Goal: Task Accomplishment & Management: Complete application form

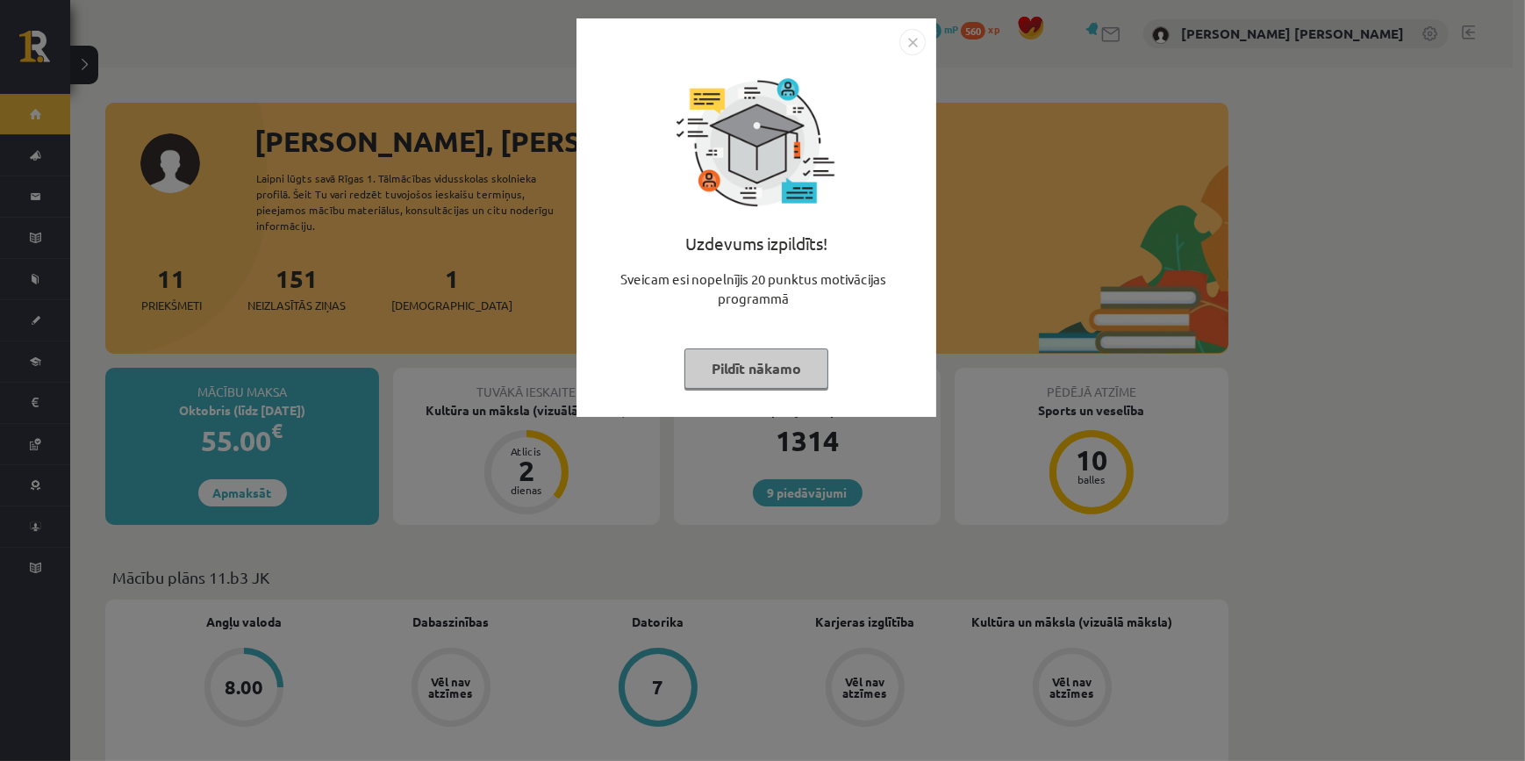
click at [906, 34] on img "Close" at bounding box center [912, 42] width 26 height 26
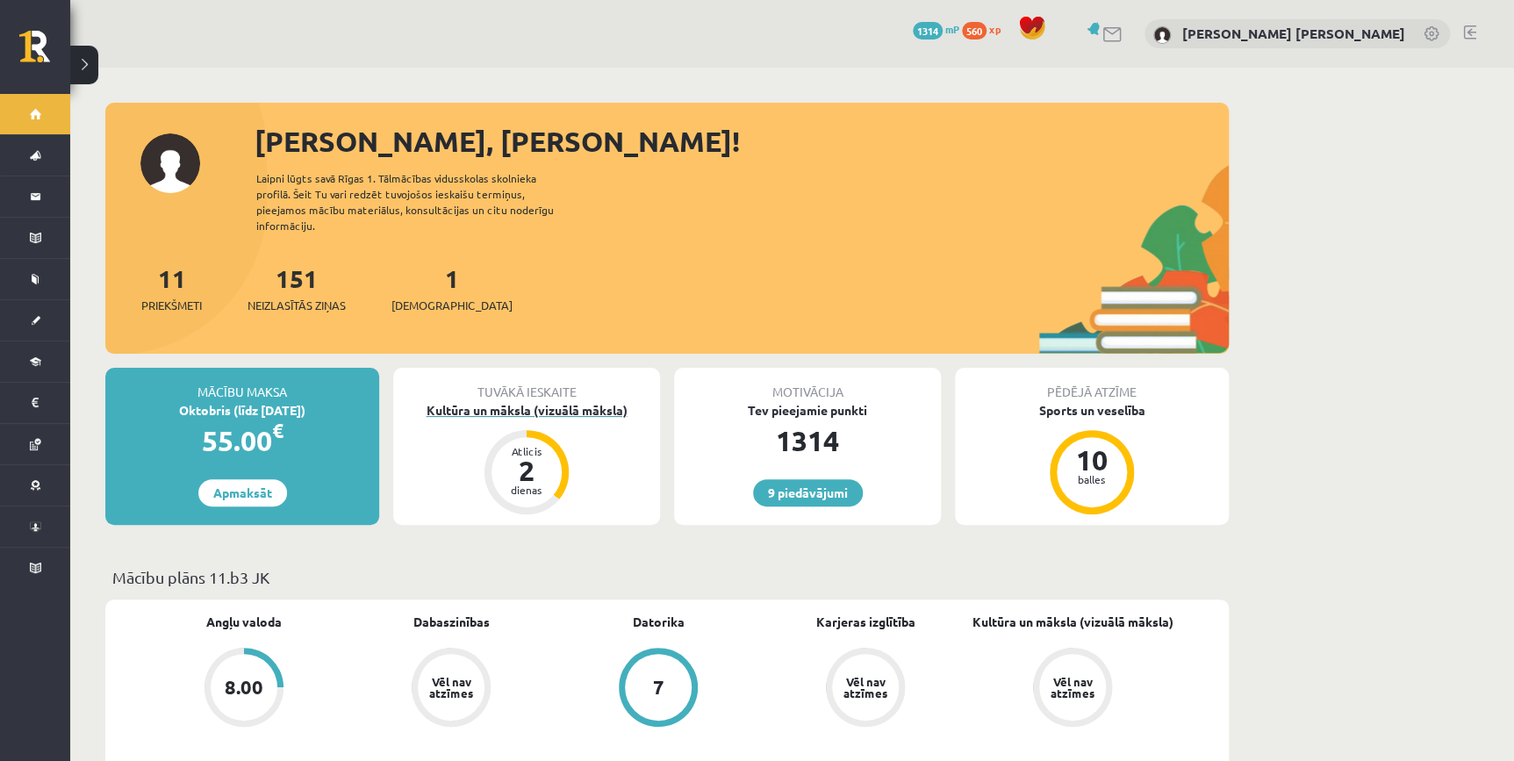
click at [521, 401] on div "Kultūra un māksla (vizuālā māksla)" at bounding box center [526, 410] width 267 height 18
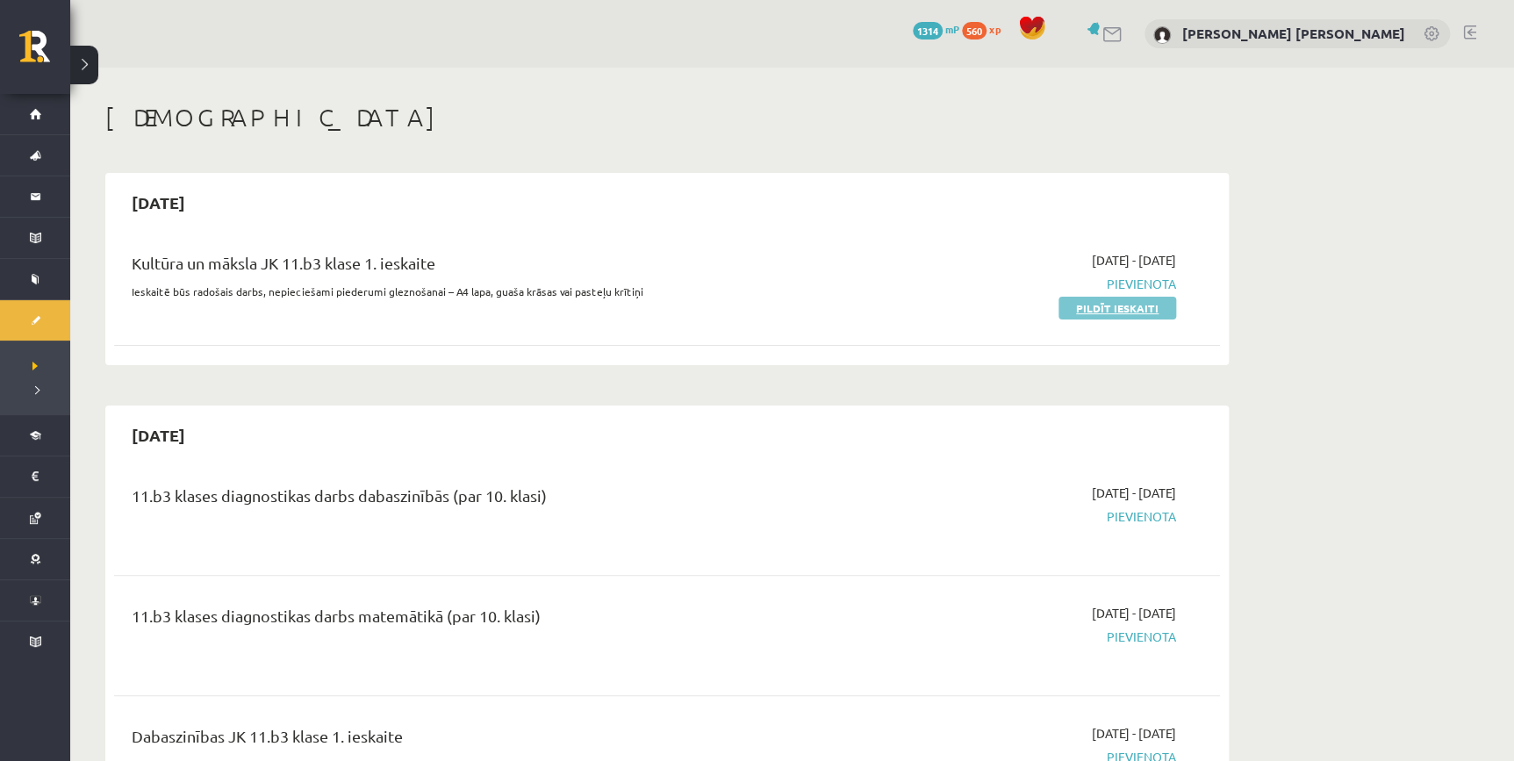
click at [1109, 307] on link "Pildīt ieskaiti" at bounding box center [1117, 308] width 118 height 23
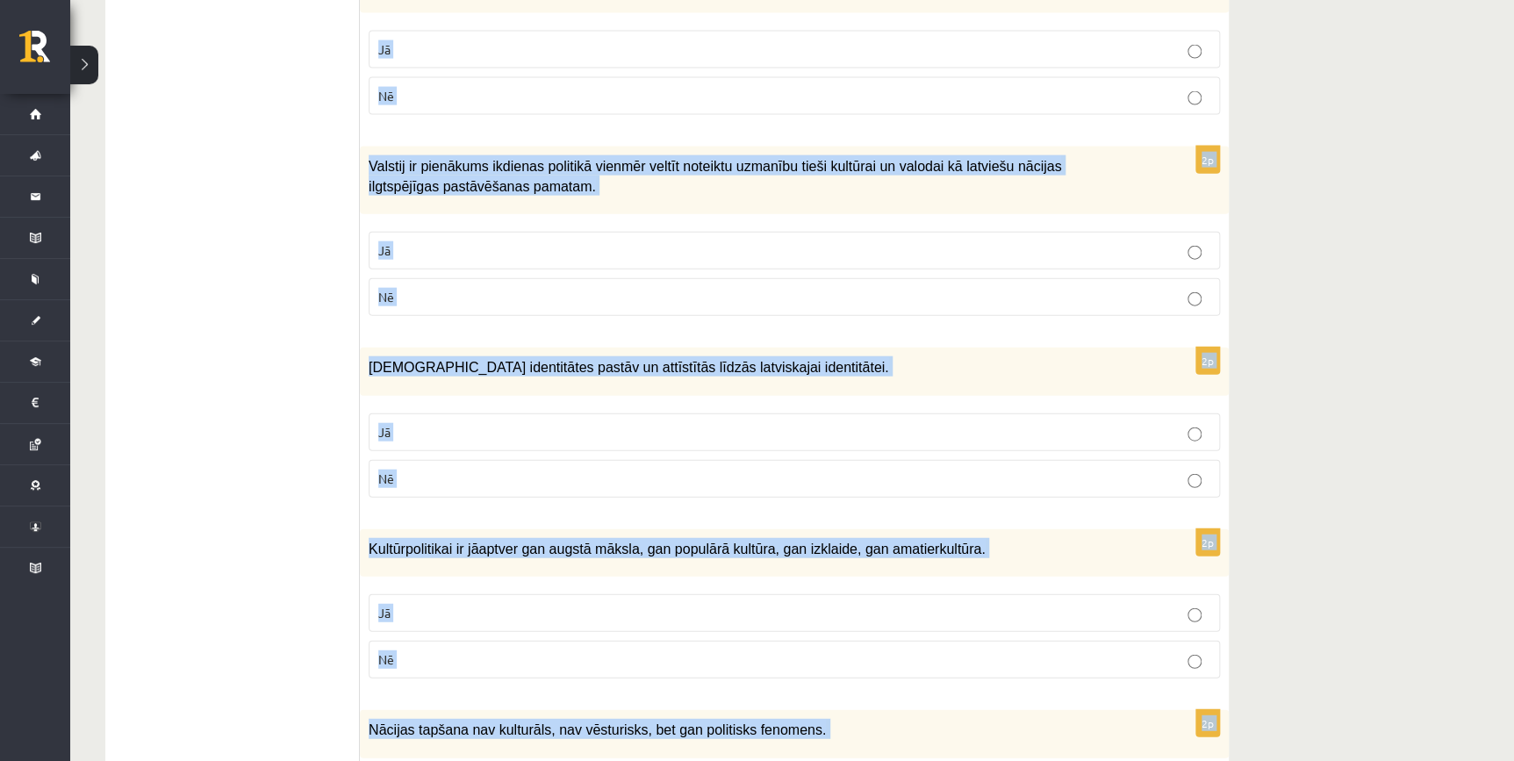
scroll to position [2413, 0]
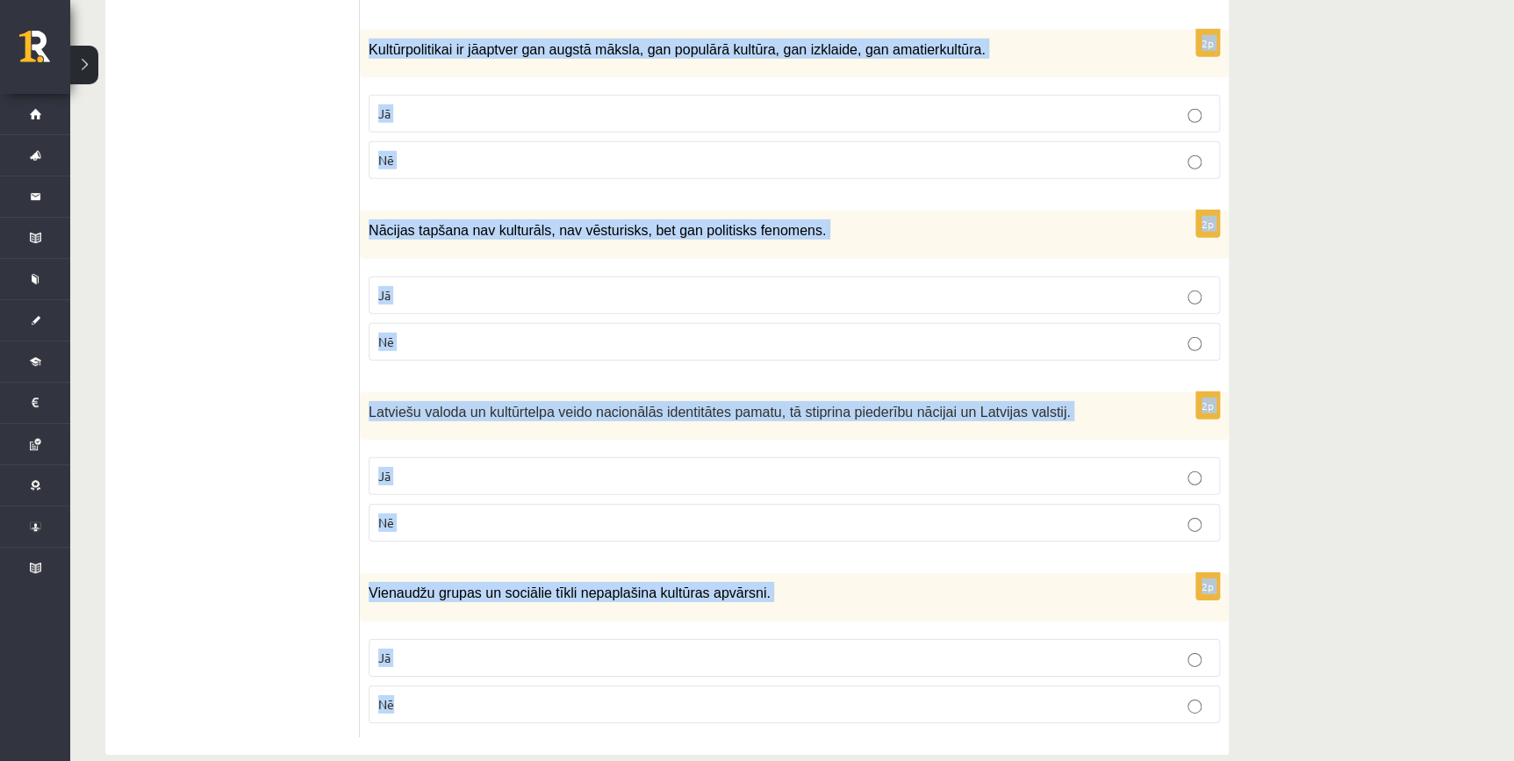
drag, startPoint x: 376, startPoint y: 345, endPoint x: 992, endPoint y: 656, distance: 689.9
copy form "Atzīmē vai apgalvojumi ir patiesi! 2p Latviešu valodas saglabāšana un attīstīša…"
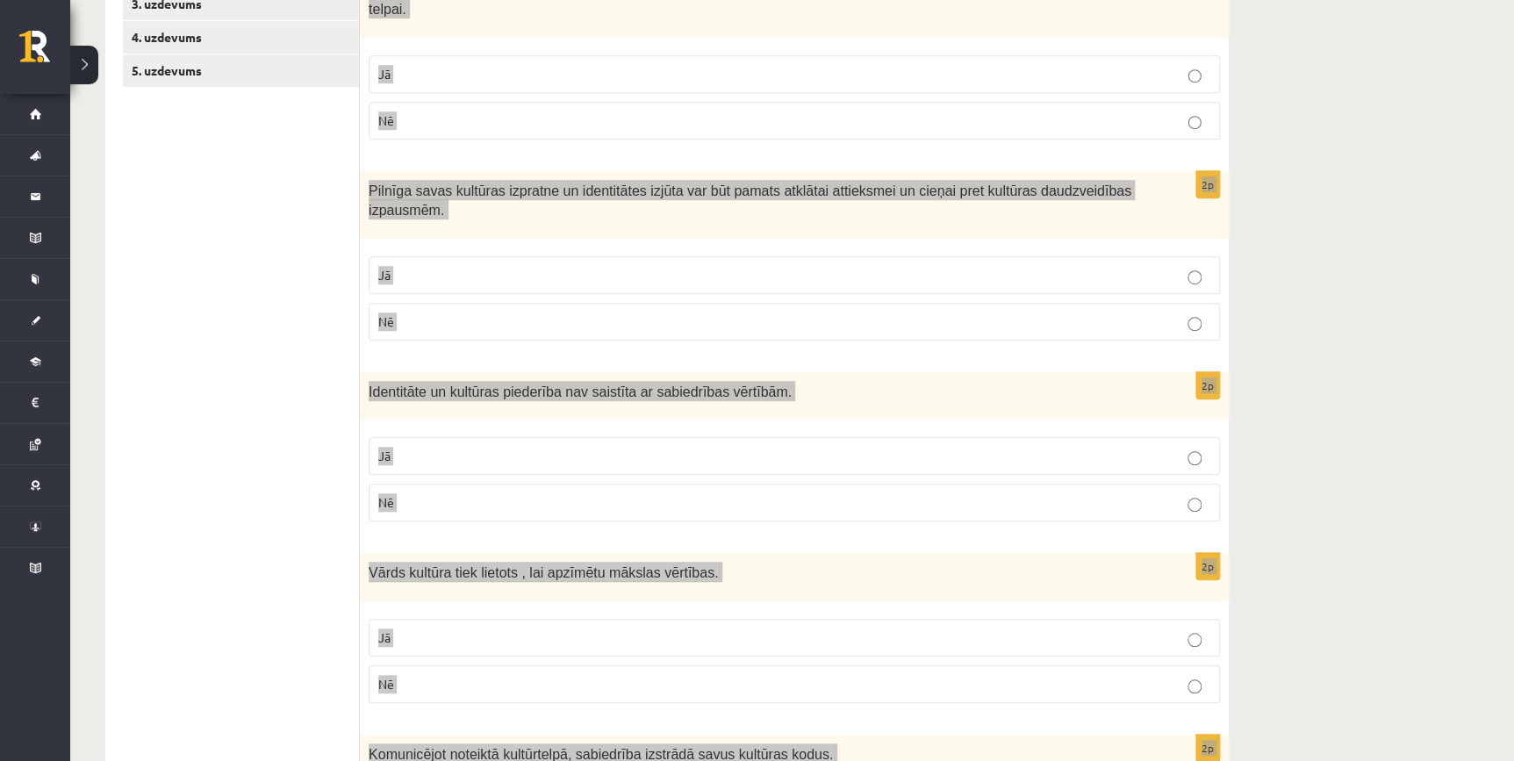
scroll to position [20, 0]
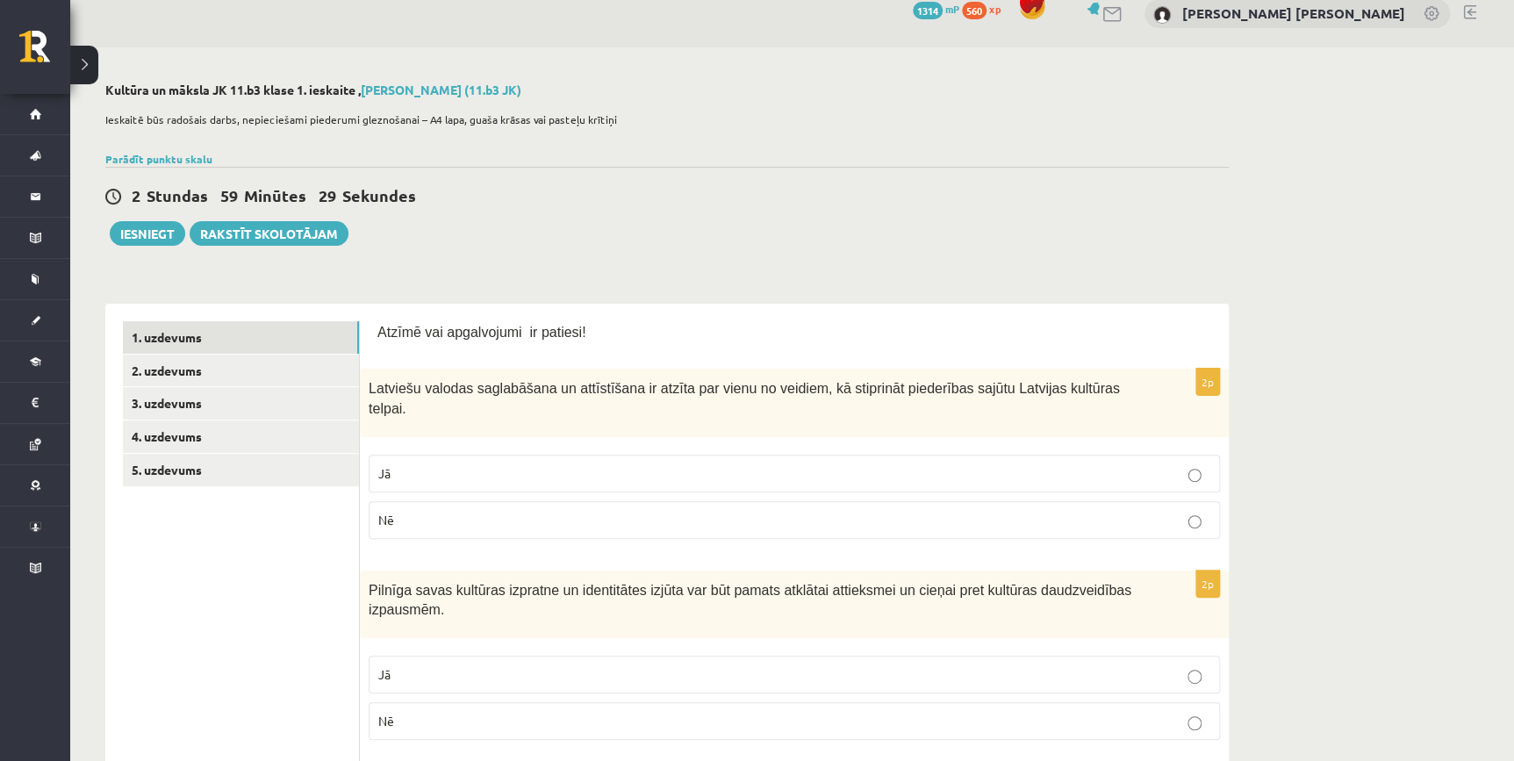
click at [487, 464] on p "Jā" at bounding box center [794, 473] width 832 height 18
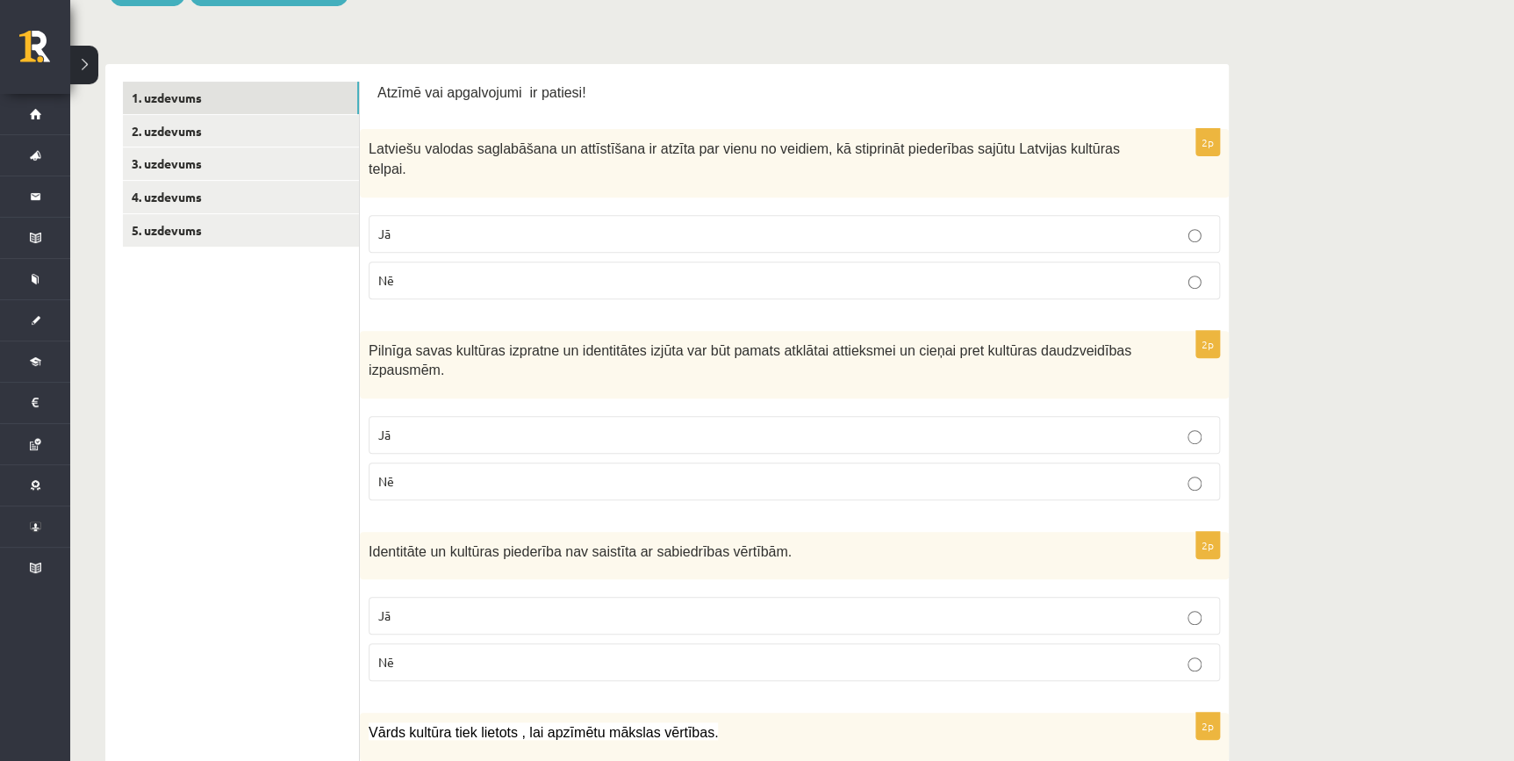
click at [435, 426] on p "Jā" at bounding box center [794, 435] width 832 height 18
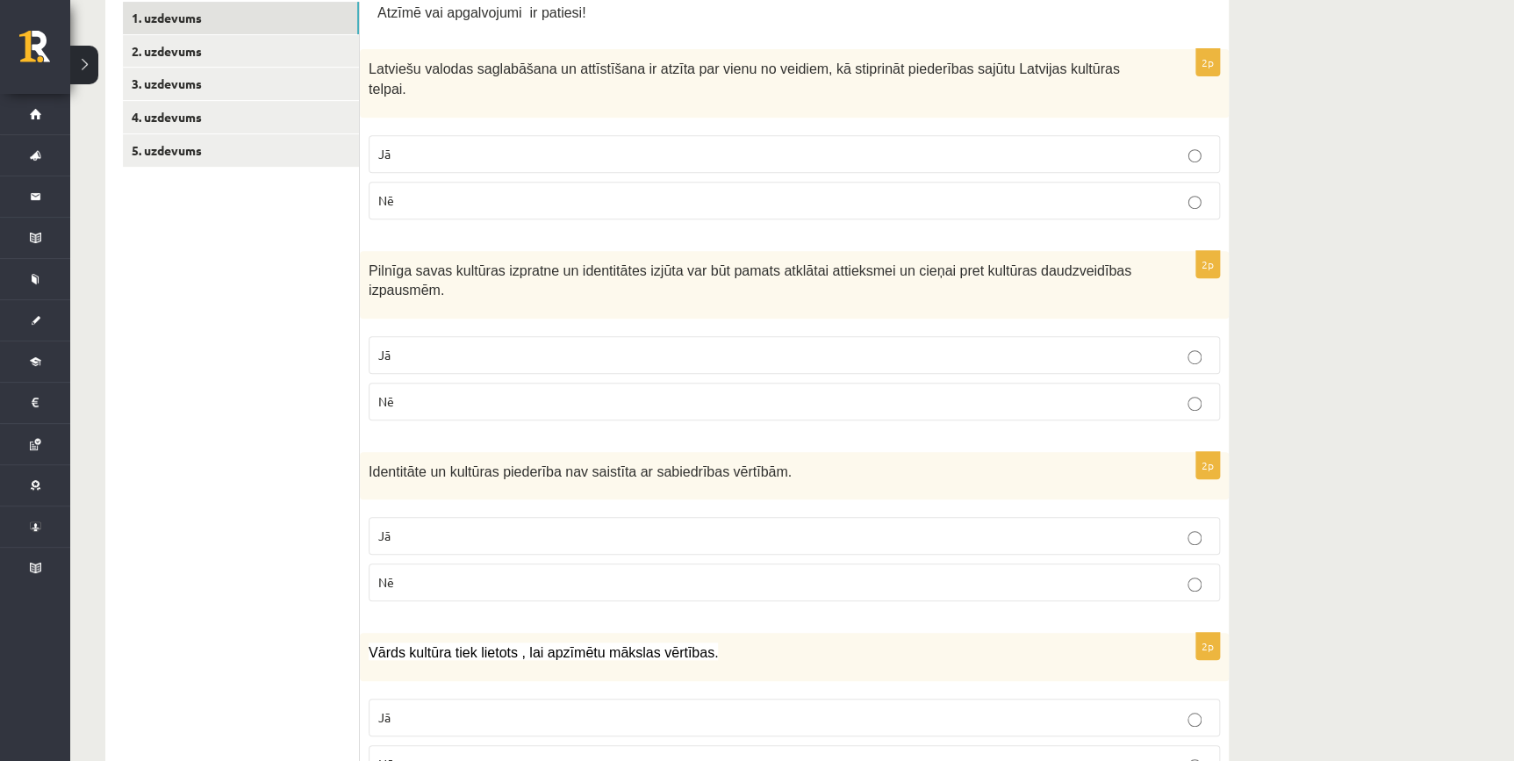
click at [415, 573] on p "Nē" at bounding box center [794, 582] width 832 height 18
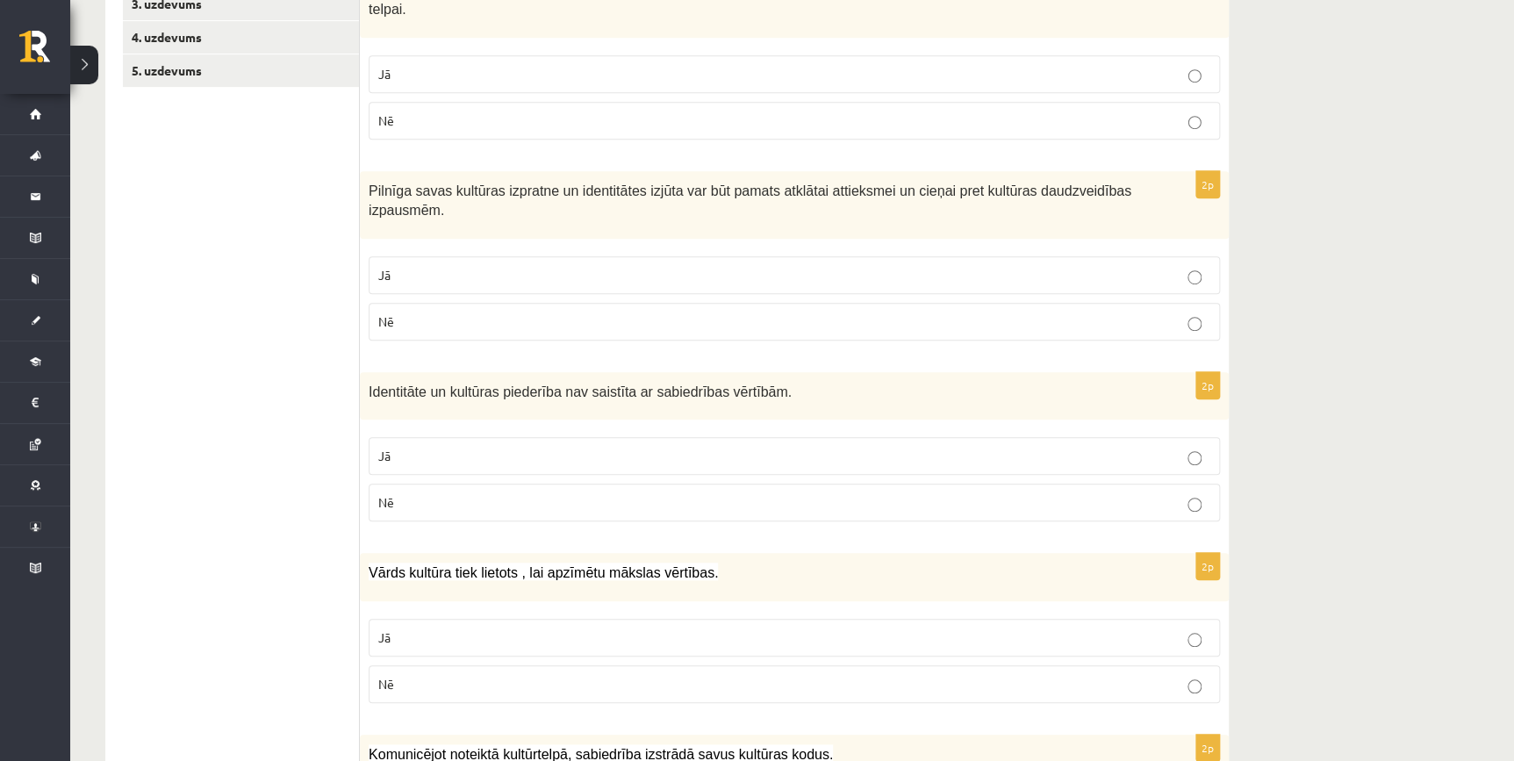
drag, startPoint x: 412, startPoint y: 614, endPoint x: 577, endPoint y: 602, distance: 165.4
click at [419, 628] on p "Jā" at bounding box center [794, 637] width 832 height 18
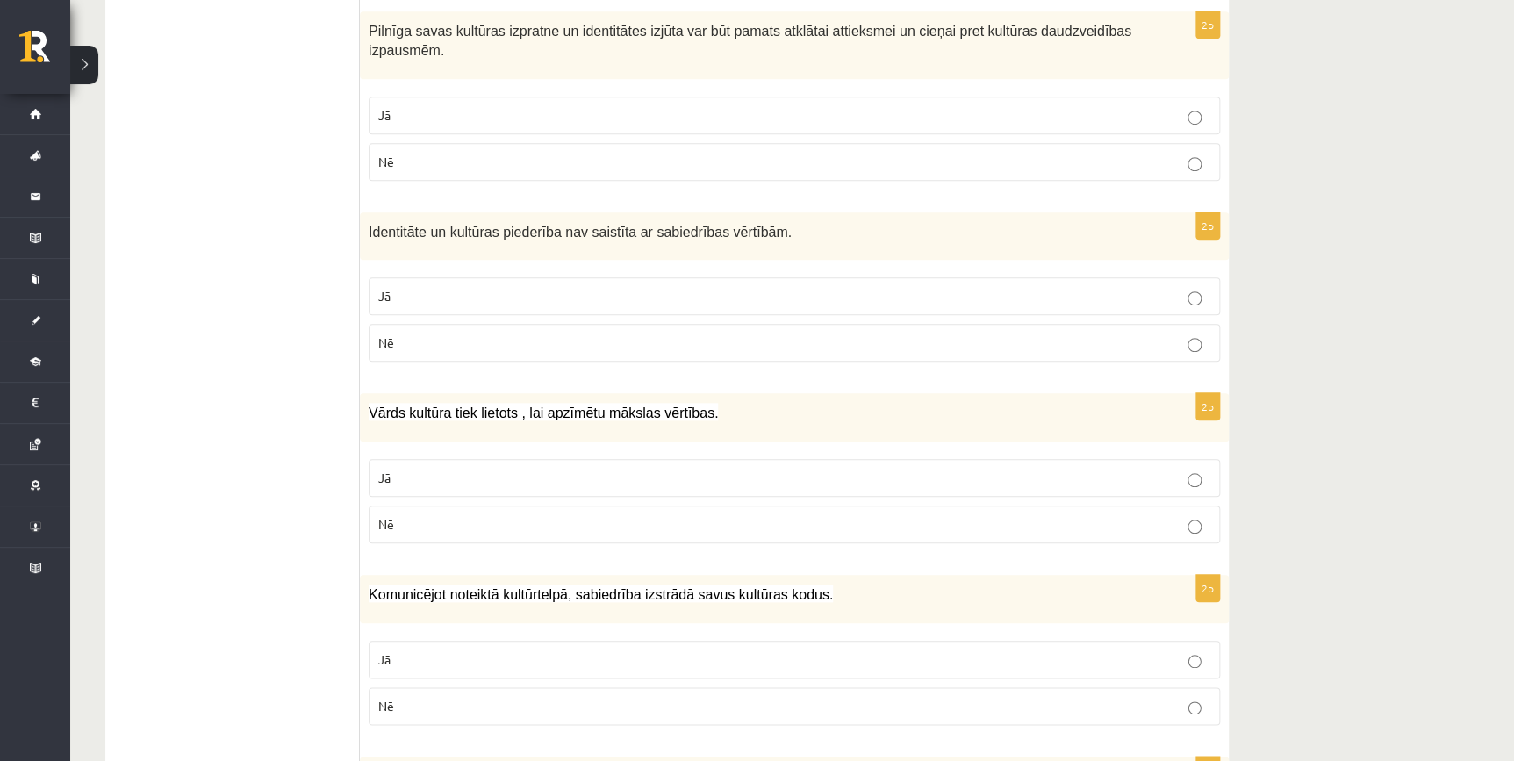
click at [476, 641] on label "Jā" at bounding box center [794, 660] width 851 height 38
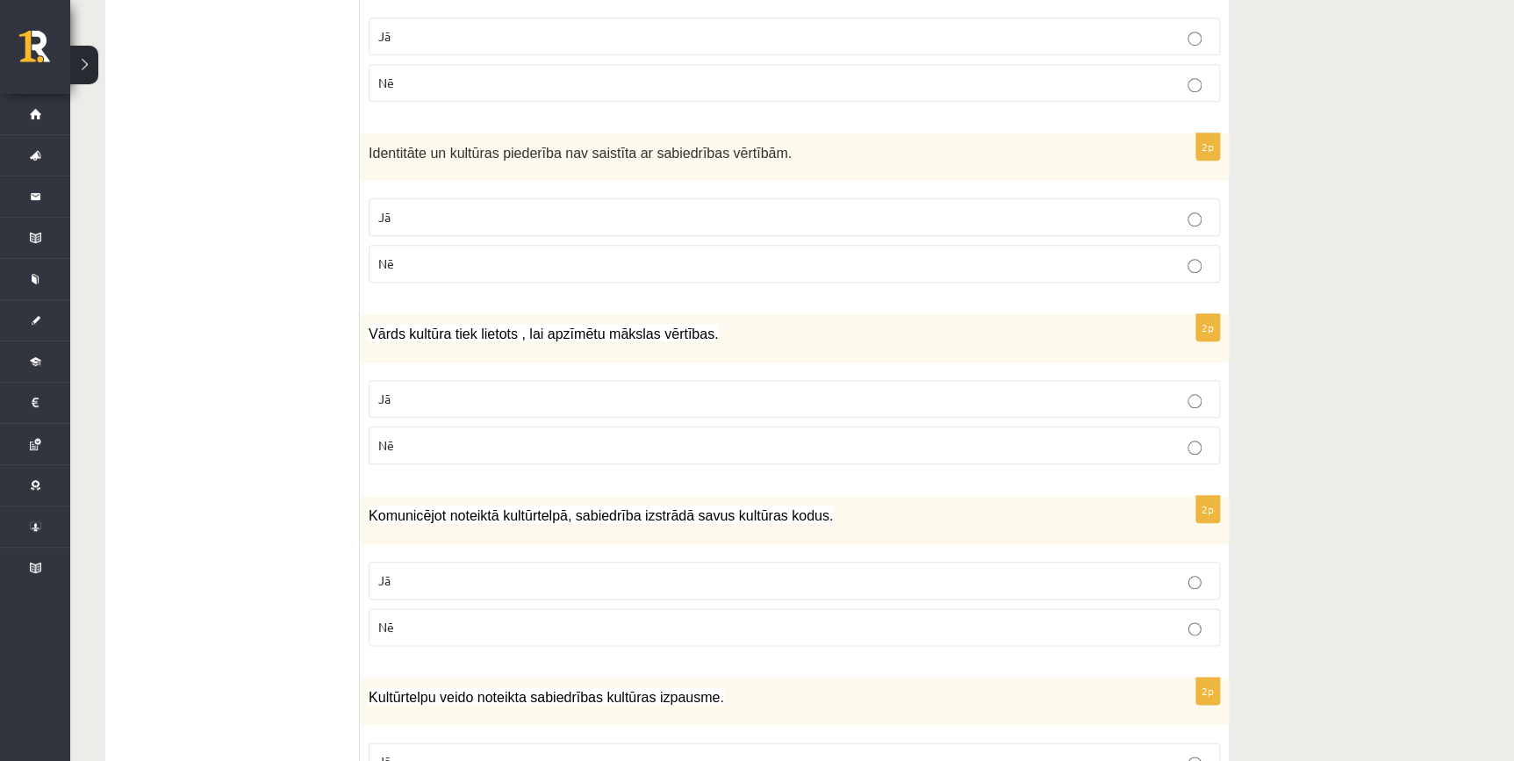
scroll to position [898, 0]
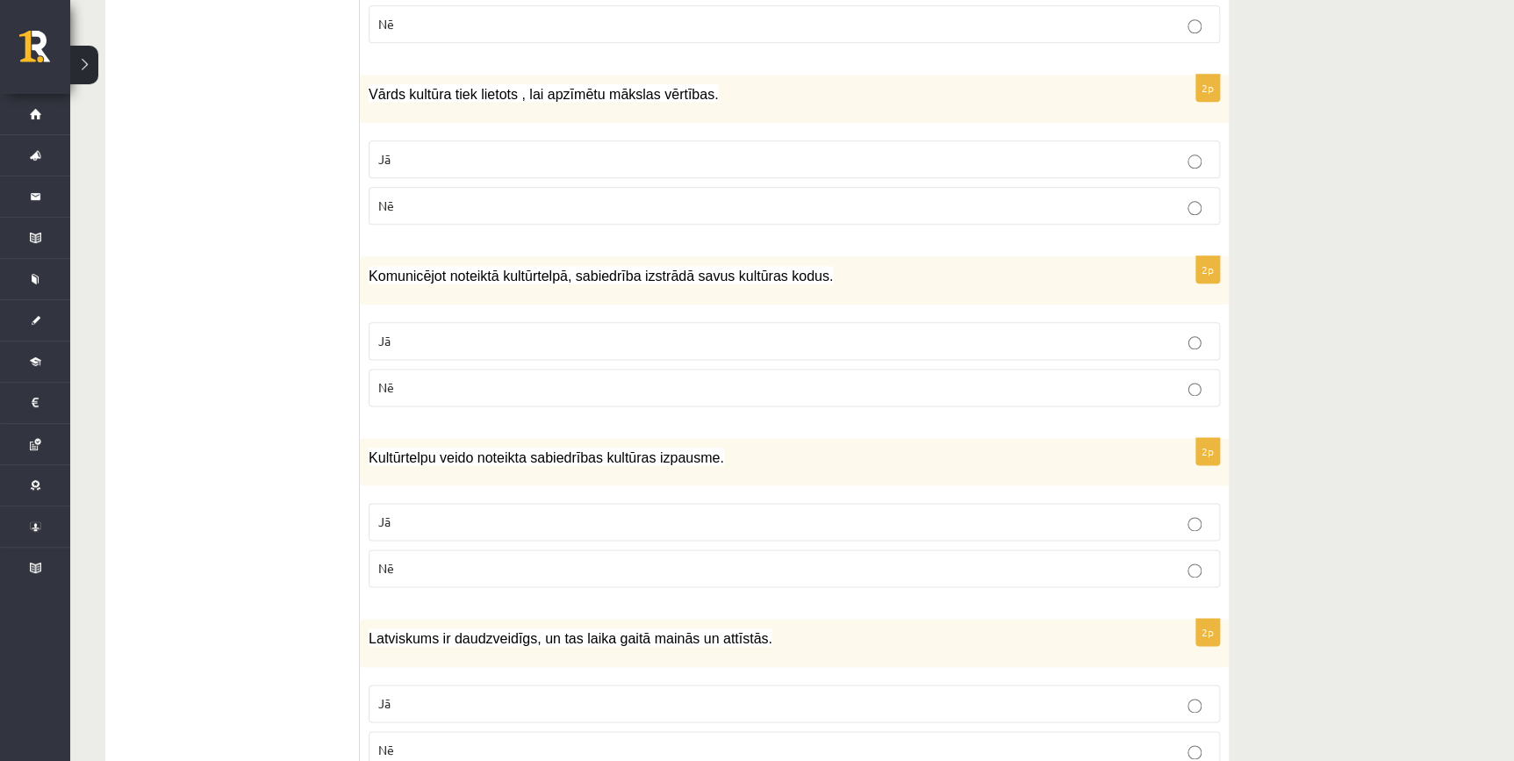
click at [456, 518] on fieldset "Jā Nē" at bounding box center [794, 543] width 851 height 98
drag, startPoint x: 457, startPoint y: 502, endPoint x: 482, endPoint y: 504, distance: 24.6
click at [457, 512] on p "Jā" at bounding box center [794, 521] width 832 height 18
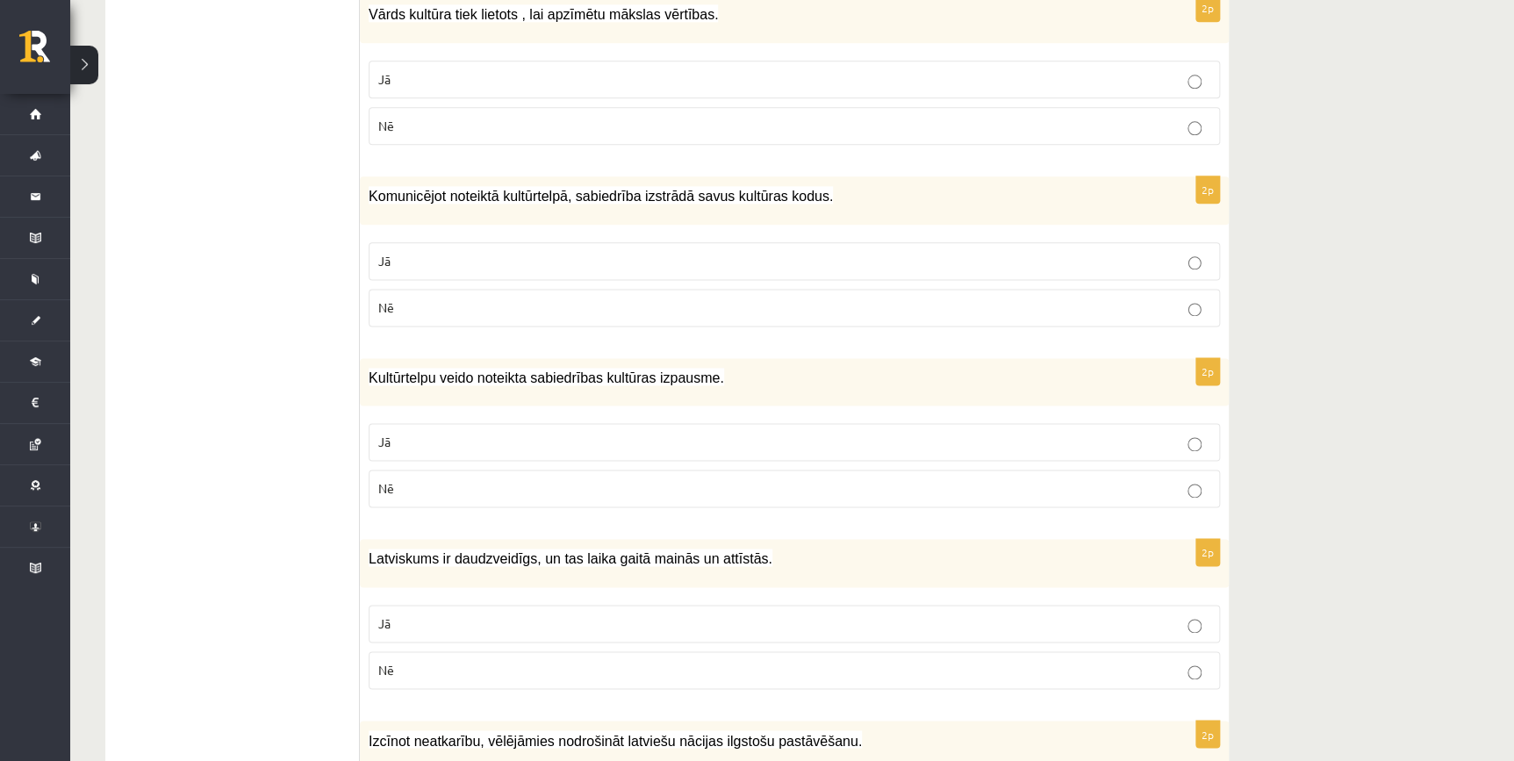
click at [412, 614] on p "Jā" at bounding box center [794, 623] width 832 height 18
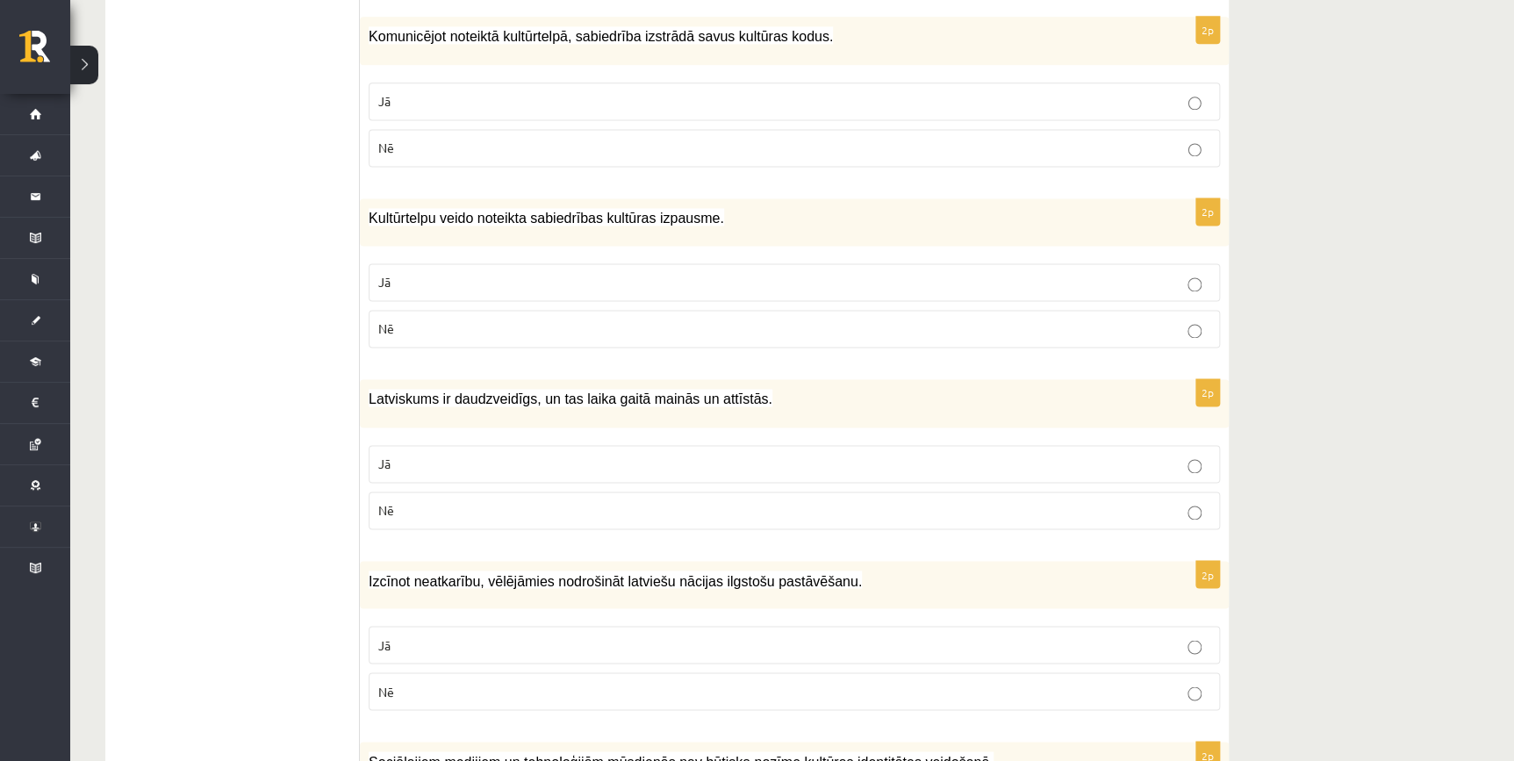
scroll to position [1297, 0]
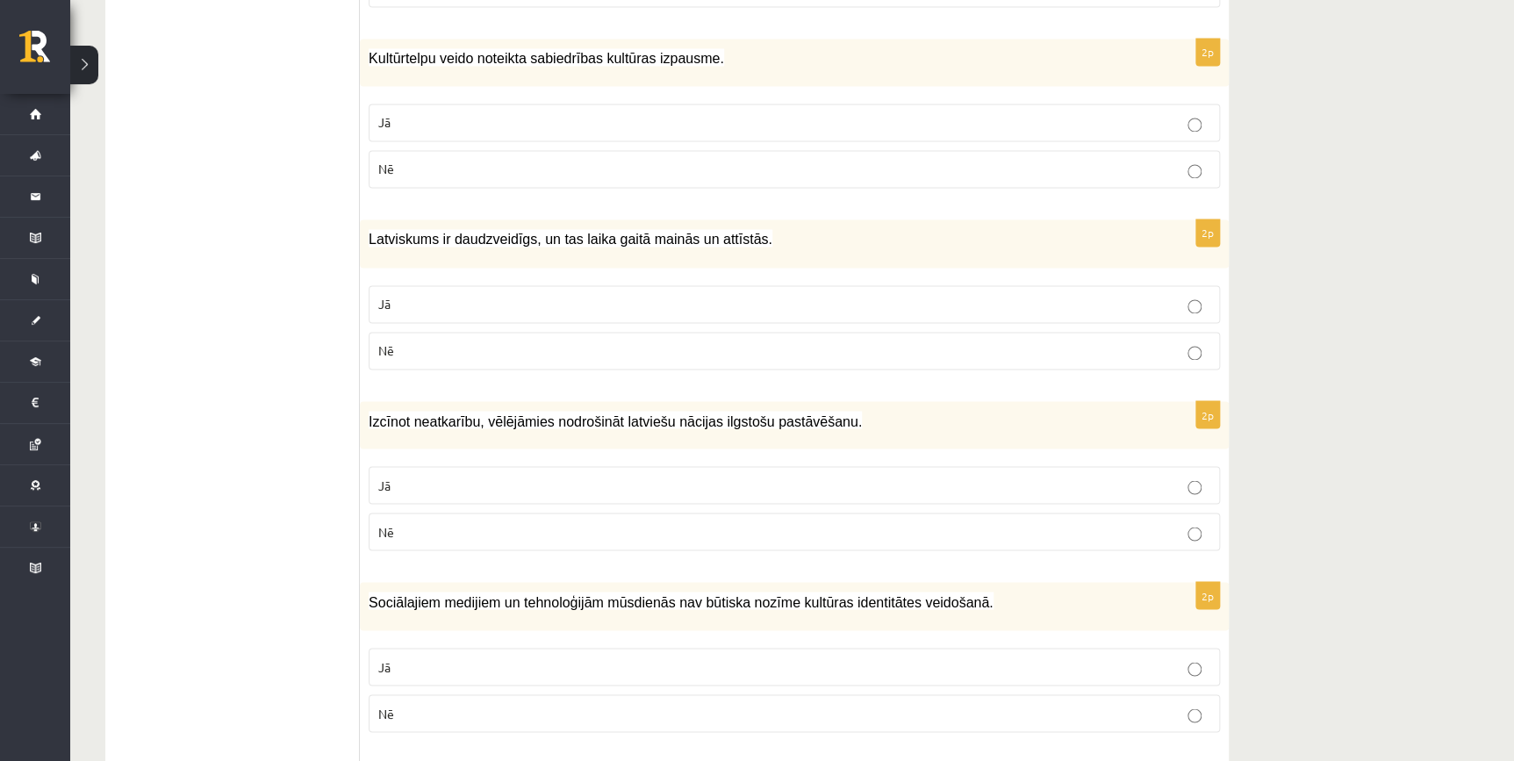
click at [440, 295] on p "Jā" at bounding box center [794, 304] width 832 height 18
click at [465, 476] on p "Jā" at bounding box center [794, 485] width 832 height 18
drag, startPoint x: 403, startPoint y: 640, endPoint x: 477, endPoint y: 636, distance: 74.7
click at [403, 657] on p "Jā" at bounding box center [794, 666] width 832 height 18
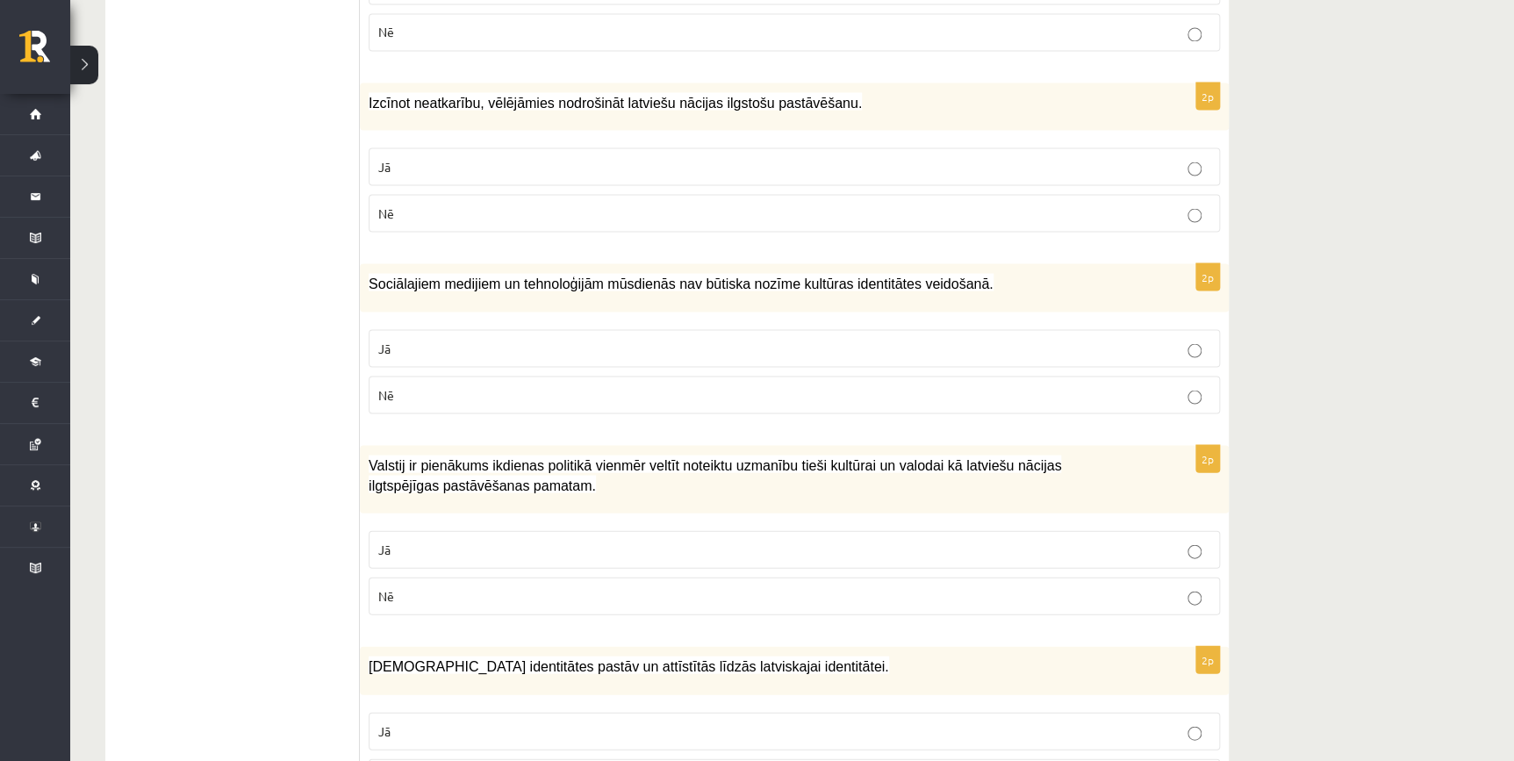
scroll to position [1855, 0]
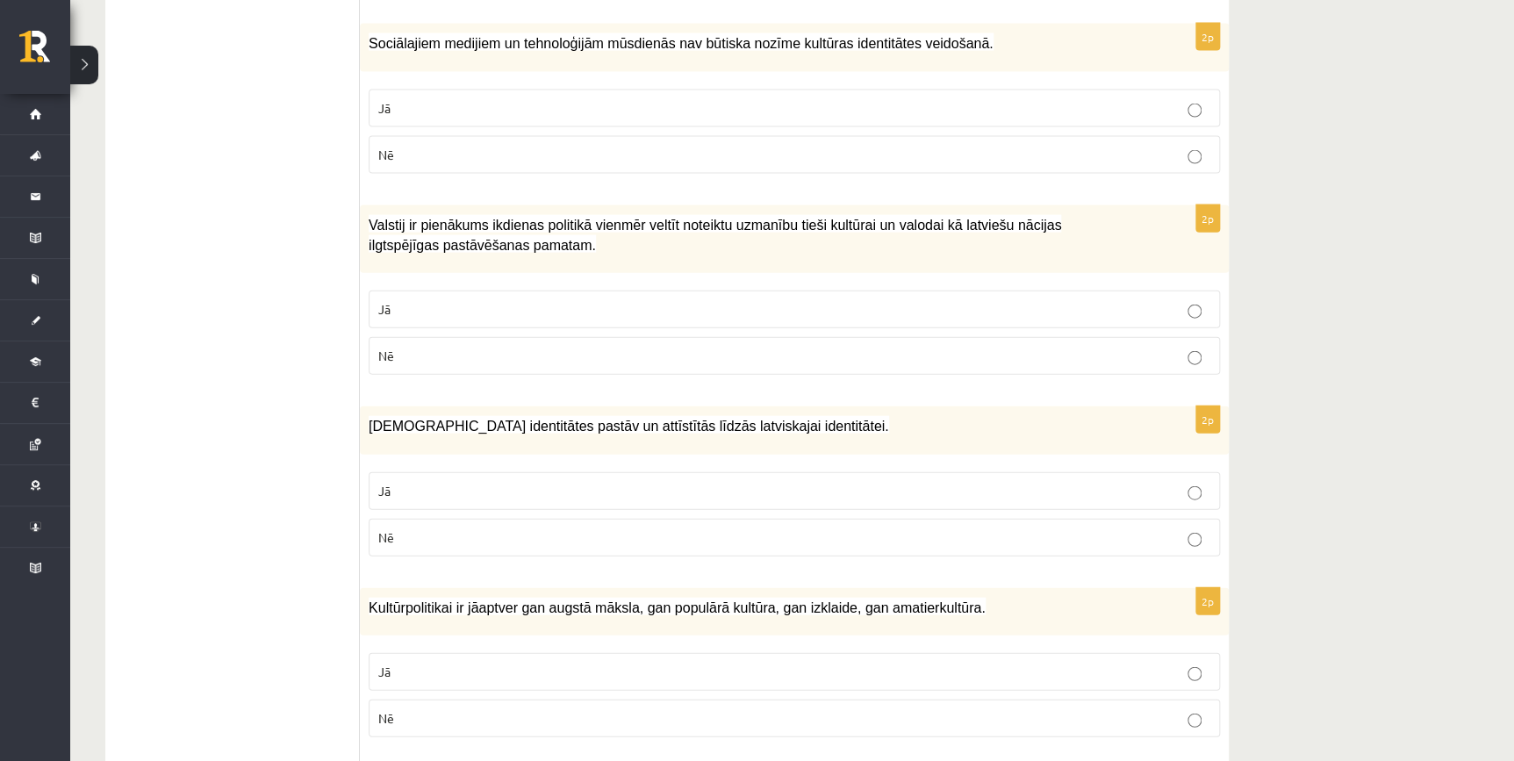
click at [932, 347] on p "Nē" at bounding box center [794, 356] width 832 height 18
click at [750, 482] on p "Jā" at bounding box center [794, 491] width 832 height 18
click at [501, 663] on p "Jā" at bounding box center [794, 672] width 832 height 18
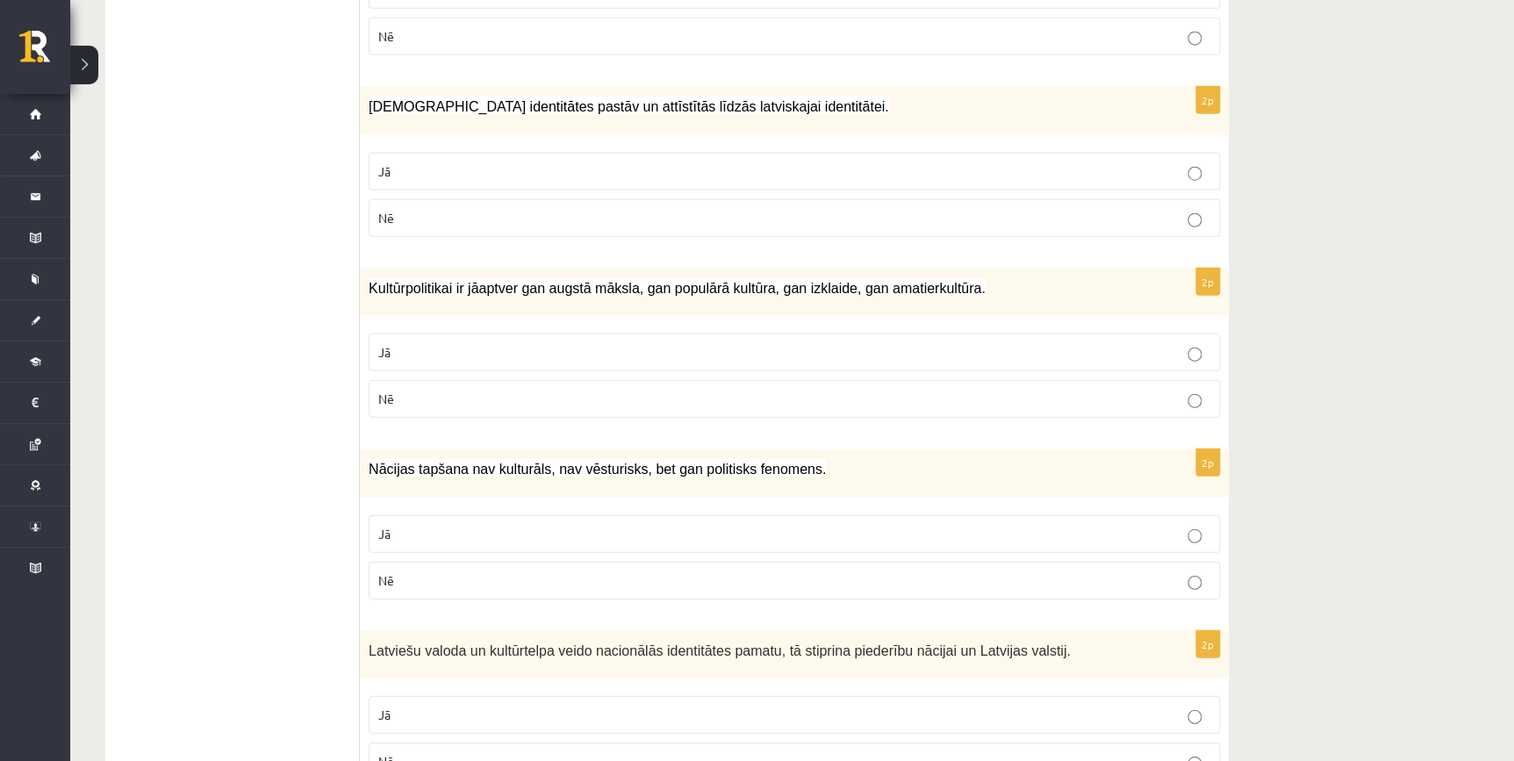
click at [508, 525] on p "Jā" at bounding box center [794, 534] width 832 height 18
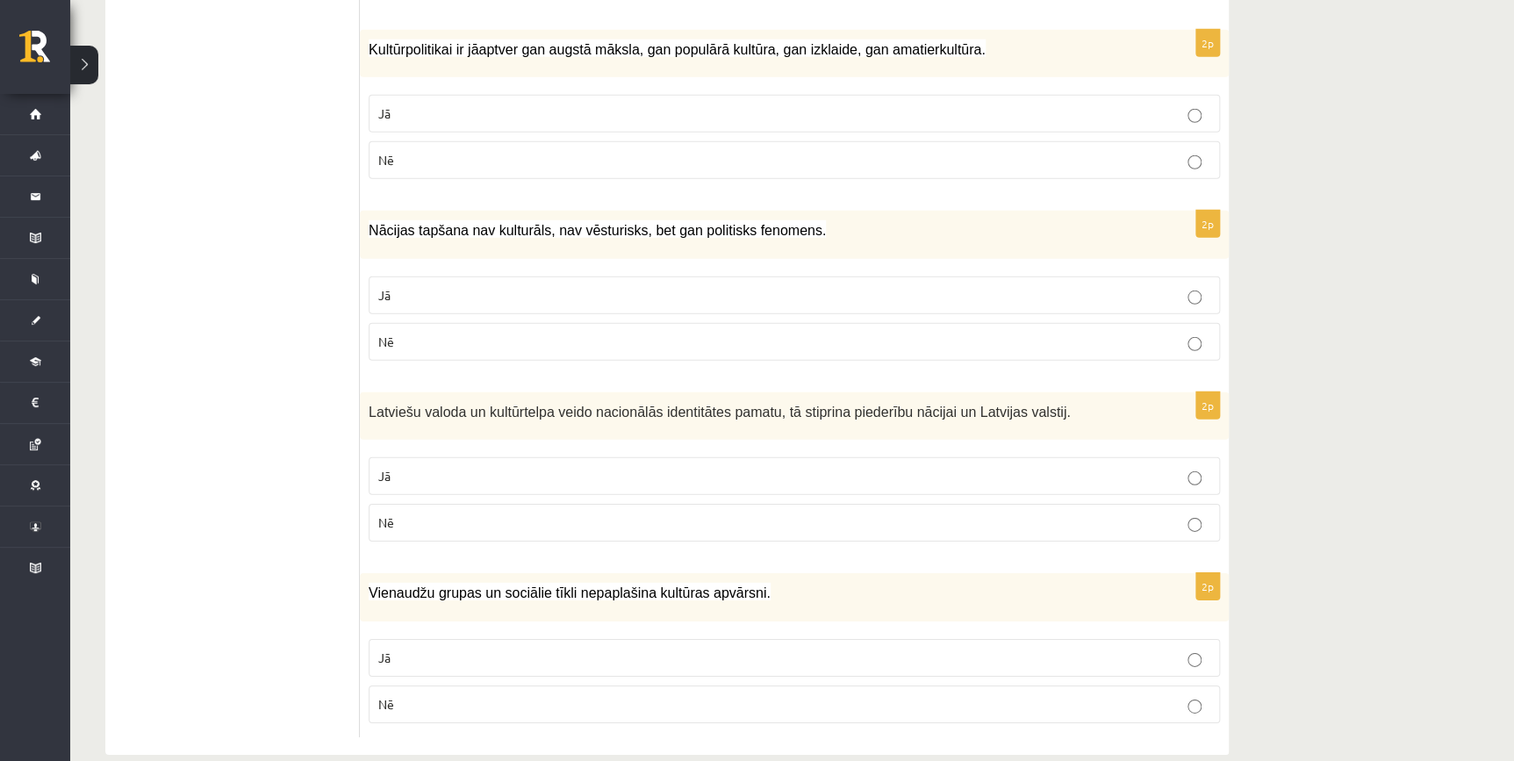
click at [684, 513] on p "Nē" at bounding box center [794, 522] width 832 height 18
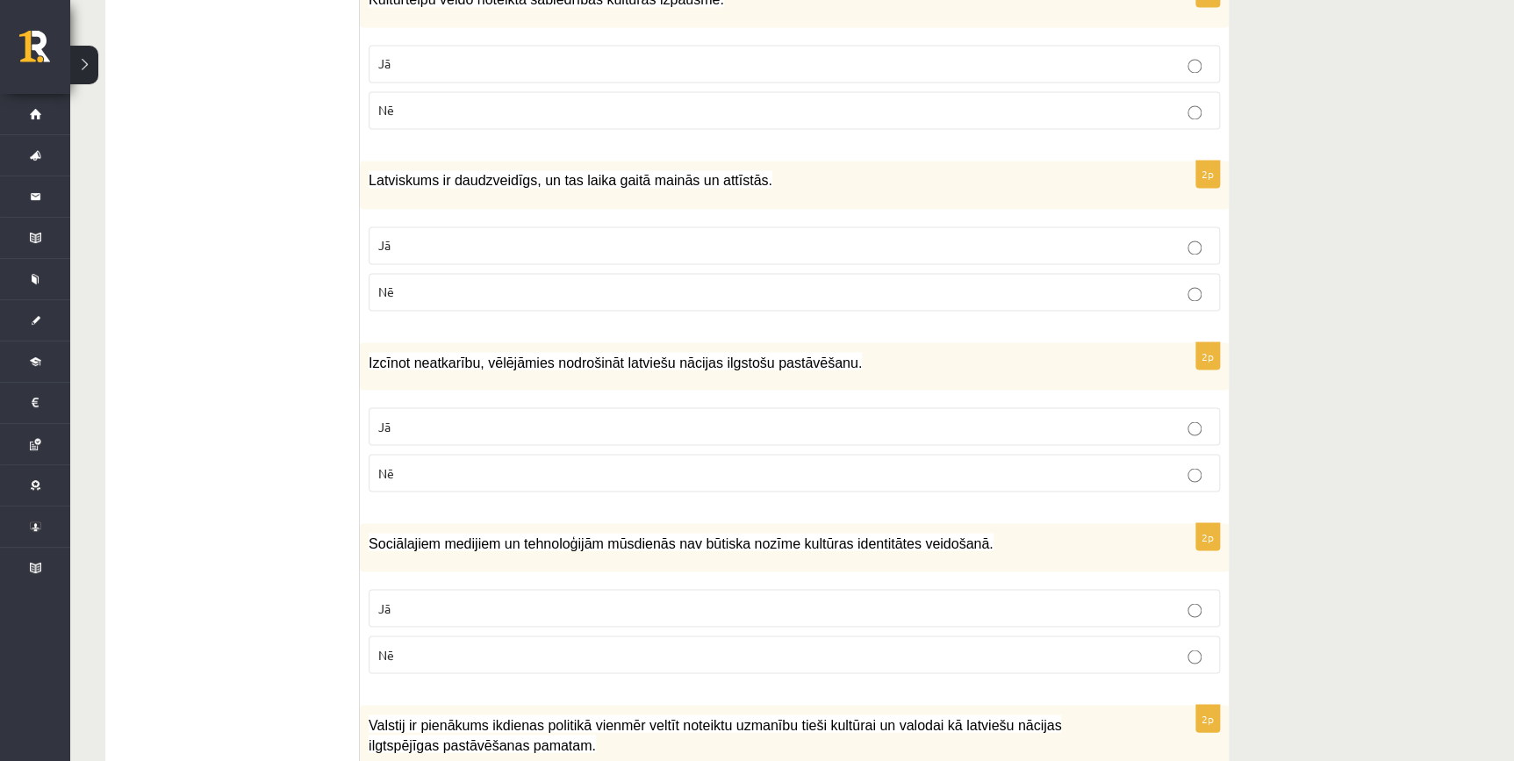
scroll to position [1436, 0]
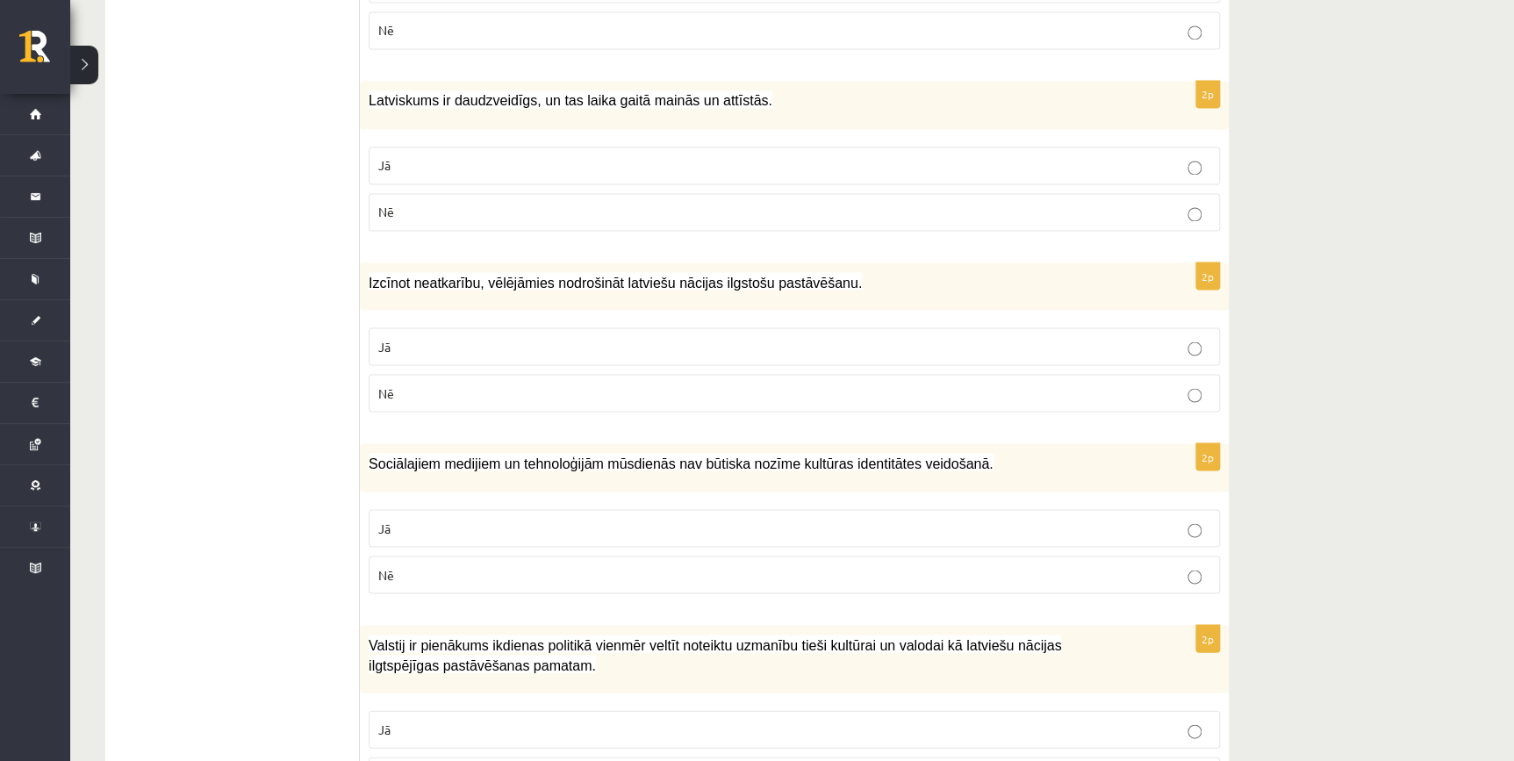
click at [1043, 565] on p "Nē" at bounding box center [794, 574] width 832 height 18
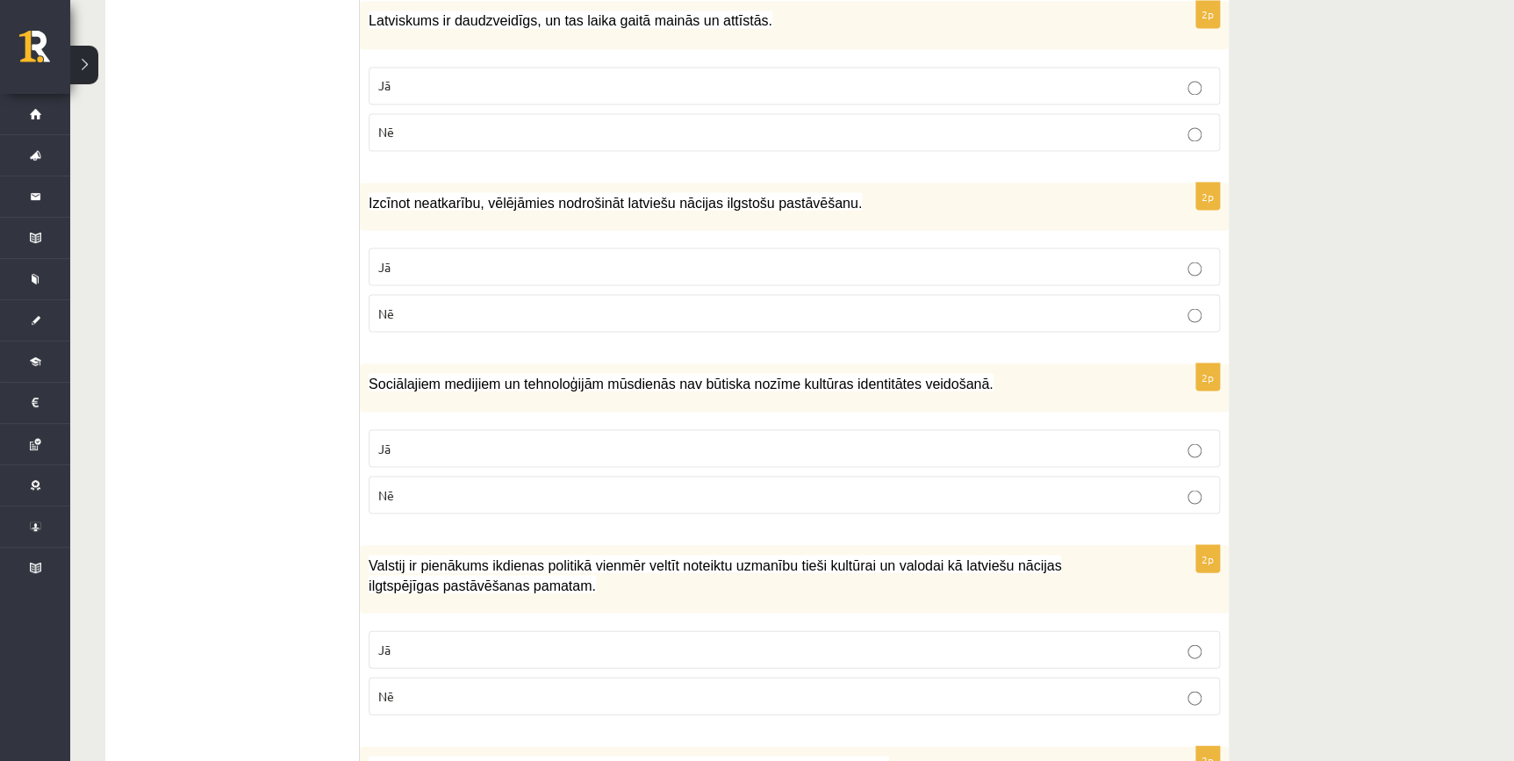
drag, startPoint x: 999, startPoint y: 610, endPoint x: 1009, endPoint y: 596, distance: 17.6
click at [999, 630] on label "Jā" at bounding box center [794, 649] width 851 height 38
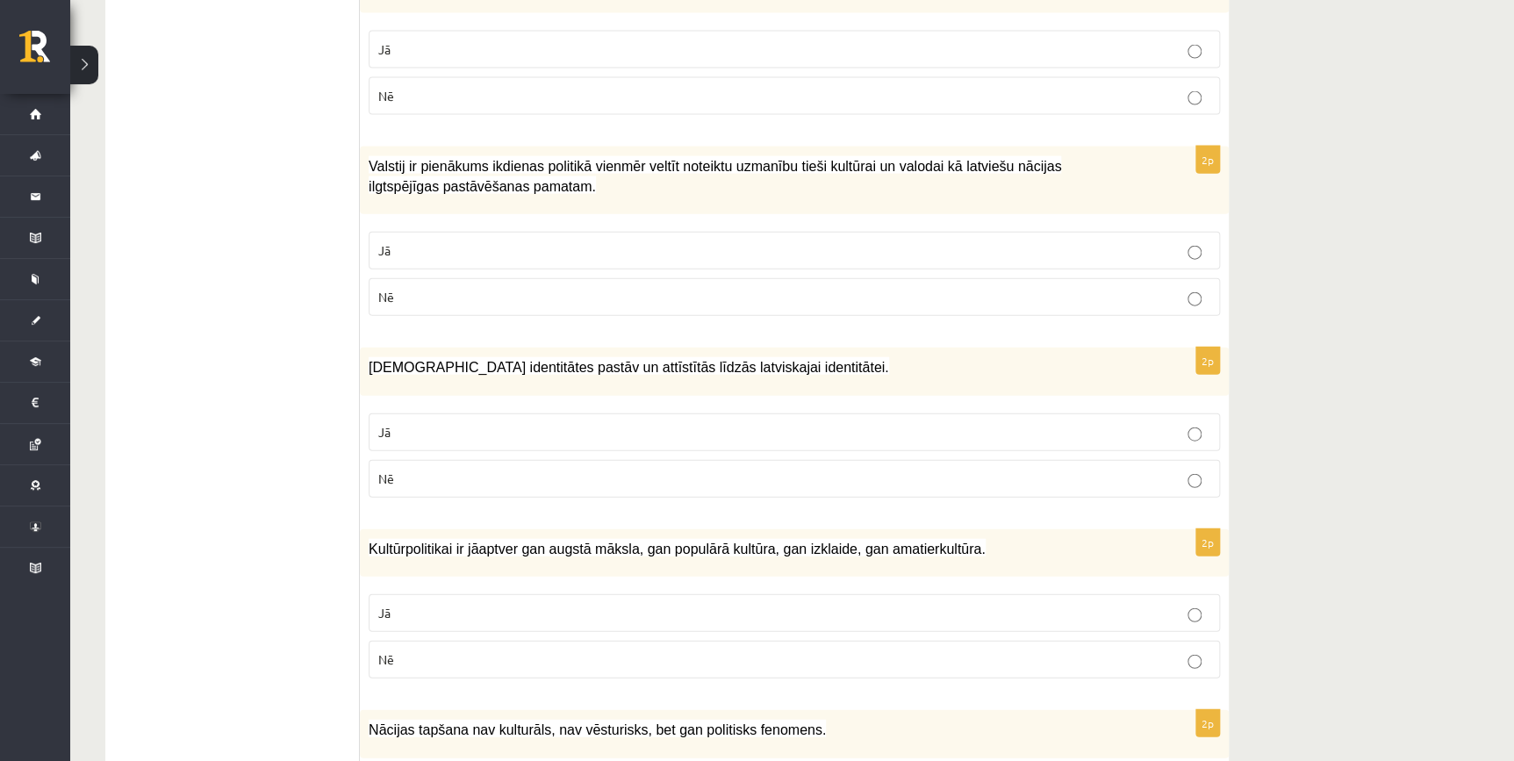
scroll to position [2153, 0]
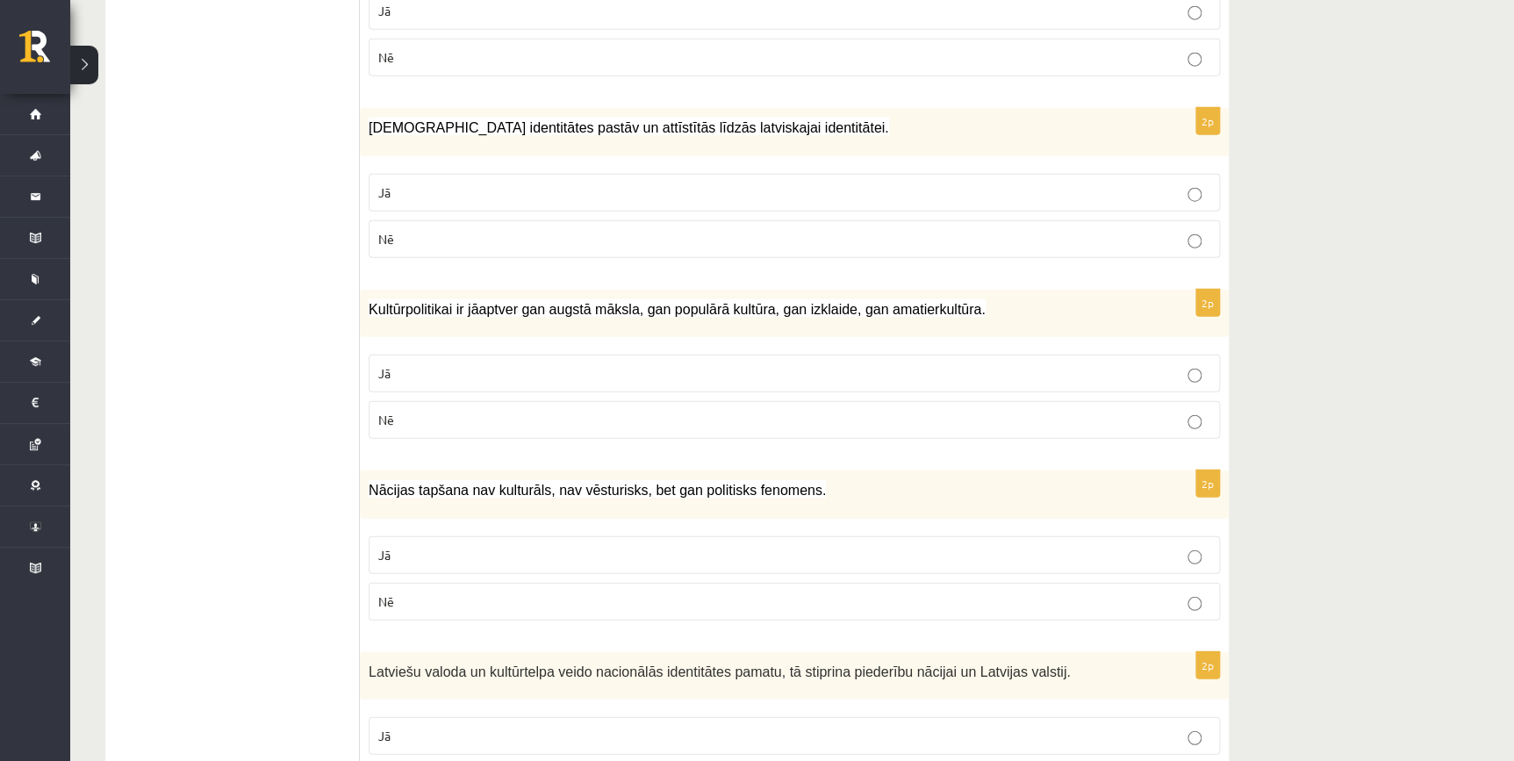
click at [1030, 592] on p "Nē" at bounding box center [794, 601] width 832 height 18
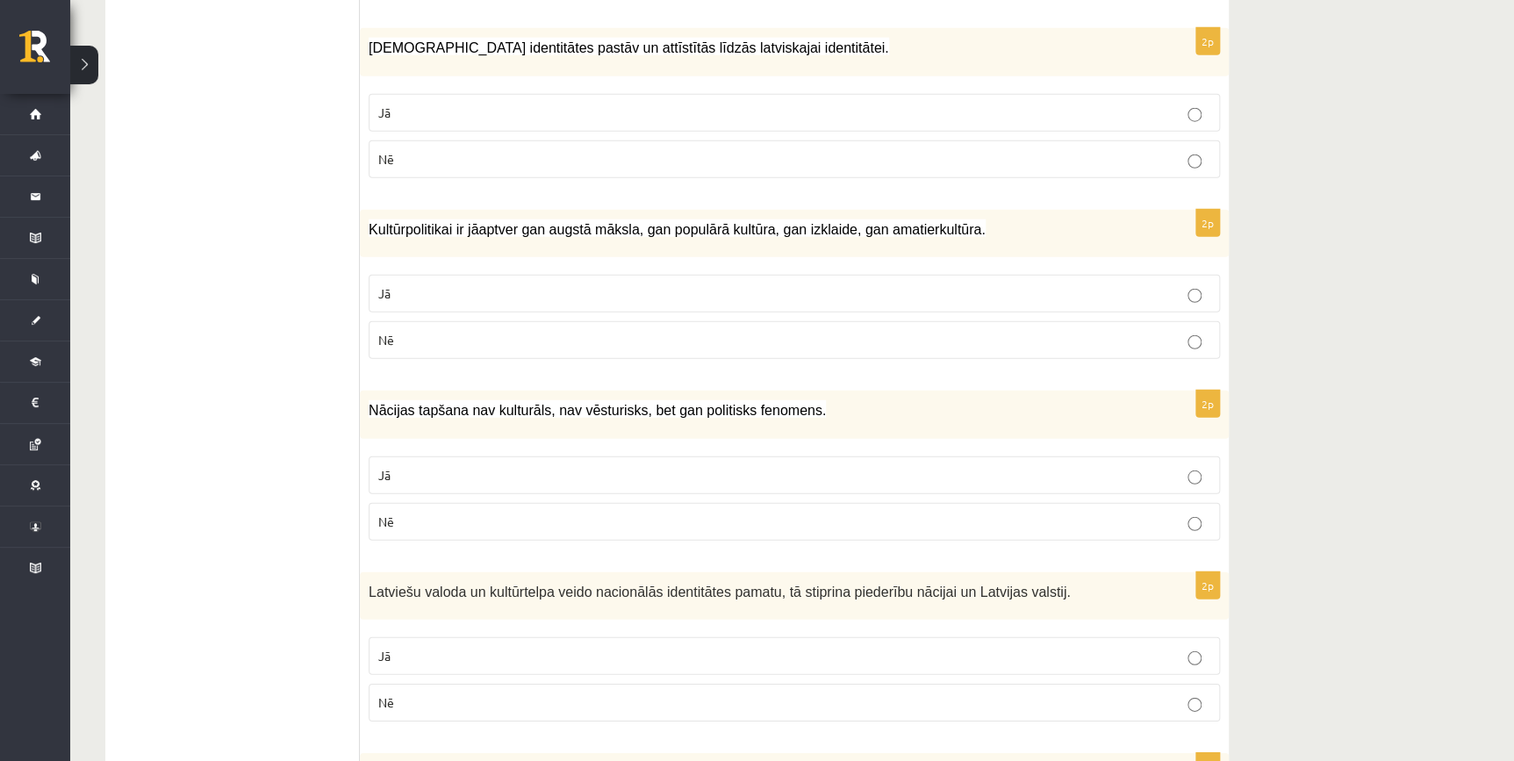
scroll to position [2393, 0]
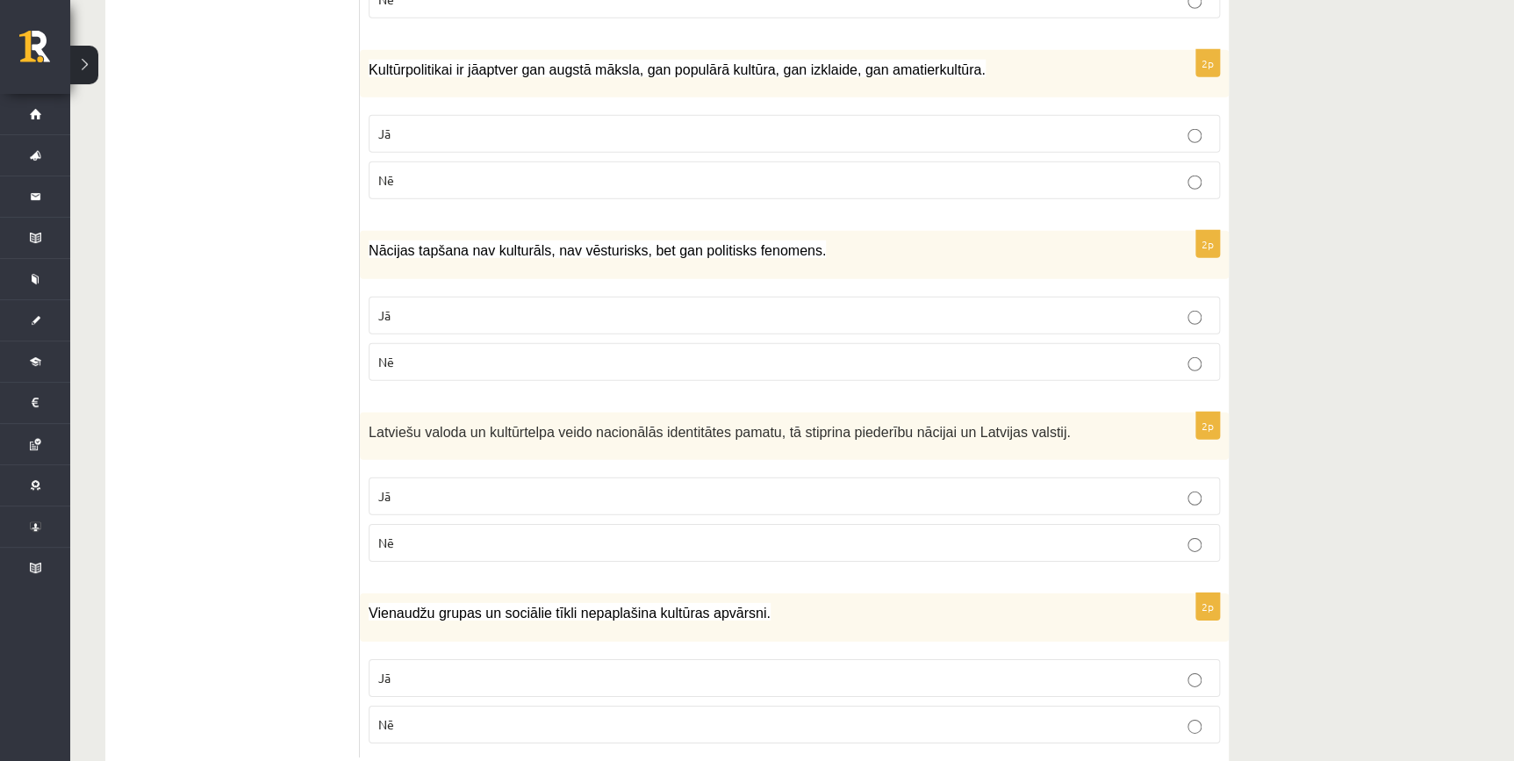
click at [871, 487] on p "Jā" at bounding box center [794, 496] width 832 height 18
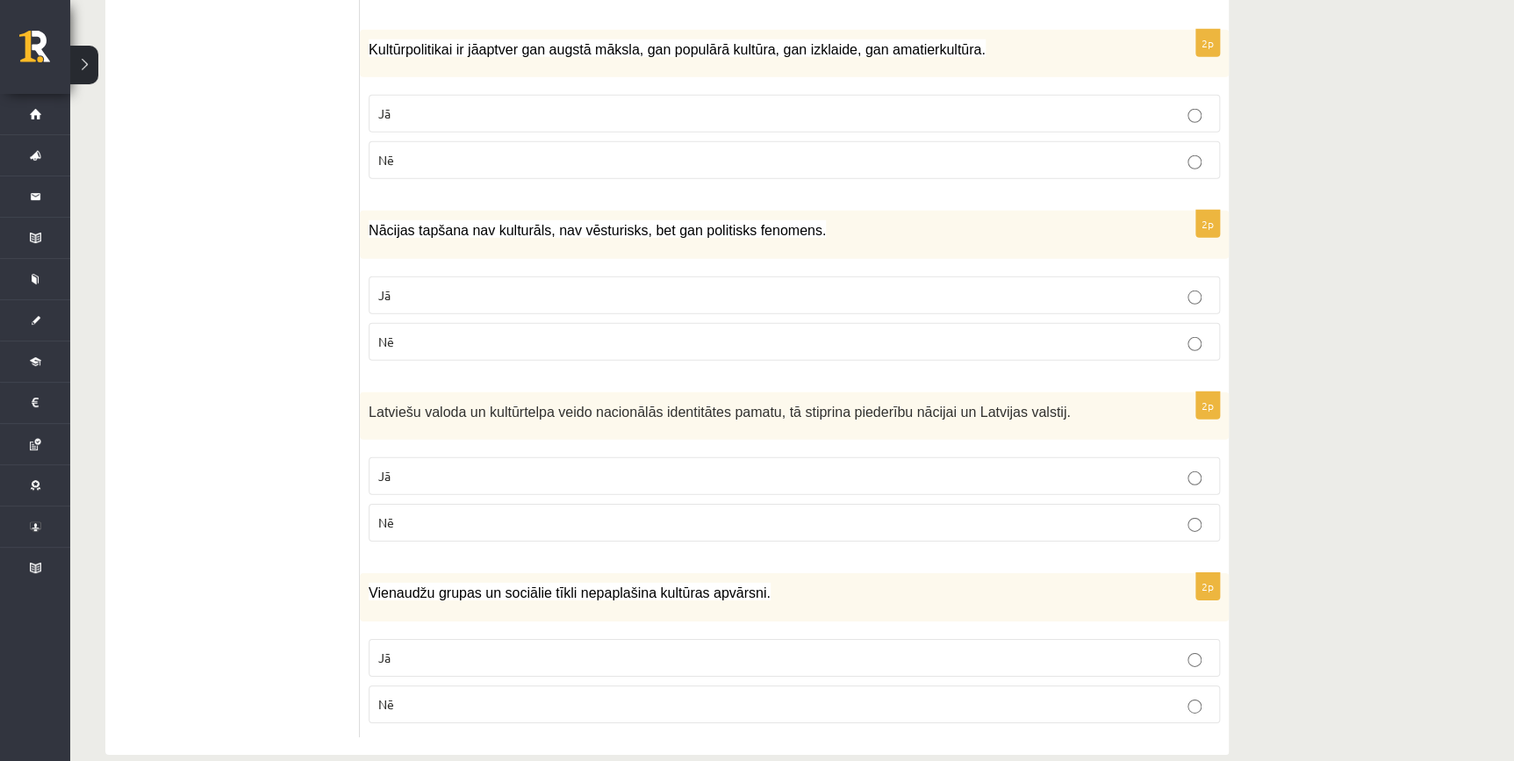
click at [555, 685] on label "Nē" at bounding box center [794, 704] width 851 height 38
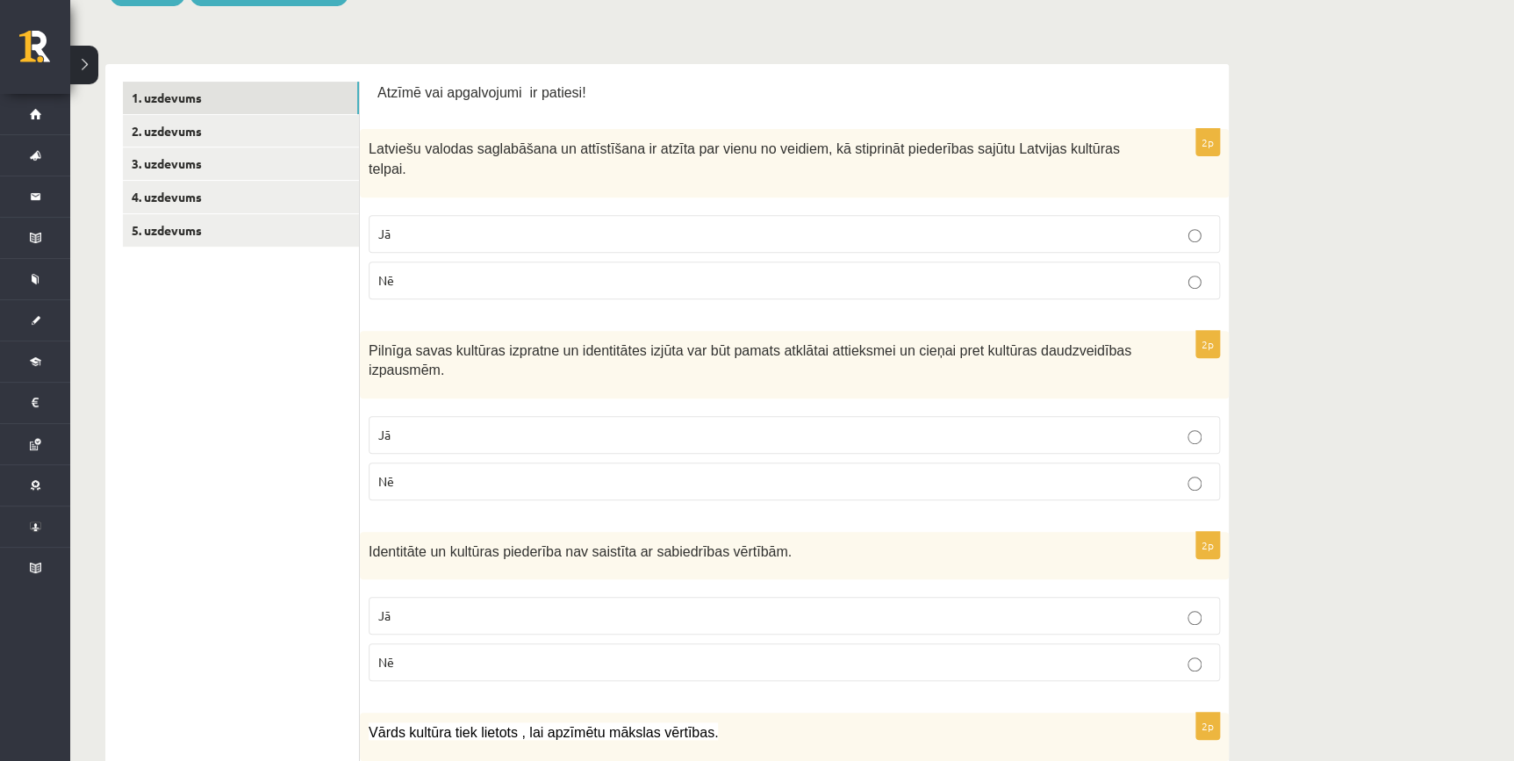
scroll to position [0, 0]
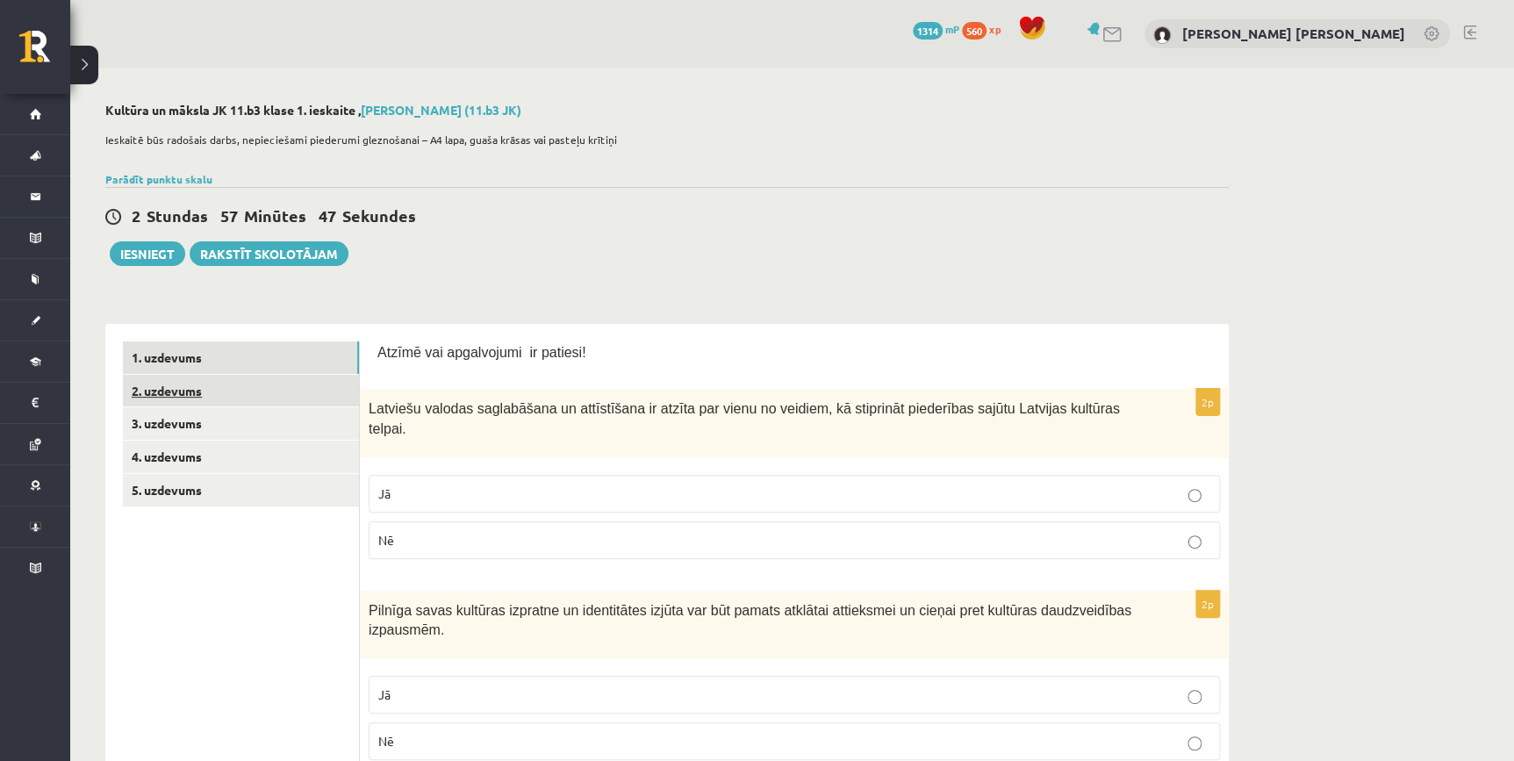
click at [167, 390] on link "2. uzdevums" at bounding box center [241, 391] width 236 height 32
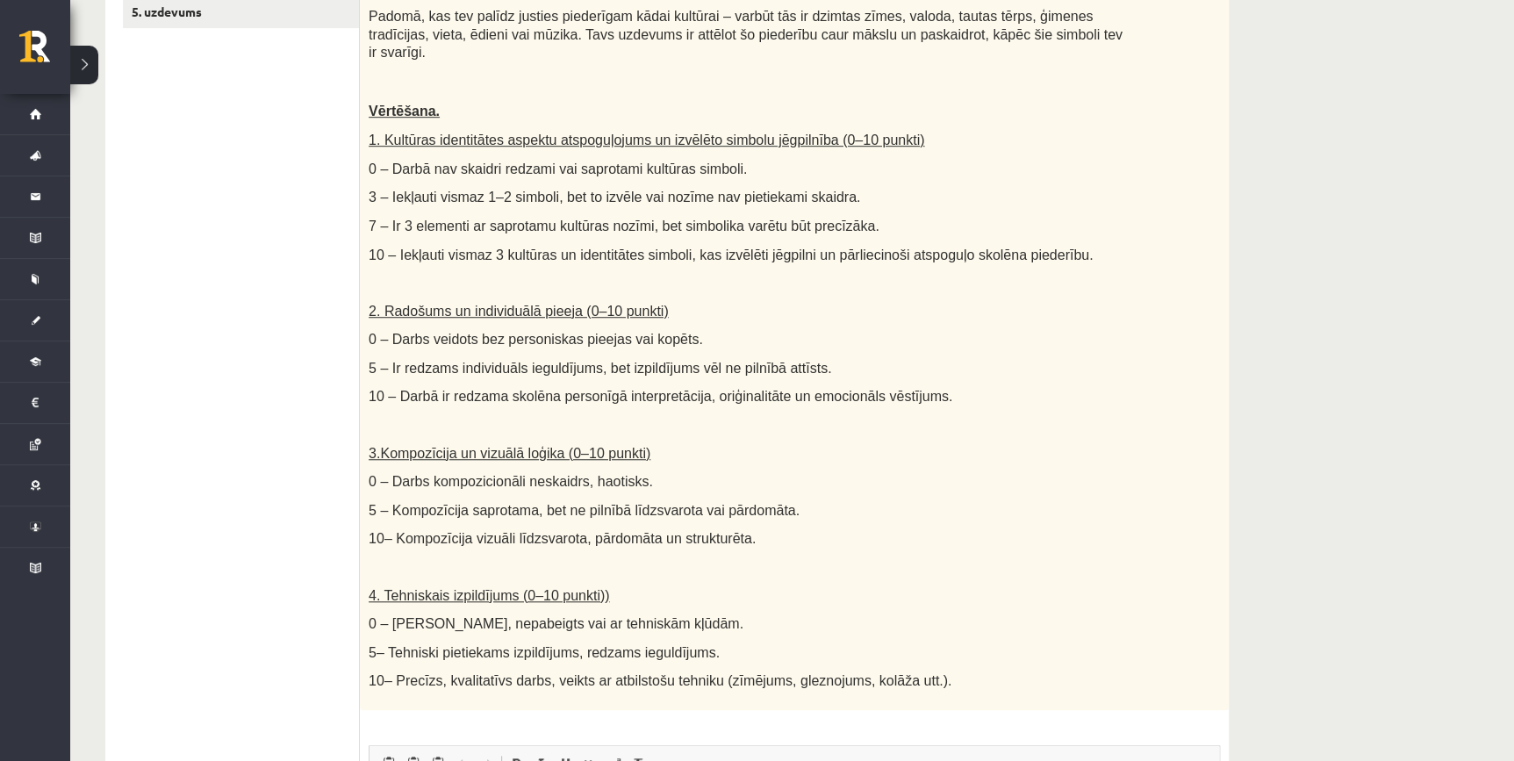
scroll to position [239, 0]
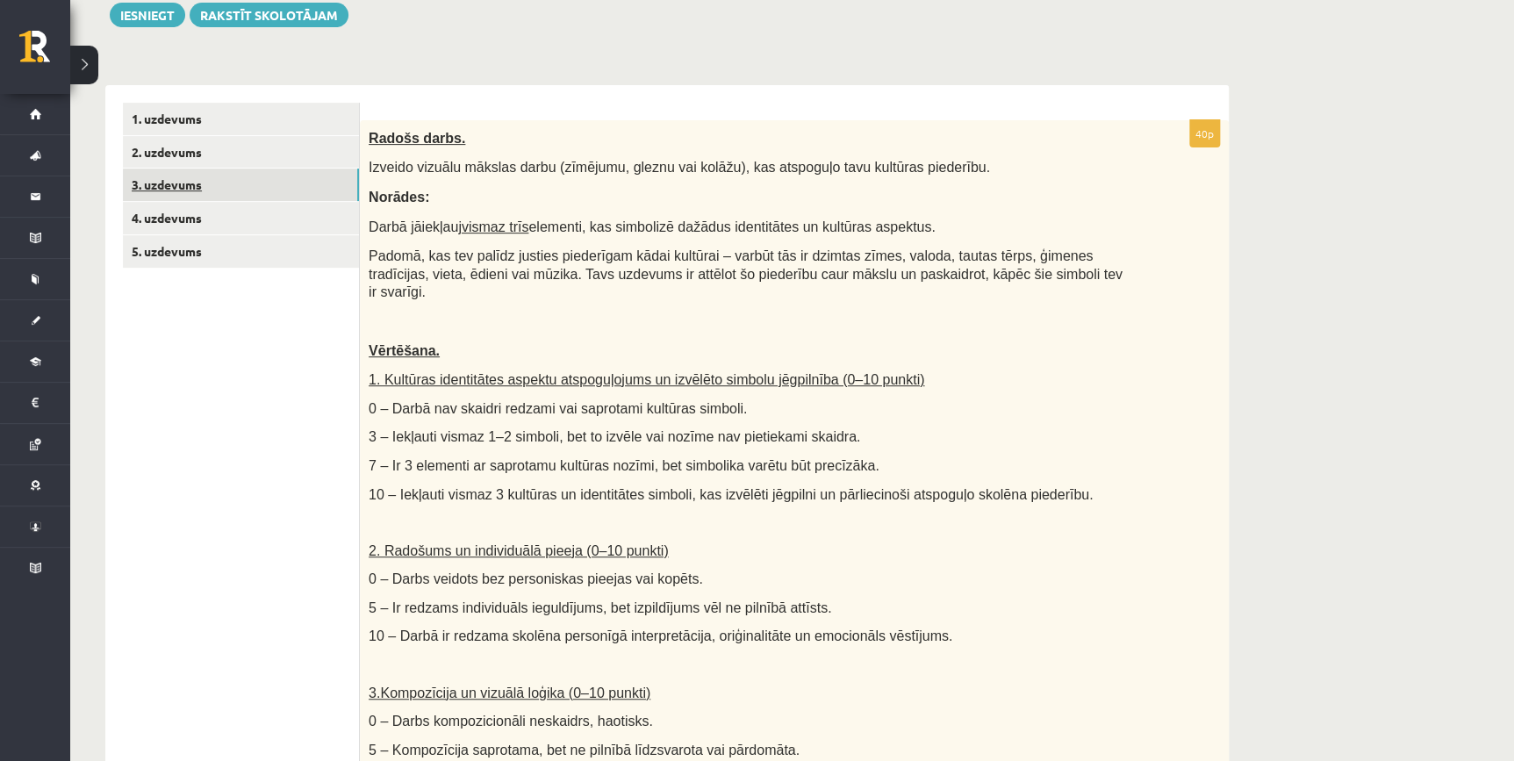
click at [250, 186] on link "3. uzdevums" at bounding box center [241, 184] width 236 height 32
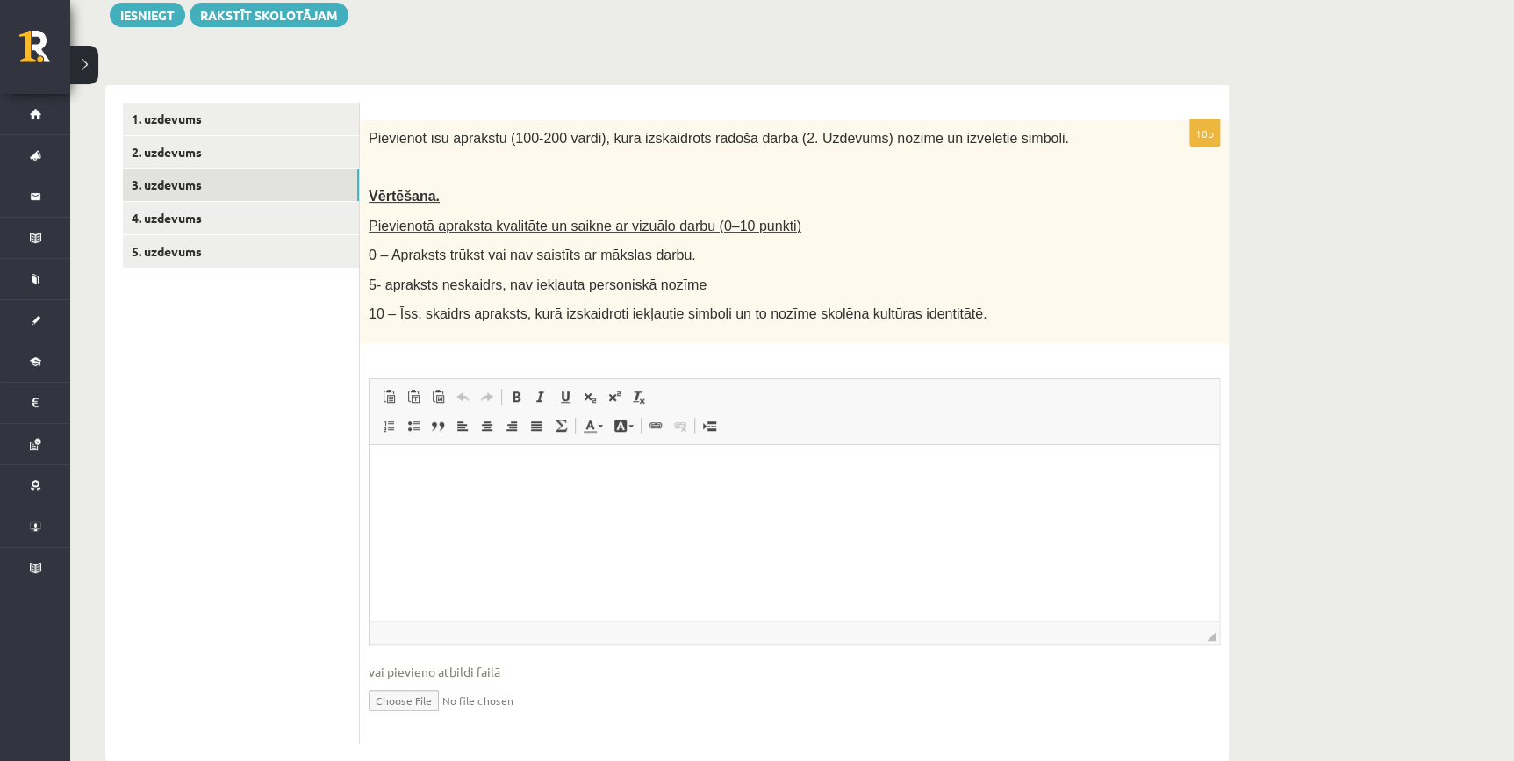
scroll to position [0, 0]
click at [205, 233] on link "4. uzdevums" at bounding box center [241, 218] width 236 height 32
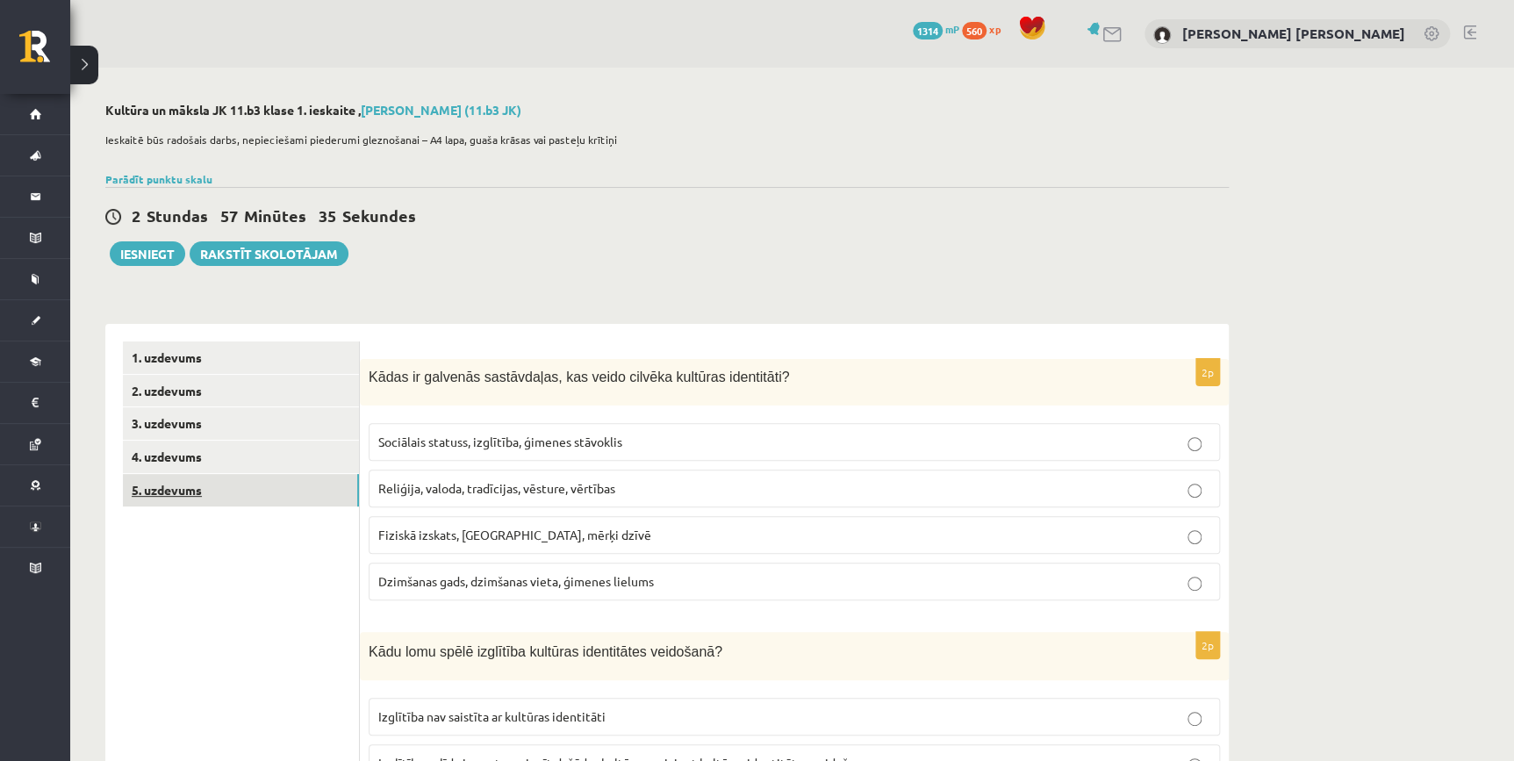
click at [157, 496] on link "5. uzdevums" at bounding box center [241, 490] width 236 height 32
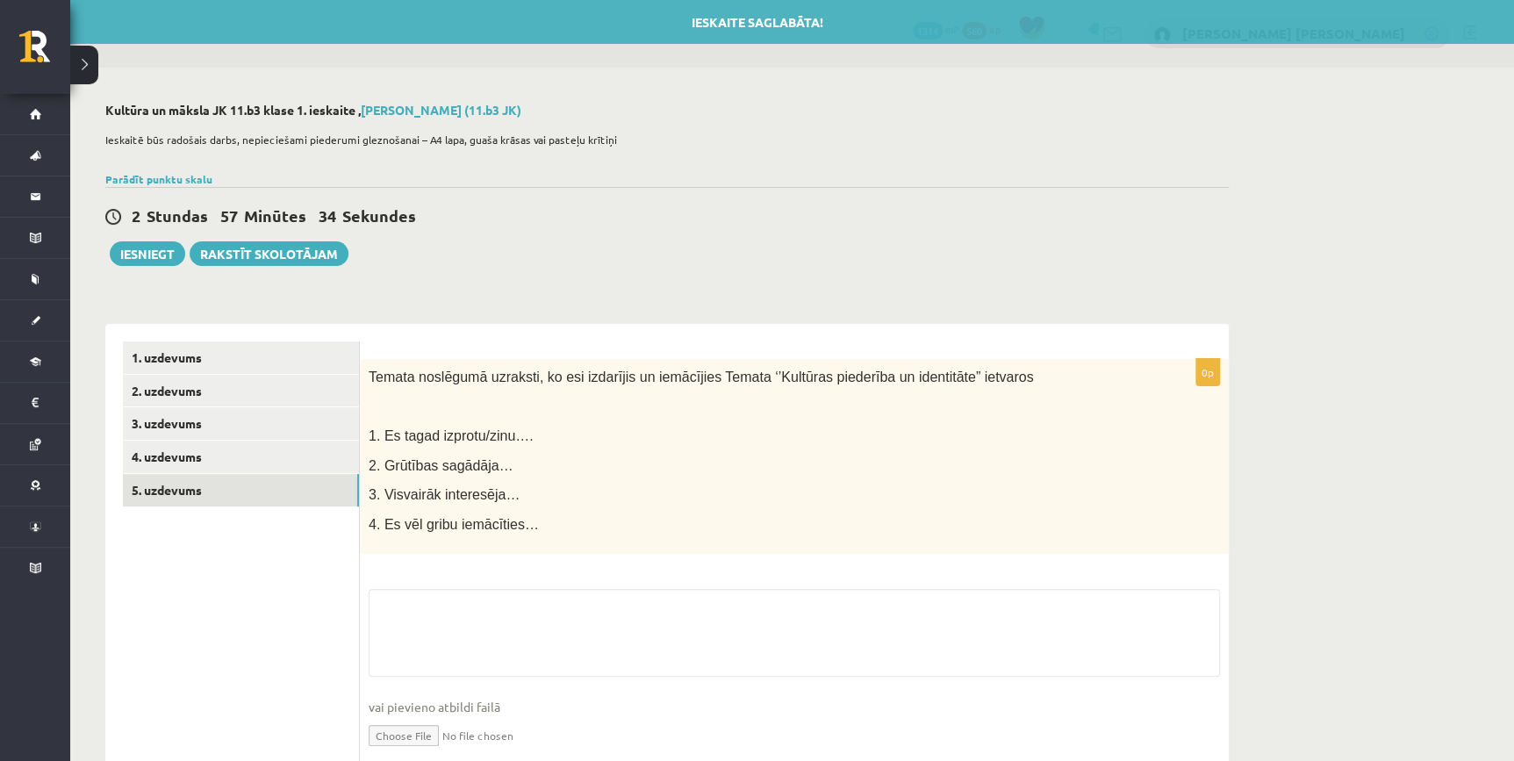
scroll to position [70, 0]
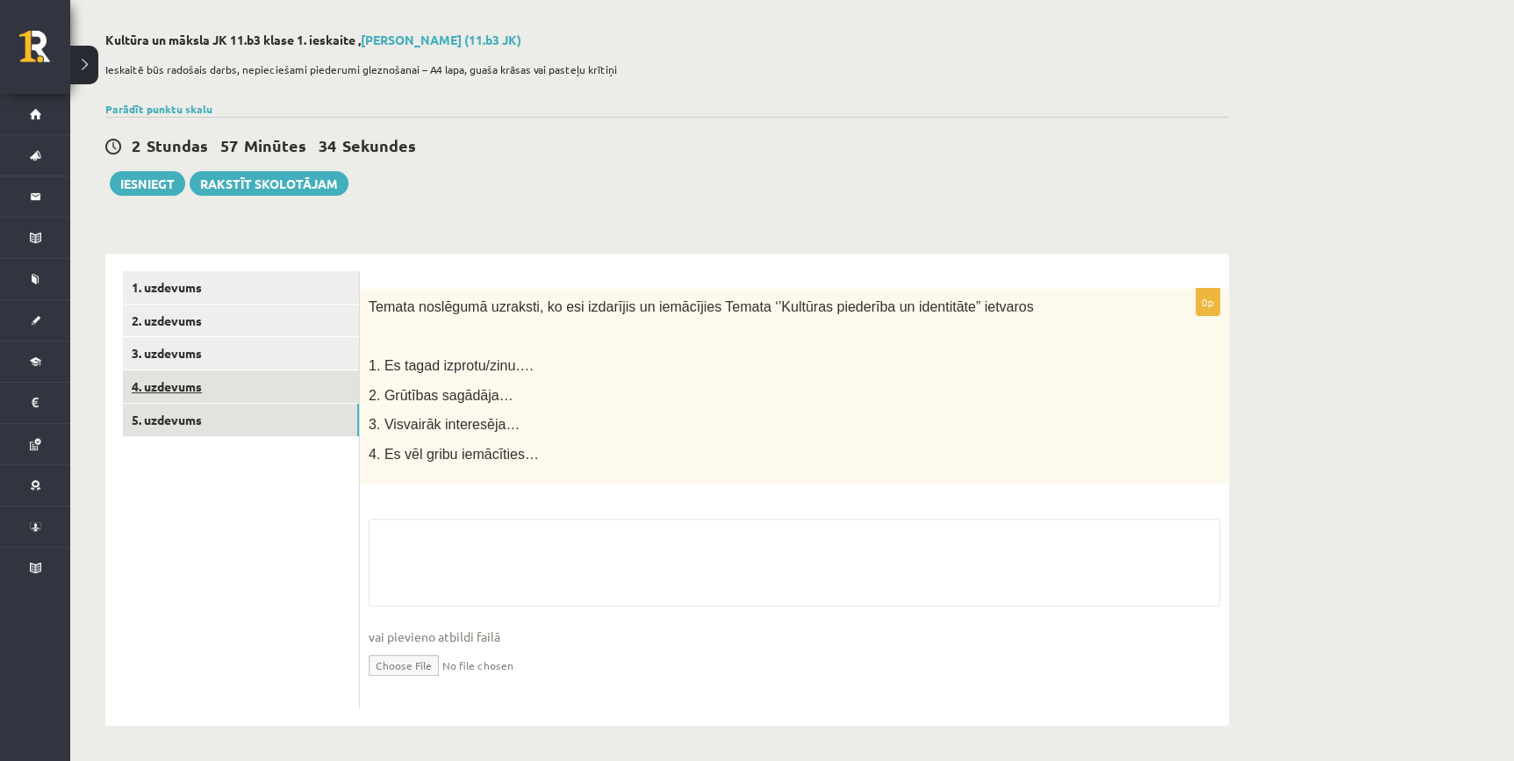
click at [249, 385] on link "4. uzdevums" at bounding box center [241, 386] width 236 height 32
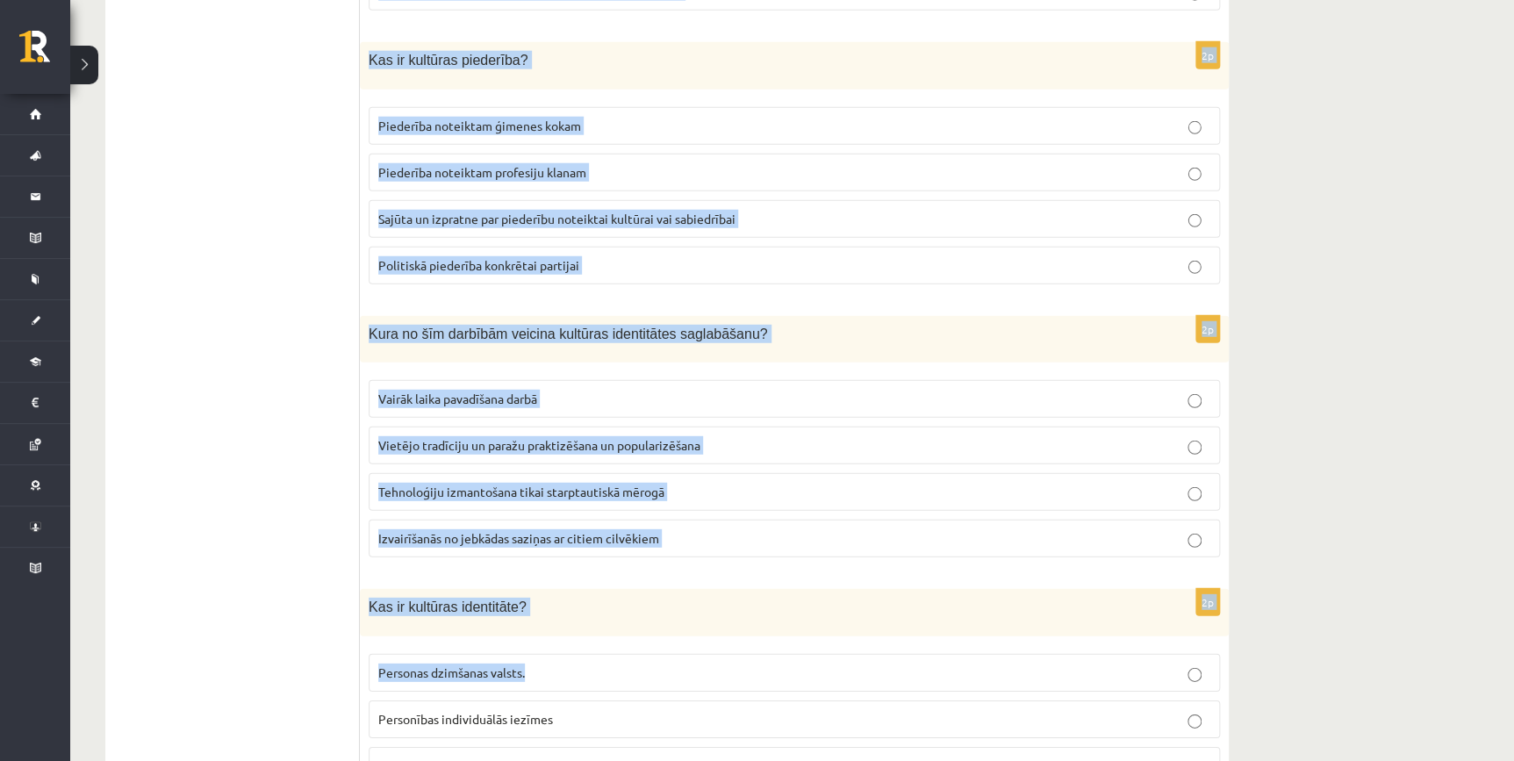
scroll to position [2362, 0]
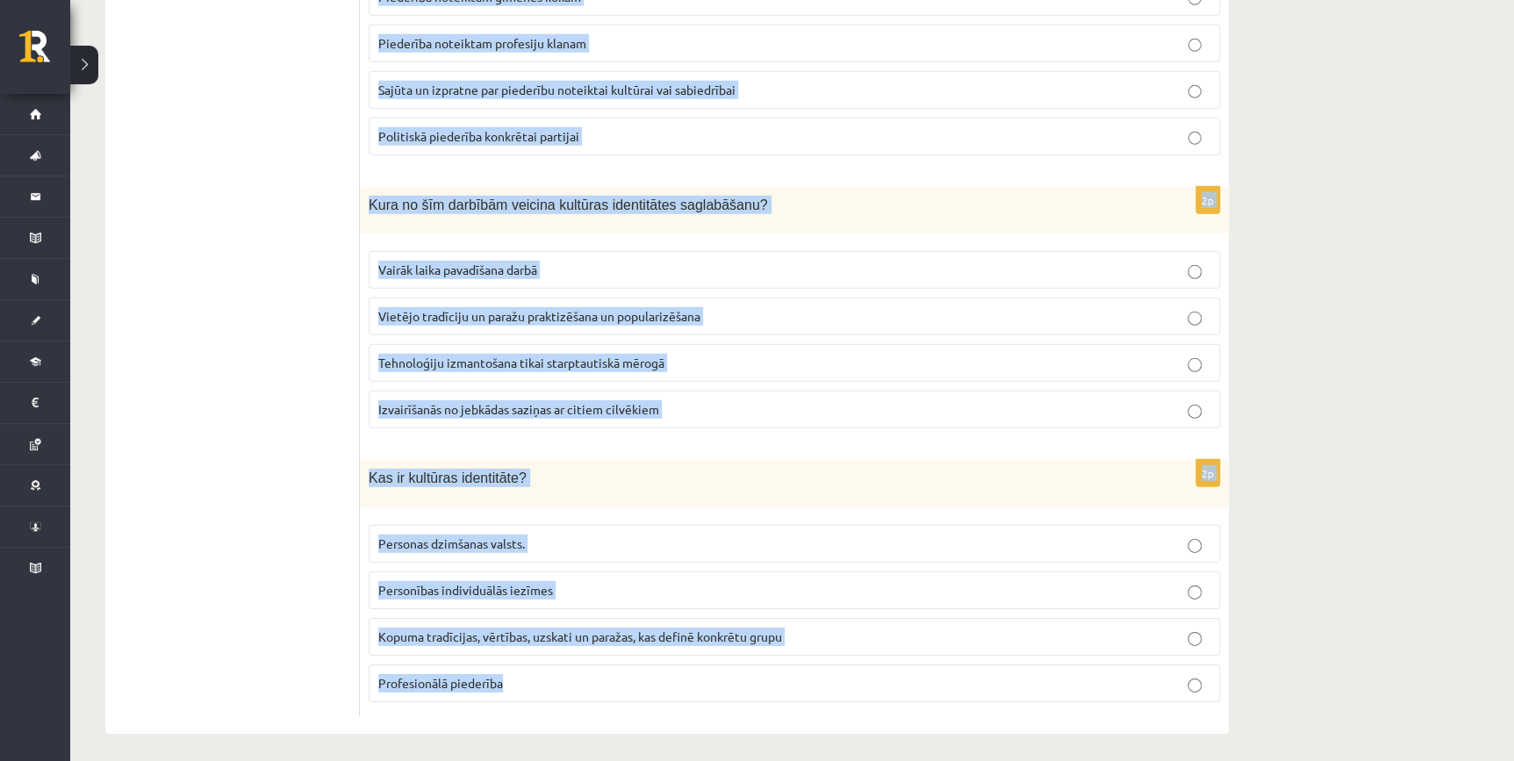
drag, startPoint x: 429, startPoint y: 380, endPoint x: 1071, endPoint y: 664, distance: 702.5
copy form "Kādas ir galvenās sastāvdaļas, kas veido cilvēka kultūras identitāti? Sociālais…"
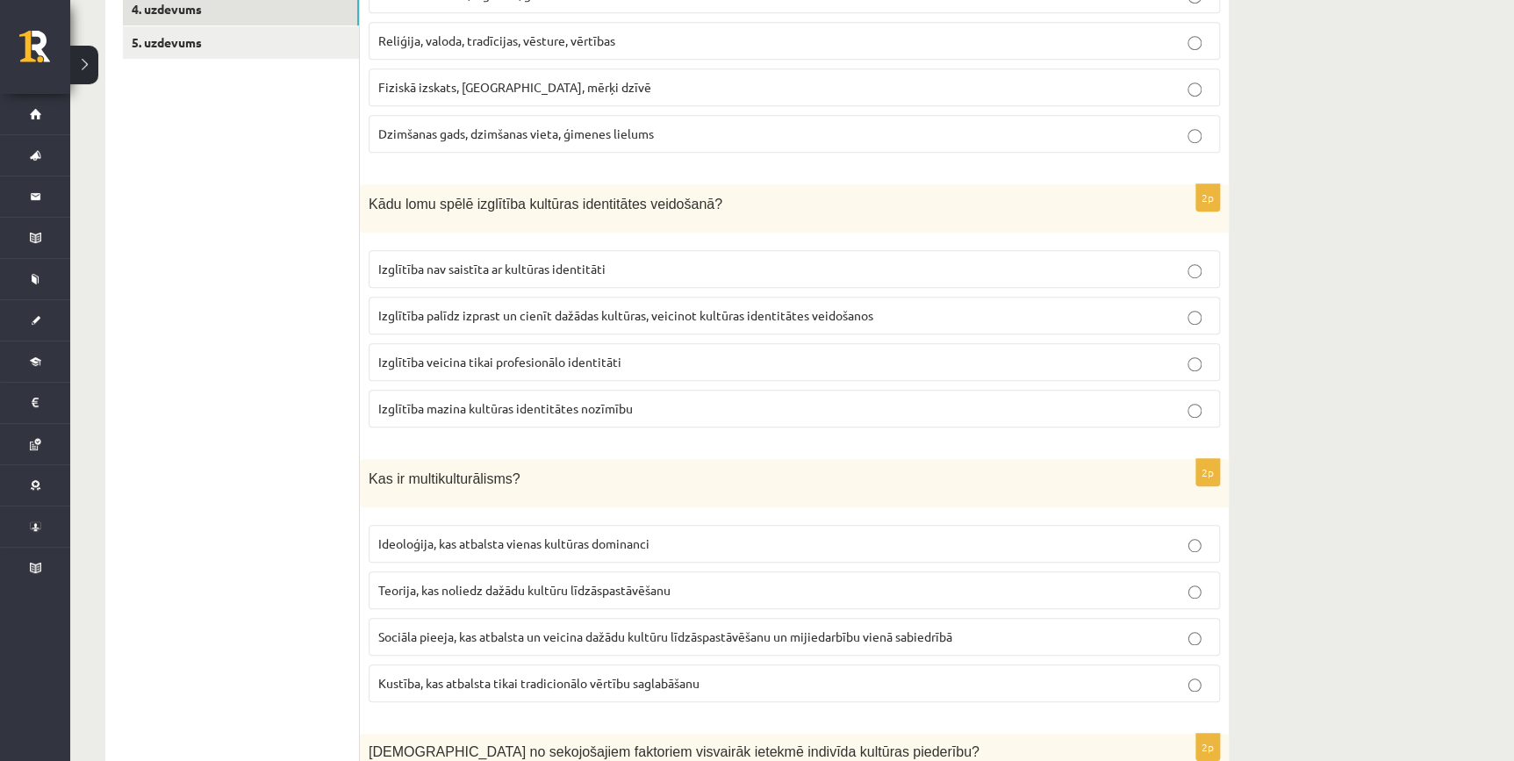
scroll to position [129, 0]
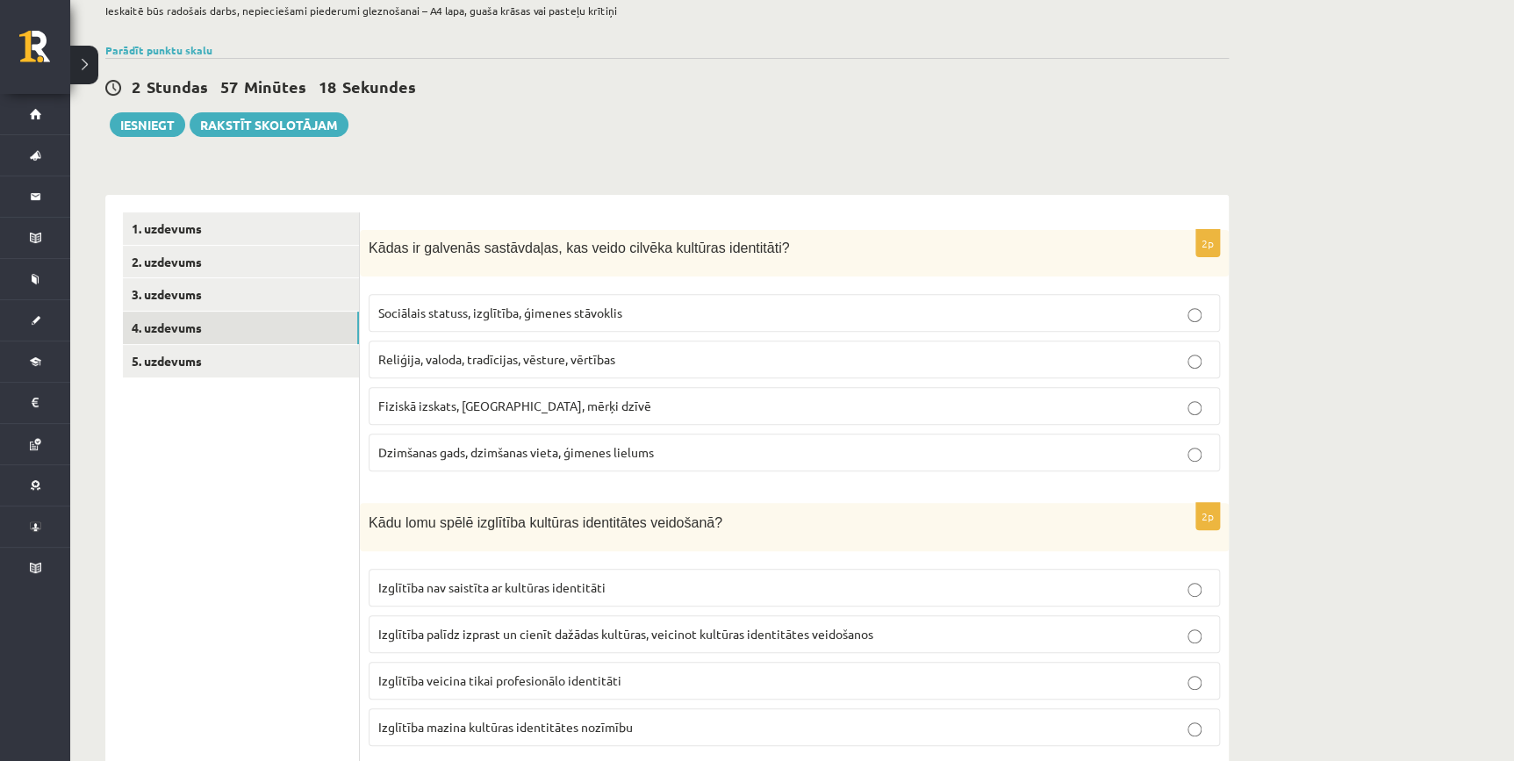
click at [505, 350] on p "Reliģija, valoda, tradīcijas, vēsture, vērtības" at bounding box center [794, 359] width 832 height 18
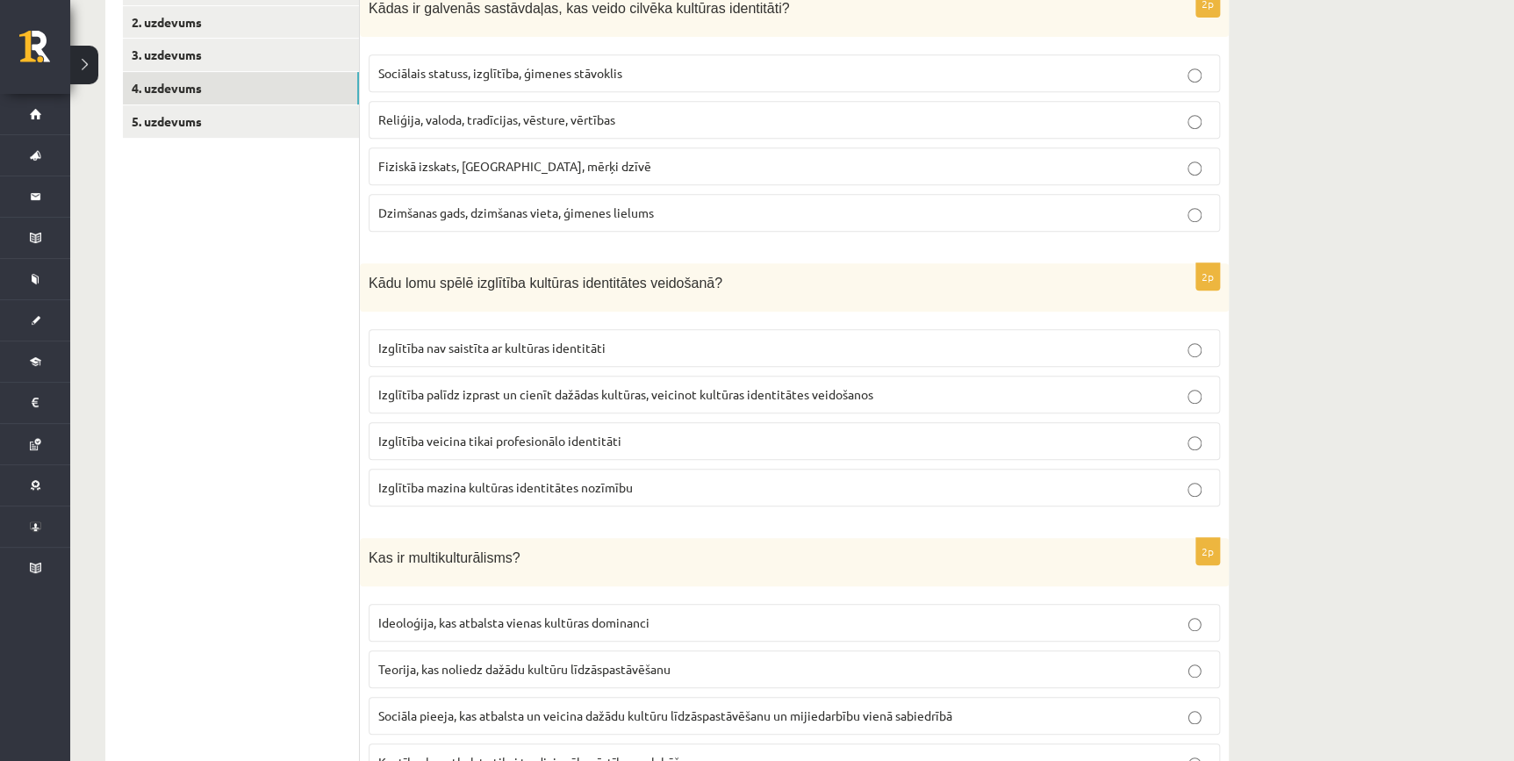
click at [473, 399] on span "Izglītība palīdz izprast un cienīt dažādas kultūras, veicinot kultūras identitā…" at bounding box center [625, 394] width 495 height 16
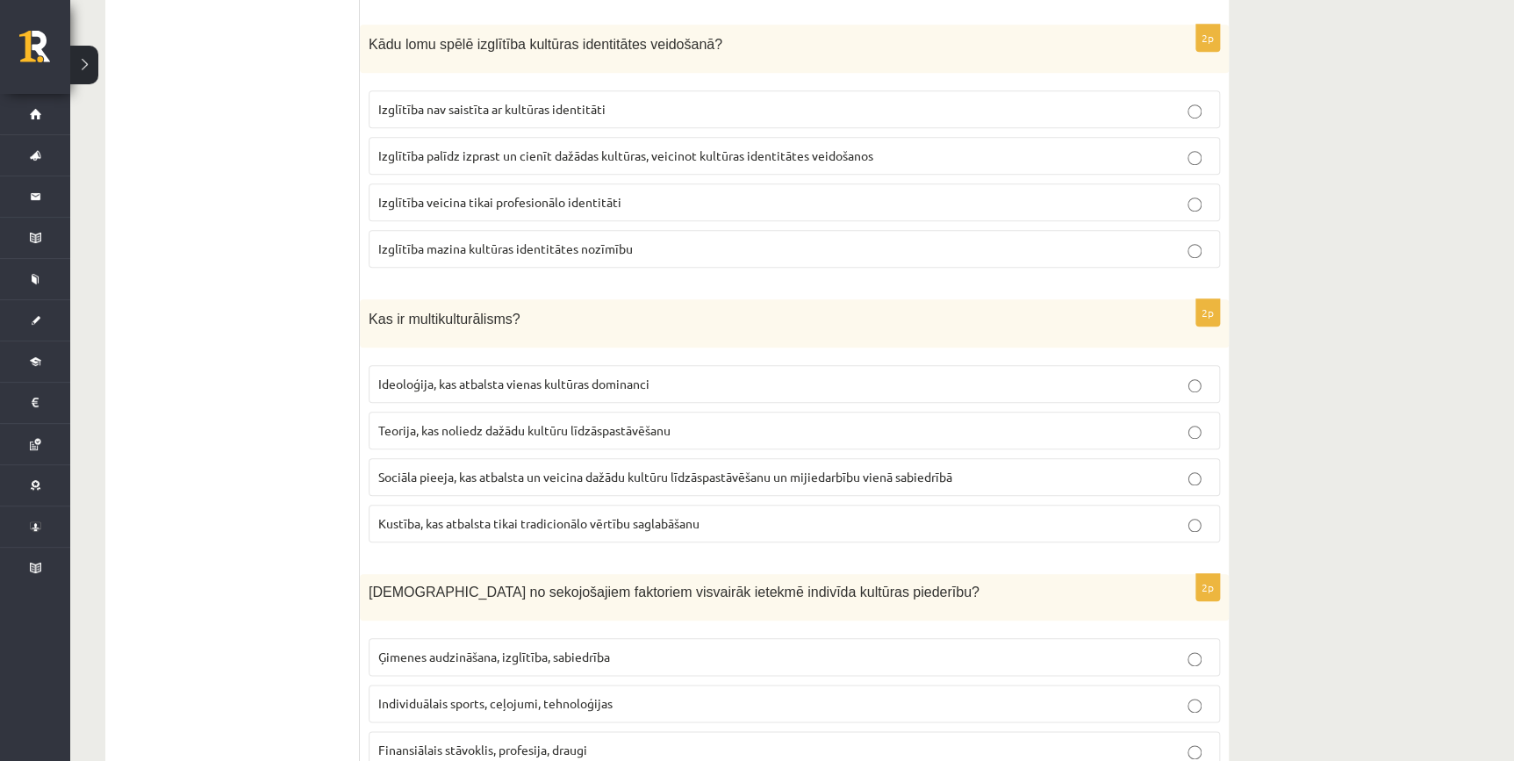
click at [497, 469] on span "Sociāla pieeja, kas atbalsta un veicina dažādu kultūru līdzāspastāvēšanu un mij…" at bounding box center [665, 477] width 574 height 16
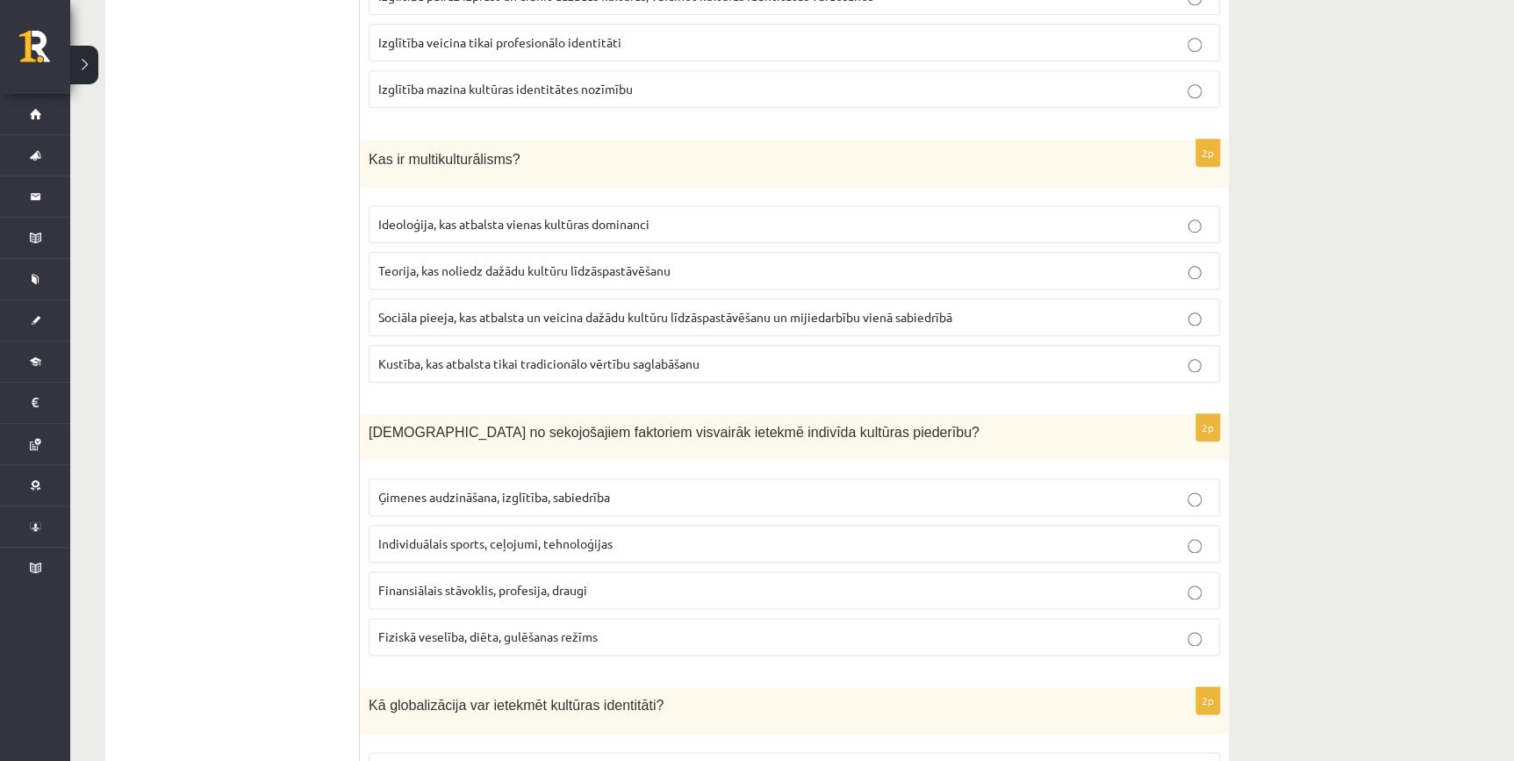
scroll to position [1007, 0]
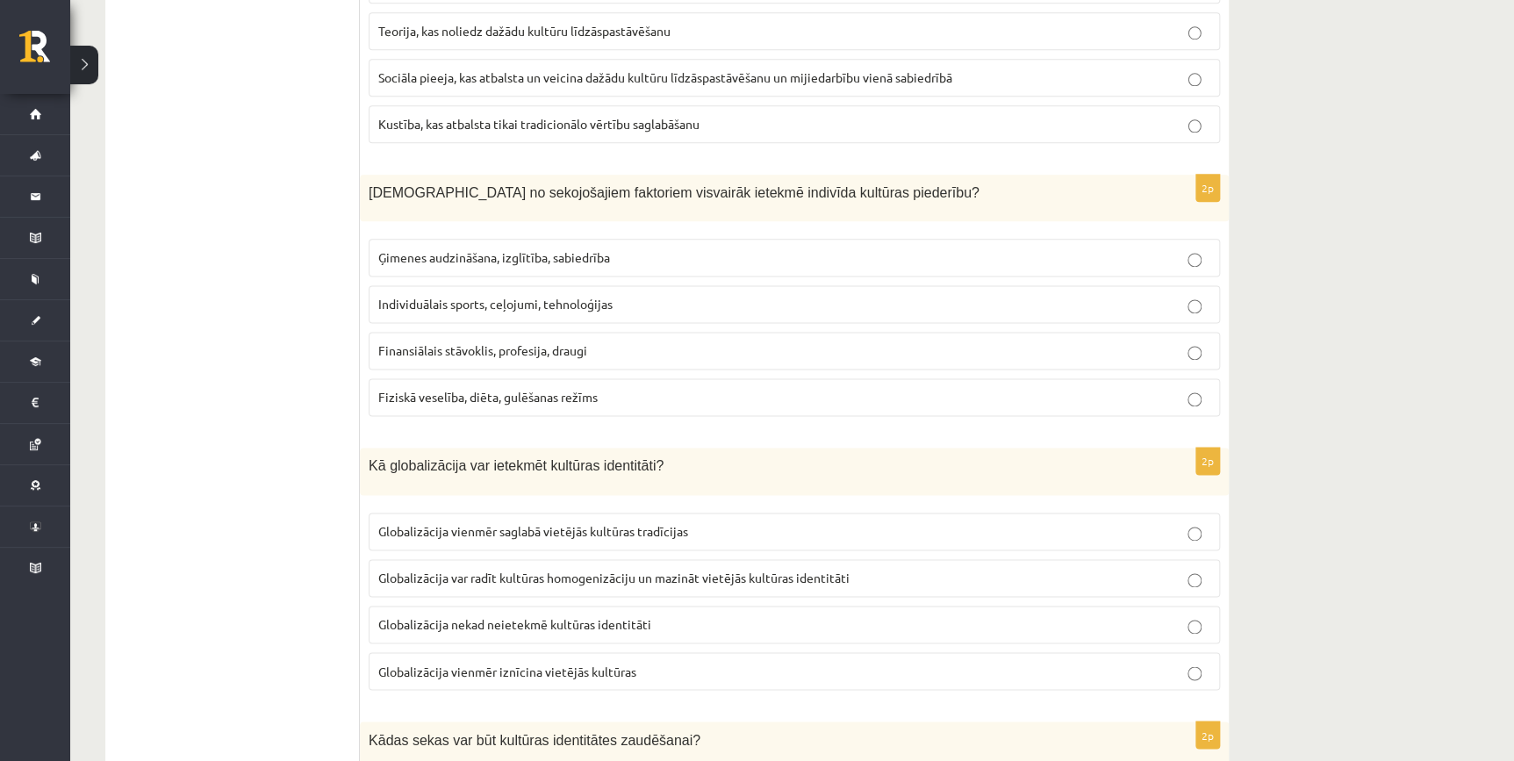
click at [454, 253] on span "Ģimenes audzināšana, izglītība, sabiedrība" at bounding box center [494, 257] width 232 height 16
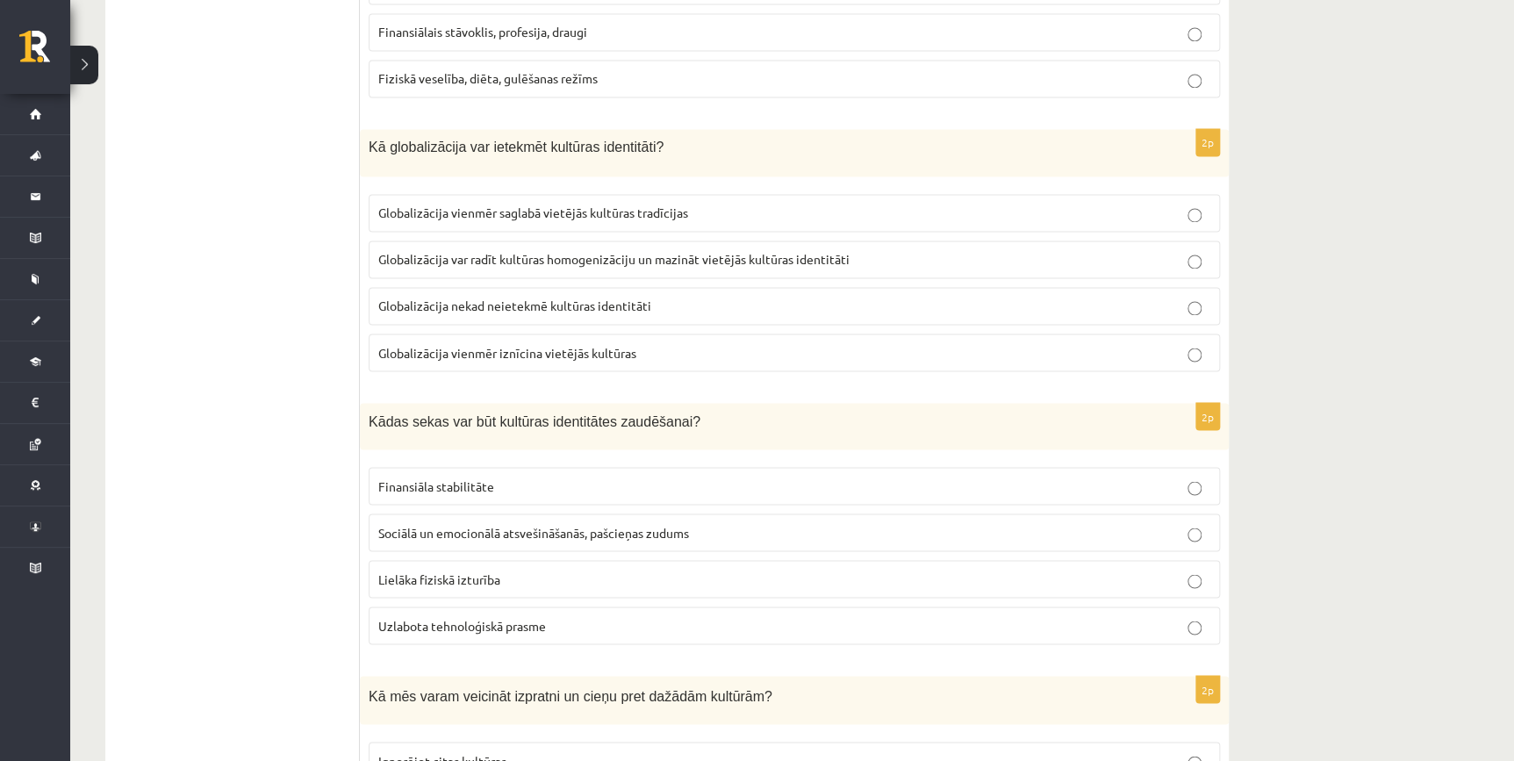
click at [516, 254] on span "Globalizācija var radīt kultūras homogenizāciju un mazināt vietējās kultūras id…" at bounding box center [613, 259] width 471 height 16
click at [456, 530] on span "Sociālā un emocionālā atsvešināšanās, pašcieņas zudums" at bounding box center [533, 532] width 311 height 16
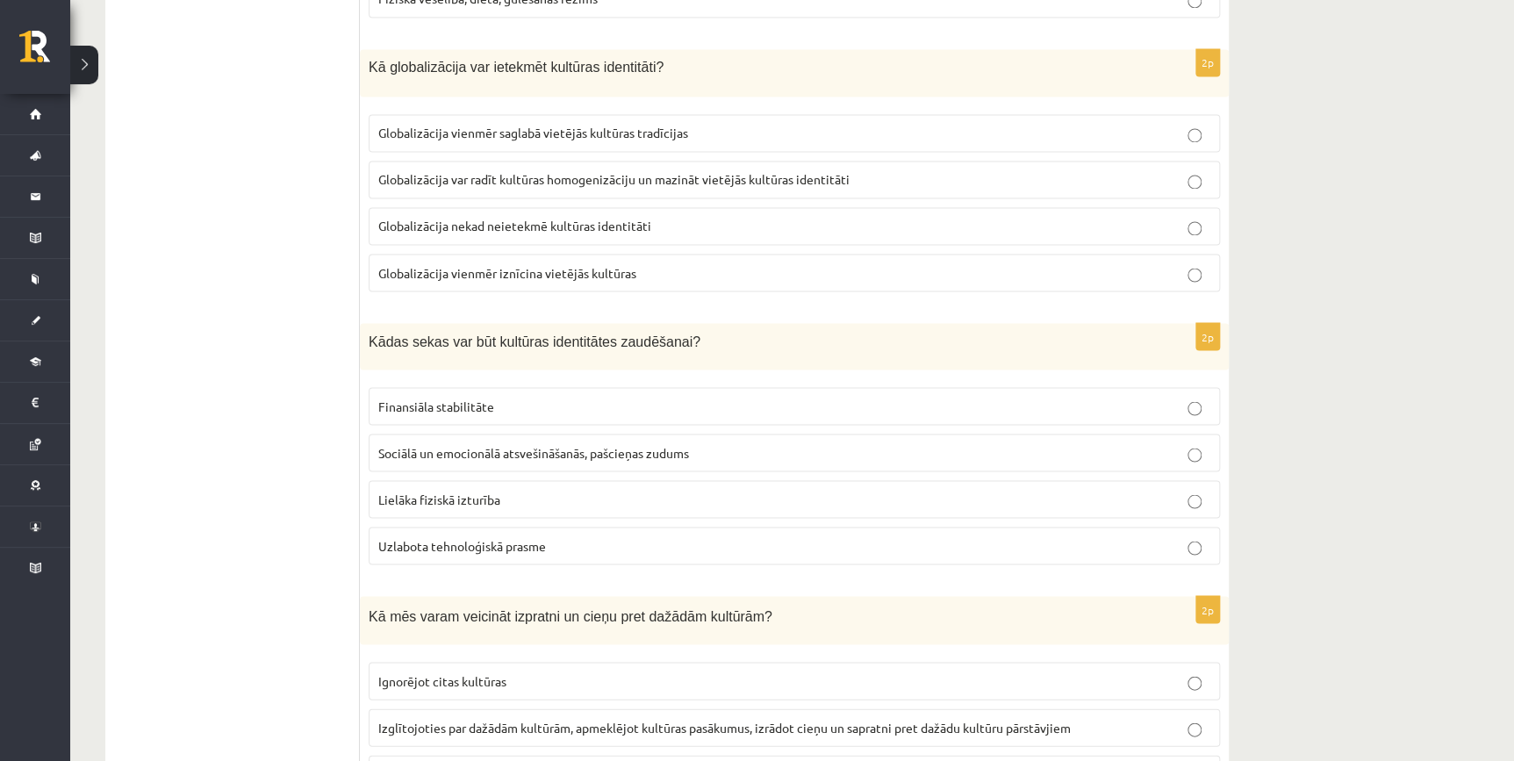
scroll to position [1565, 0]
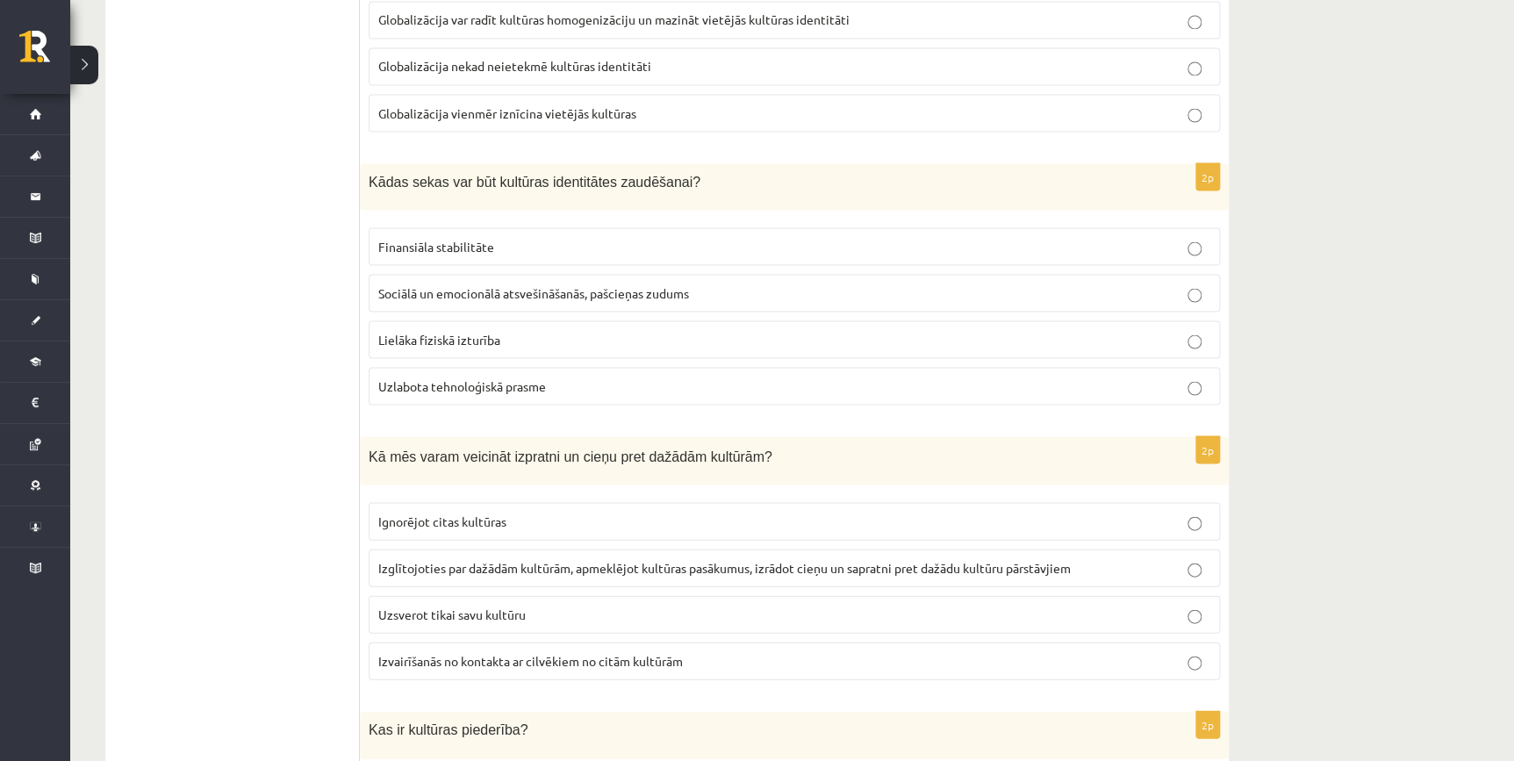
click at [438, 567] on span "Izglītojoties par dažādām kultūrām, apmeklējot kultūras pasākumus, izrādot cieņ…" at bounding box center [724, 567] width 692 height 16
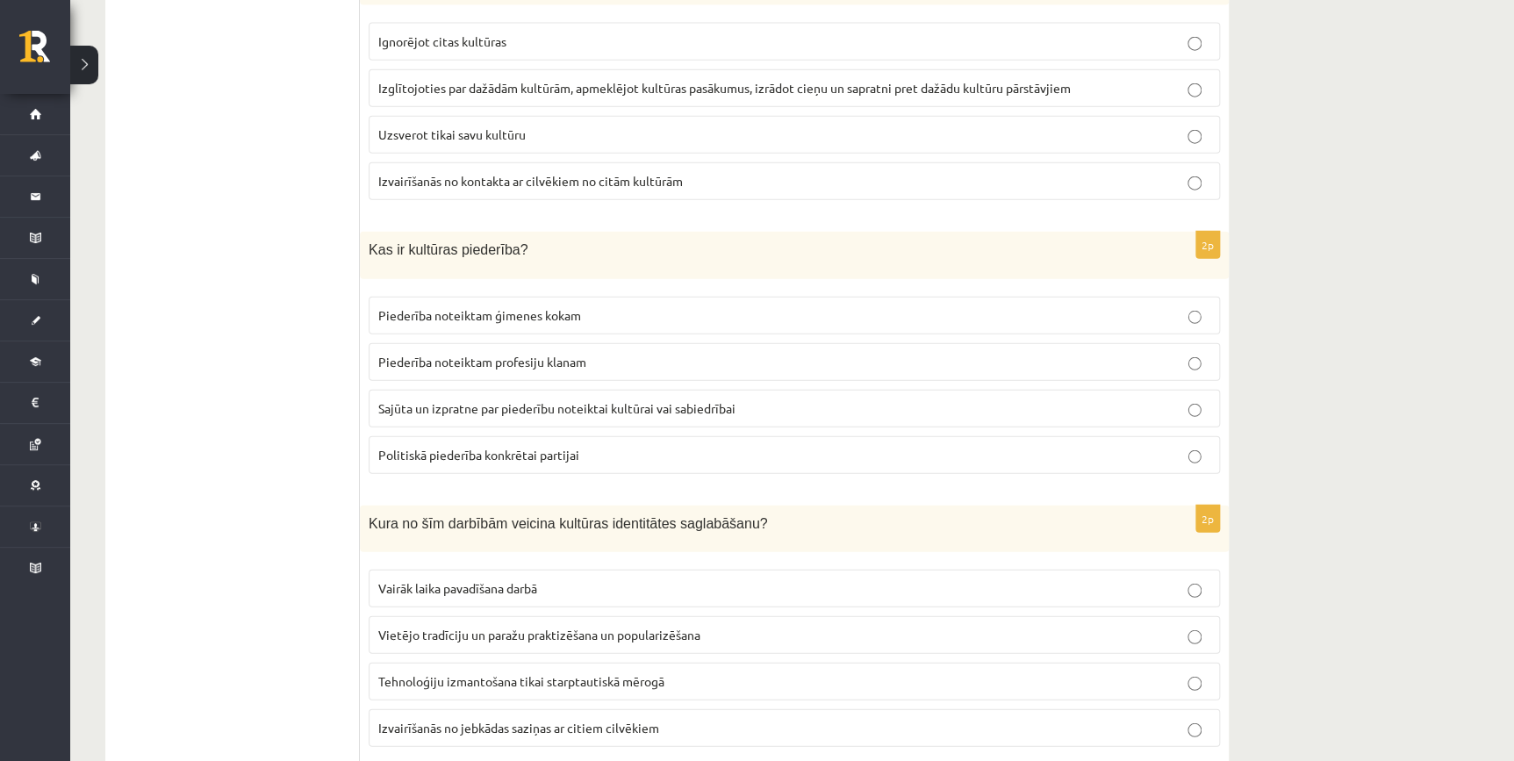
scroll to position [1964, 0]
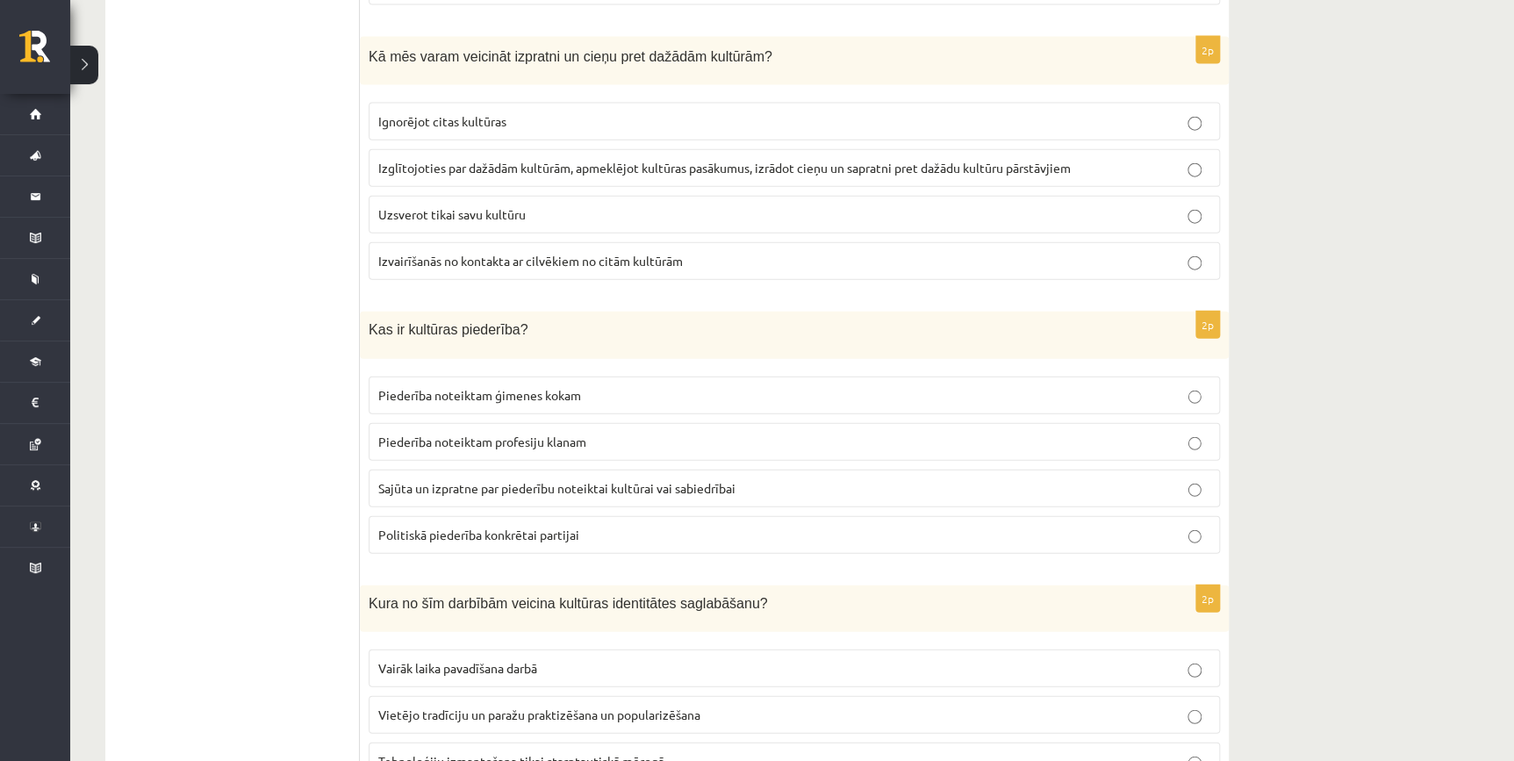
click at [488, 484] on span "Sajūta un izpratne par piederību noteiktai kultūrai vai sabiedrībai" at bounding box center [556, 488] width 357 height 16
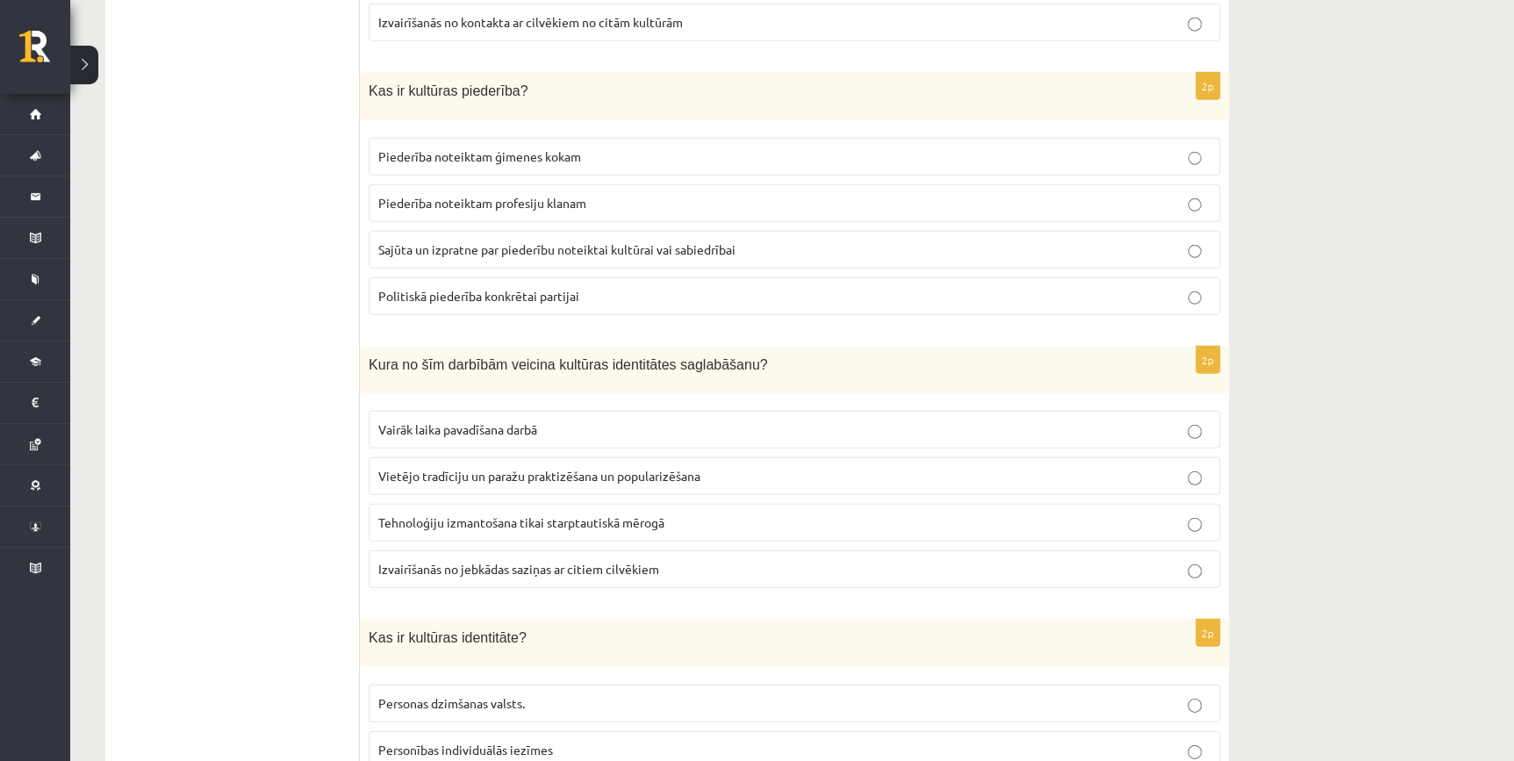
scroll to position [2362, 0]
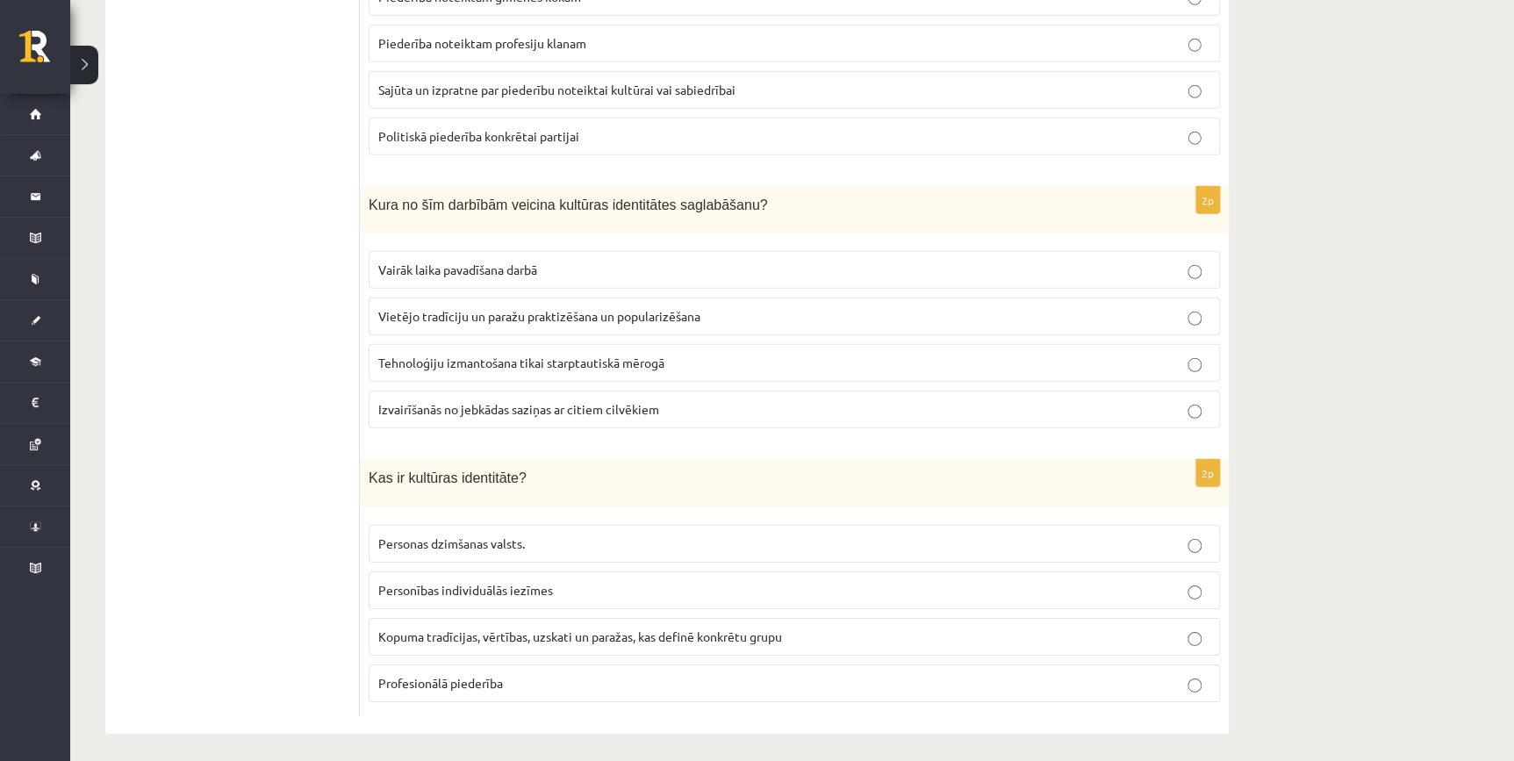
click at [464, 317] on p "Vietējo tradīciju un paražu praktizēšana un popularizēšana" at bounding box center [794, 316] width 832 height 18
click at [438, 634] on span "Kopuma tradīcijas, vērtības, uzskati un paražas, kas definē konkrētu grupu" at bounding box center [580, 636] width 404 height 16
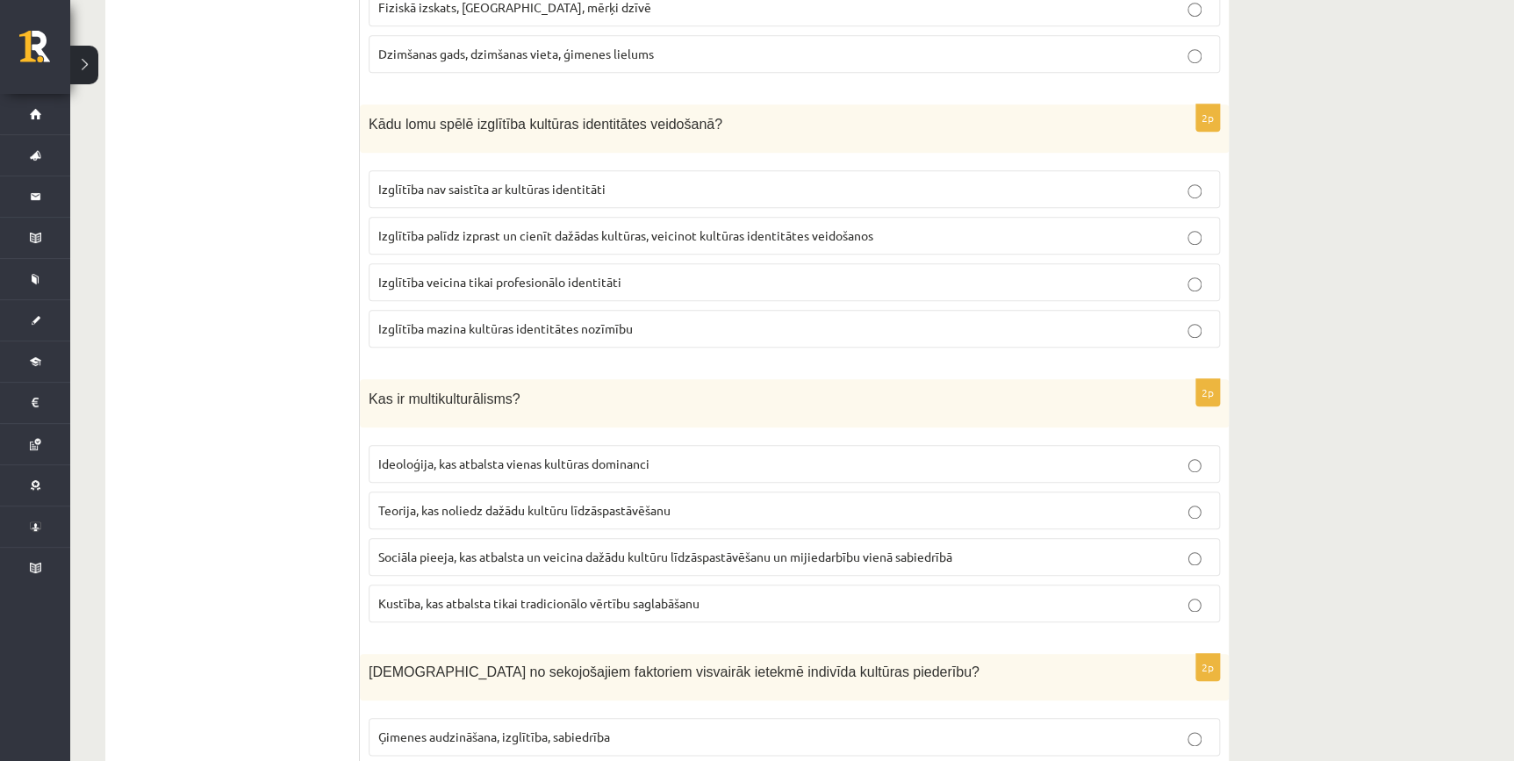
scroll to position [0, 0]
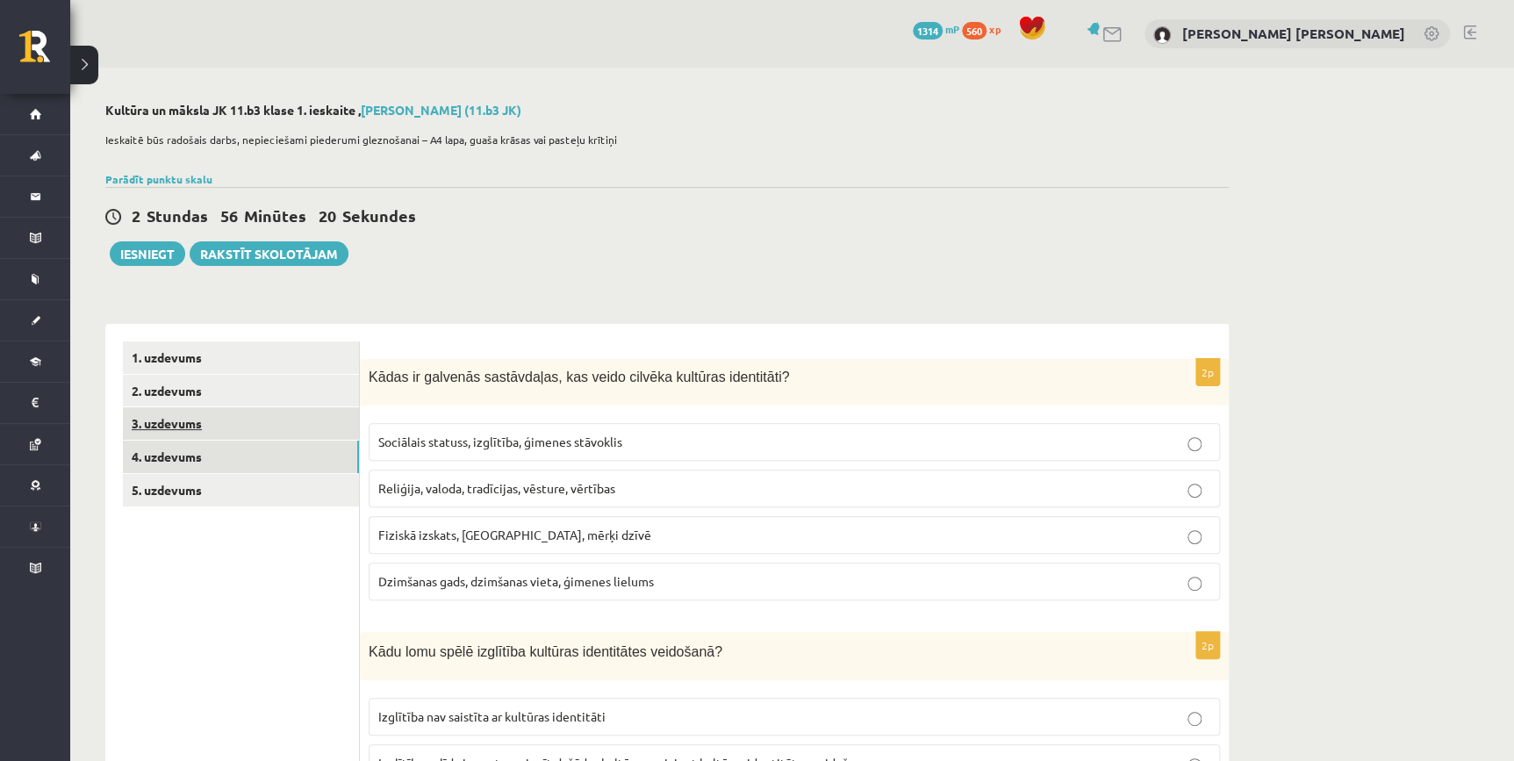
click at [174, 423] on link "3. uzdevums" at bounding box center [241, 423] width 236 height 32
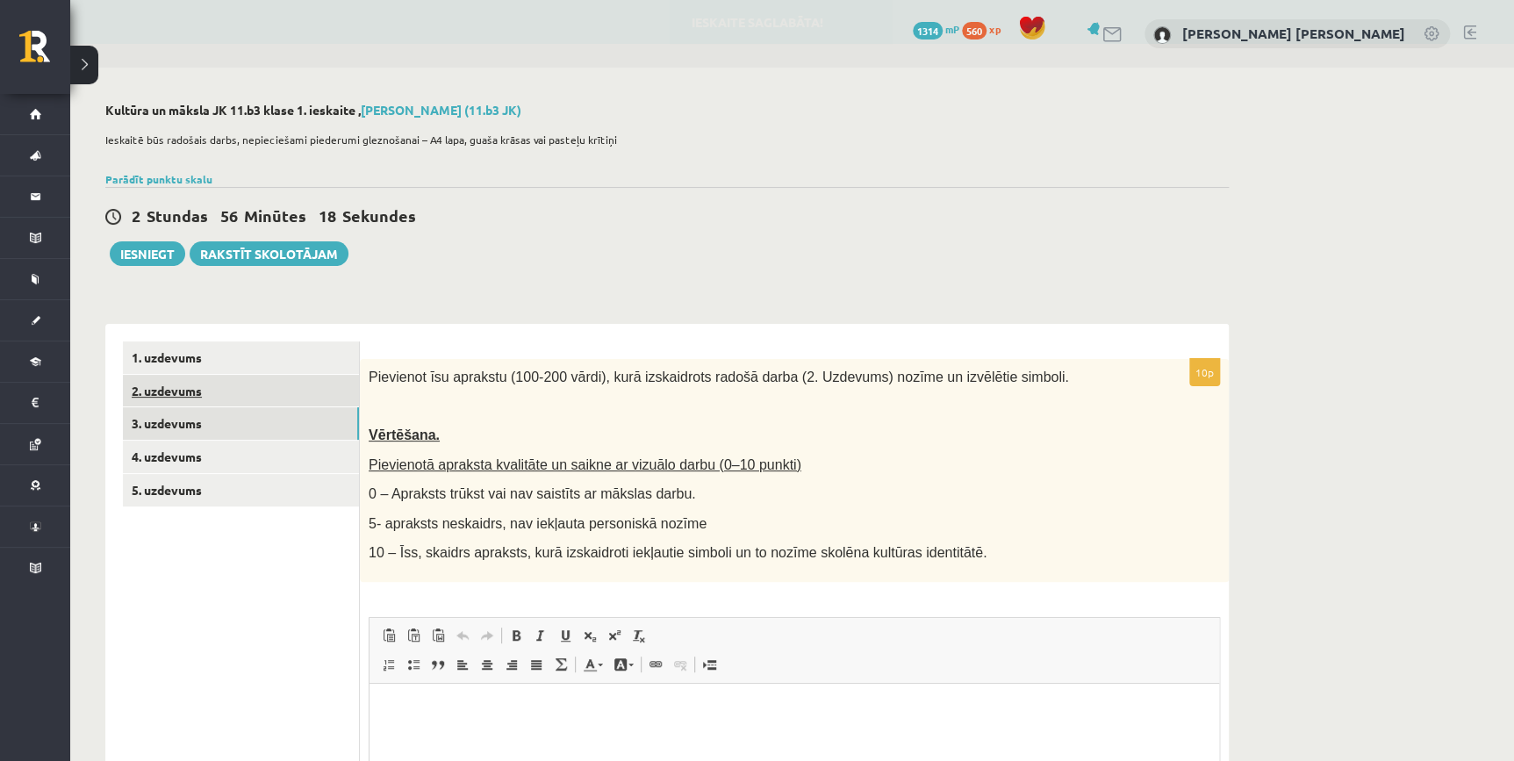
click at [194, 393] on link "2. uzdevums" at bounding box center [241, 391] width 236 height 32
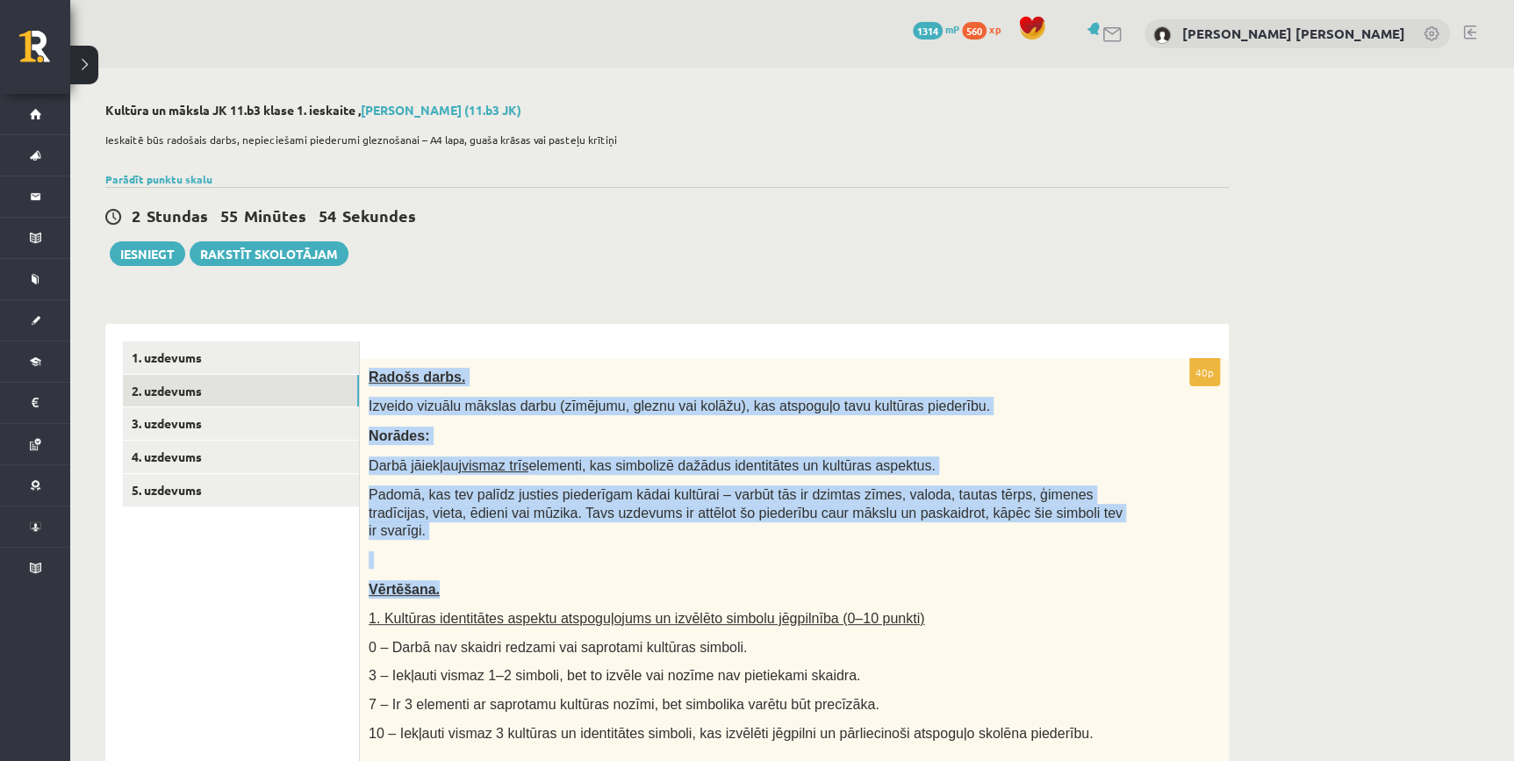
drag, startPoint x: 366, startPoint y: 381, endPoint x: 1523, endPoint y: 535, distance: 1166.8
click at [1053, 552] on div "Radošs darbs. Izveido vizuālu mākslas darbu (zīmējumu, gleznu vai kolāžu), kas …" at bounding box center [794, 773] width 869 height 829
copy div "Radošs darbs. Izveido vizuālu mākslas darbu (zīmējumu, gleznu vai kolāžu), kas …"
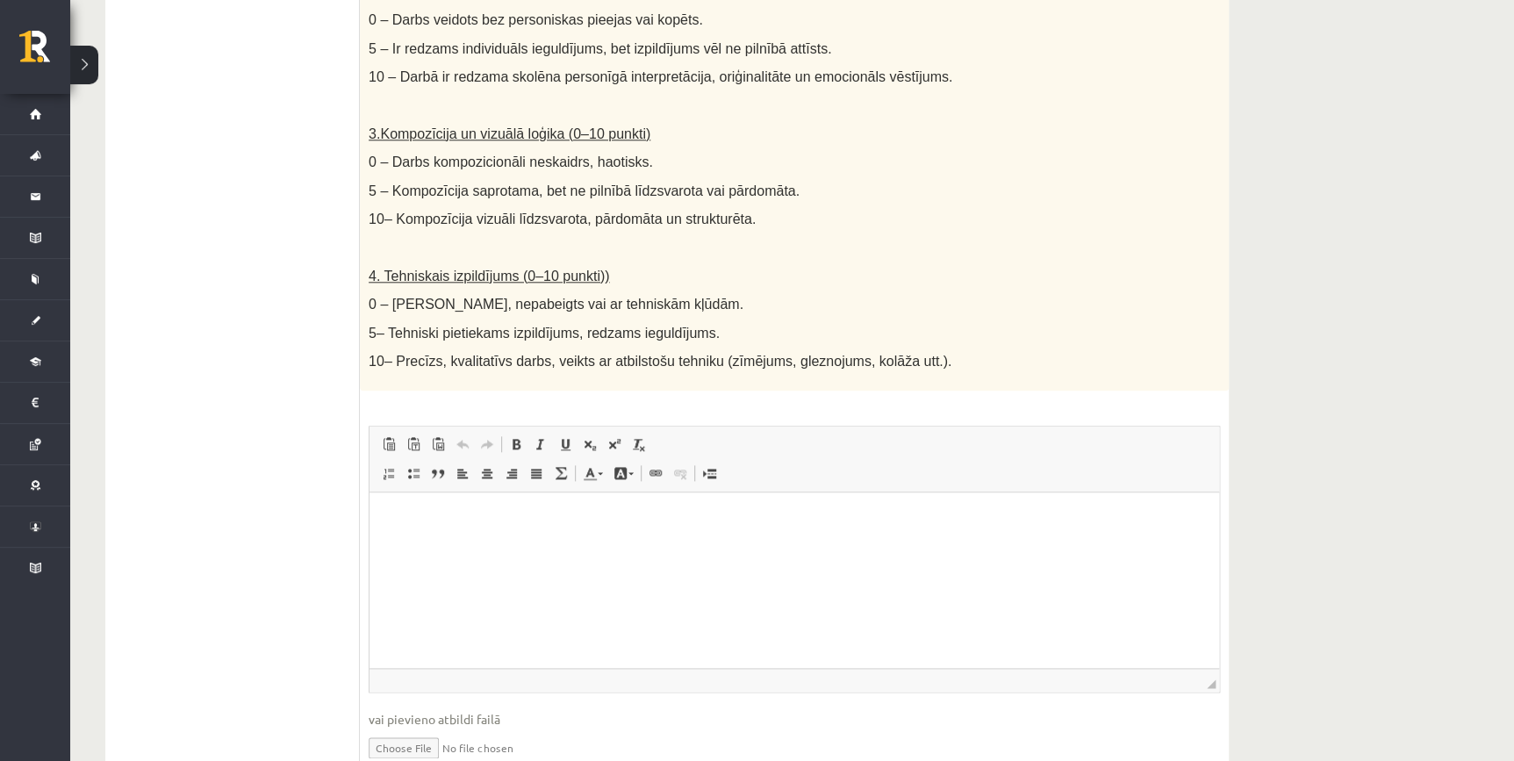
scroll to position [860, 0]
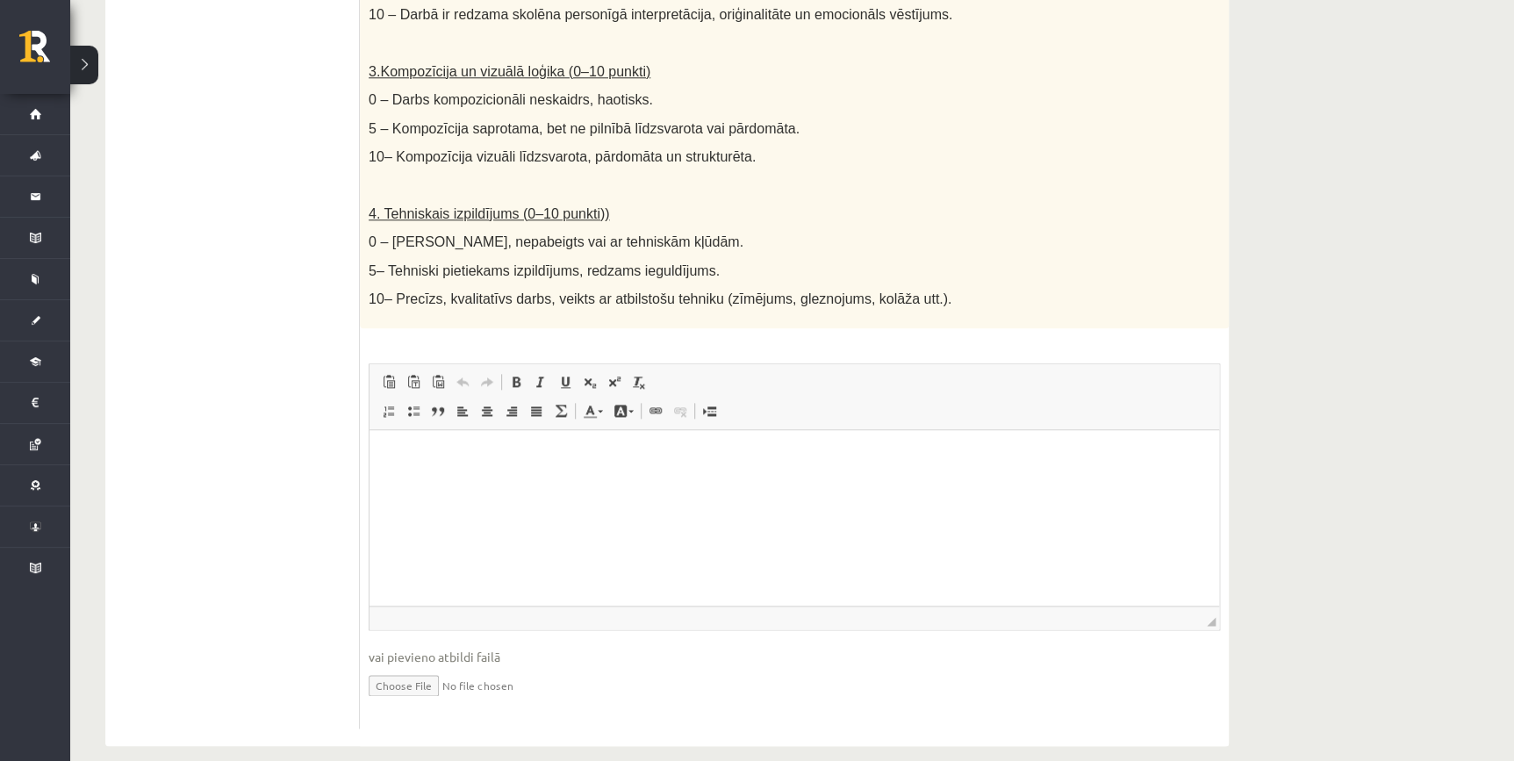
type input "**********"
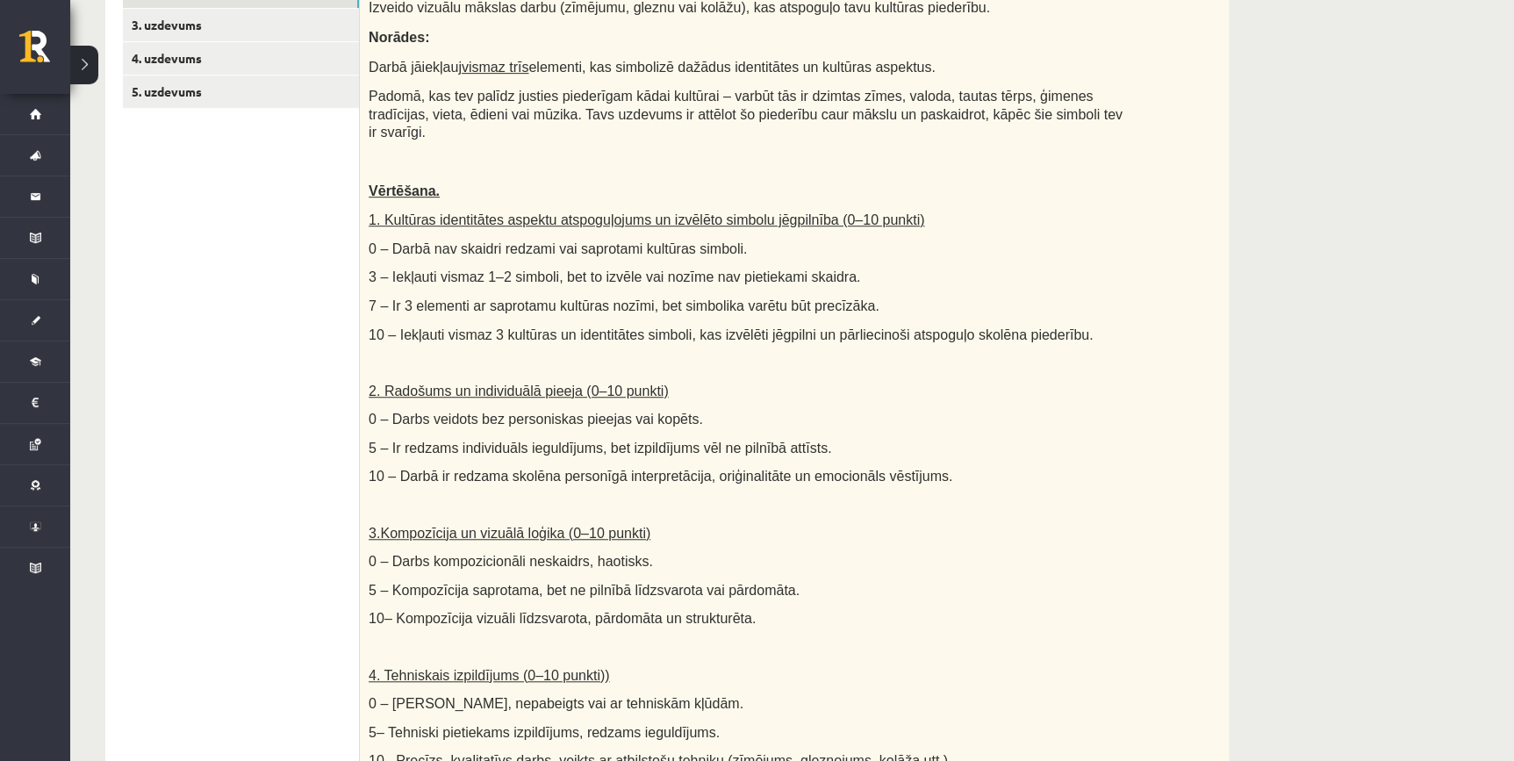
scroll to position [159, 0]
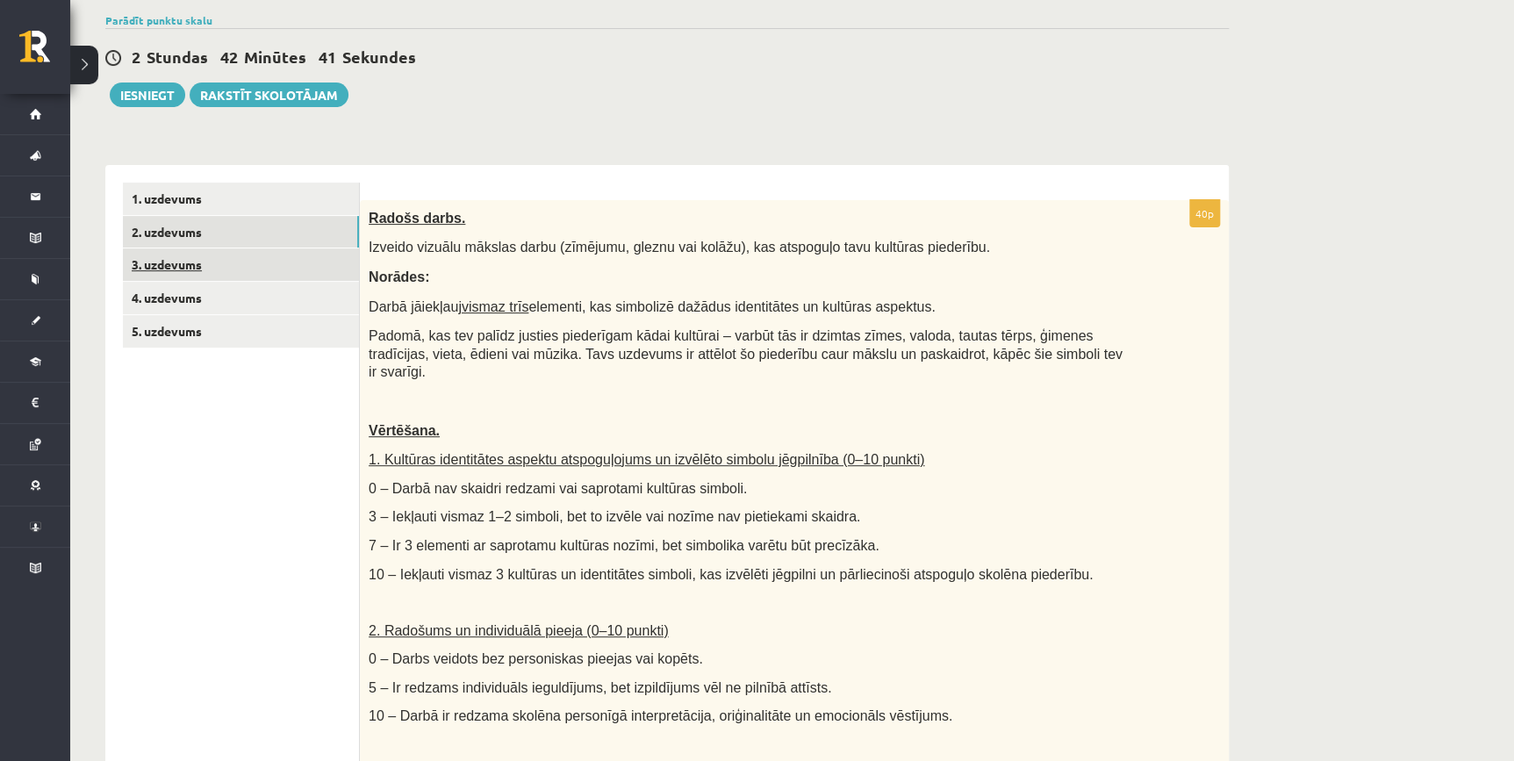
click at [228, 254] on link "3. uzdevums" at bounding box center [241, 264] width 236 height 32
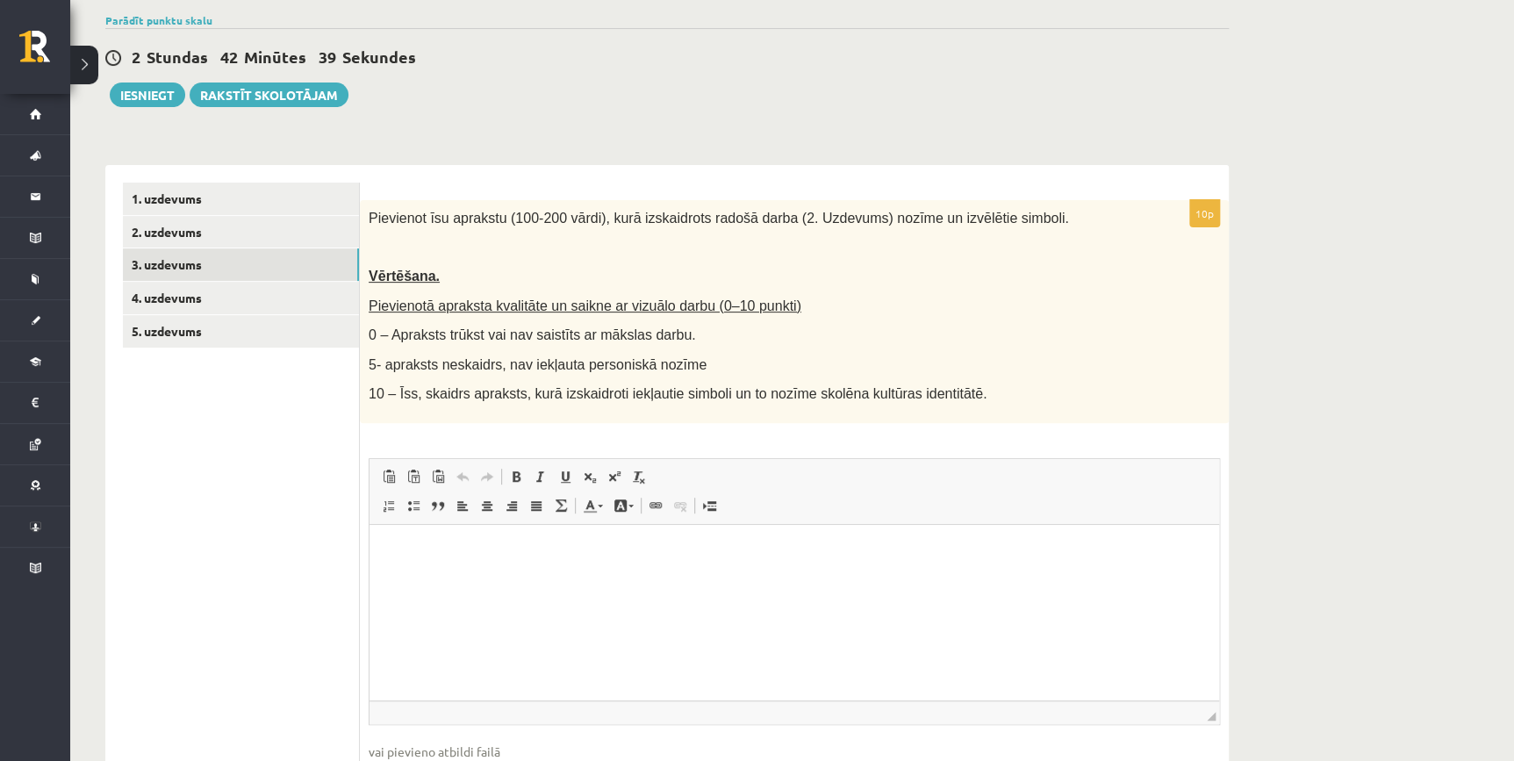
scroll to position [239, 0]
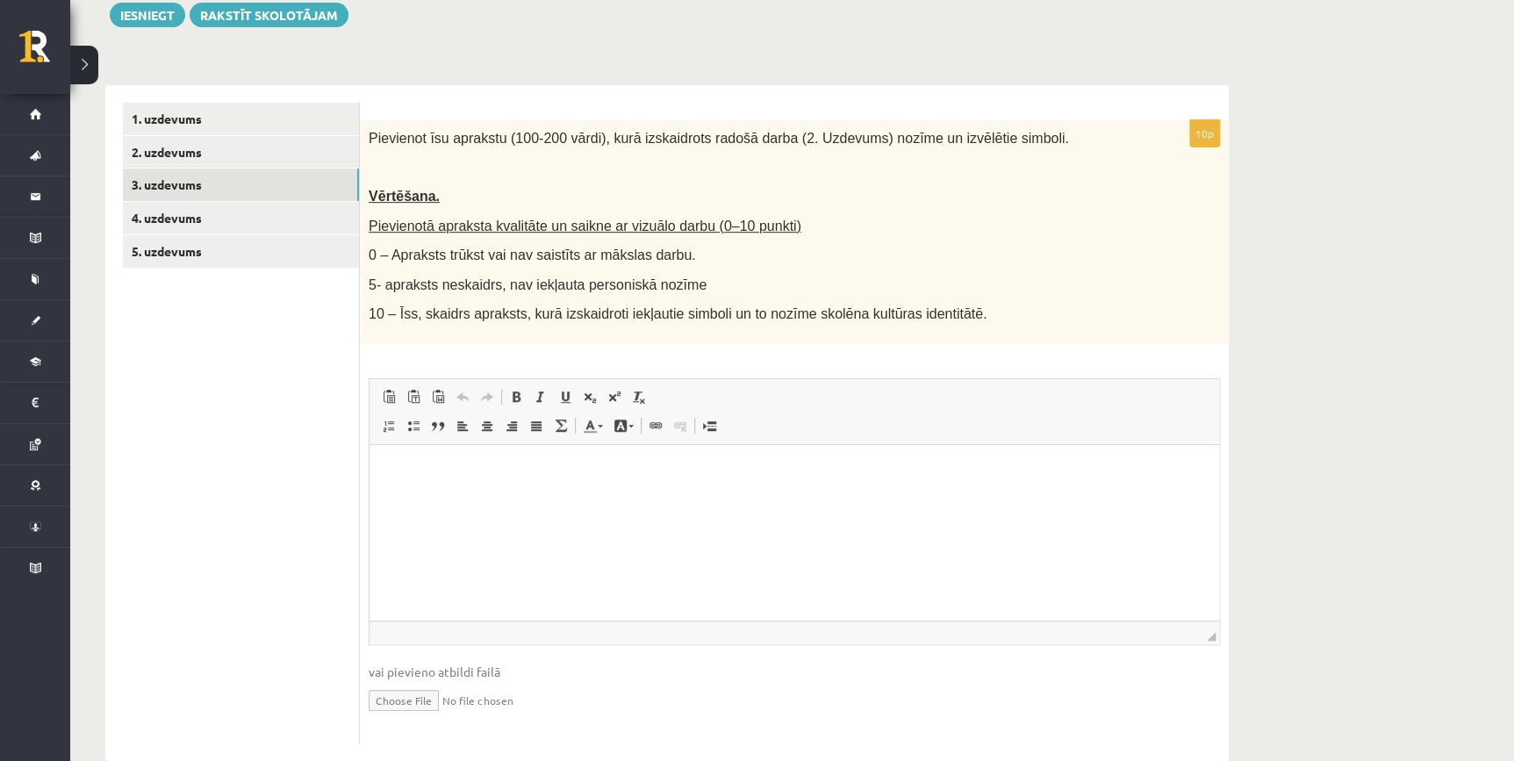
click at [596, 498] on html at bounding box center [793, 472] width 849 height 54
click at [578, 453] on html "*" at bounding box center [793, 472] width 849 height 54
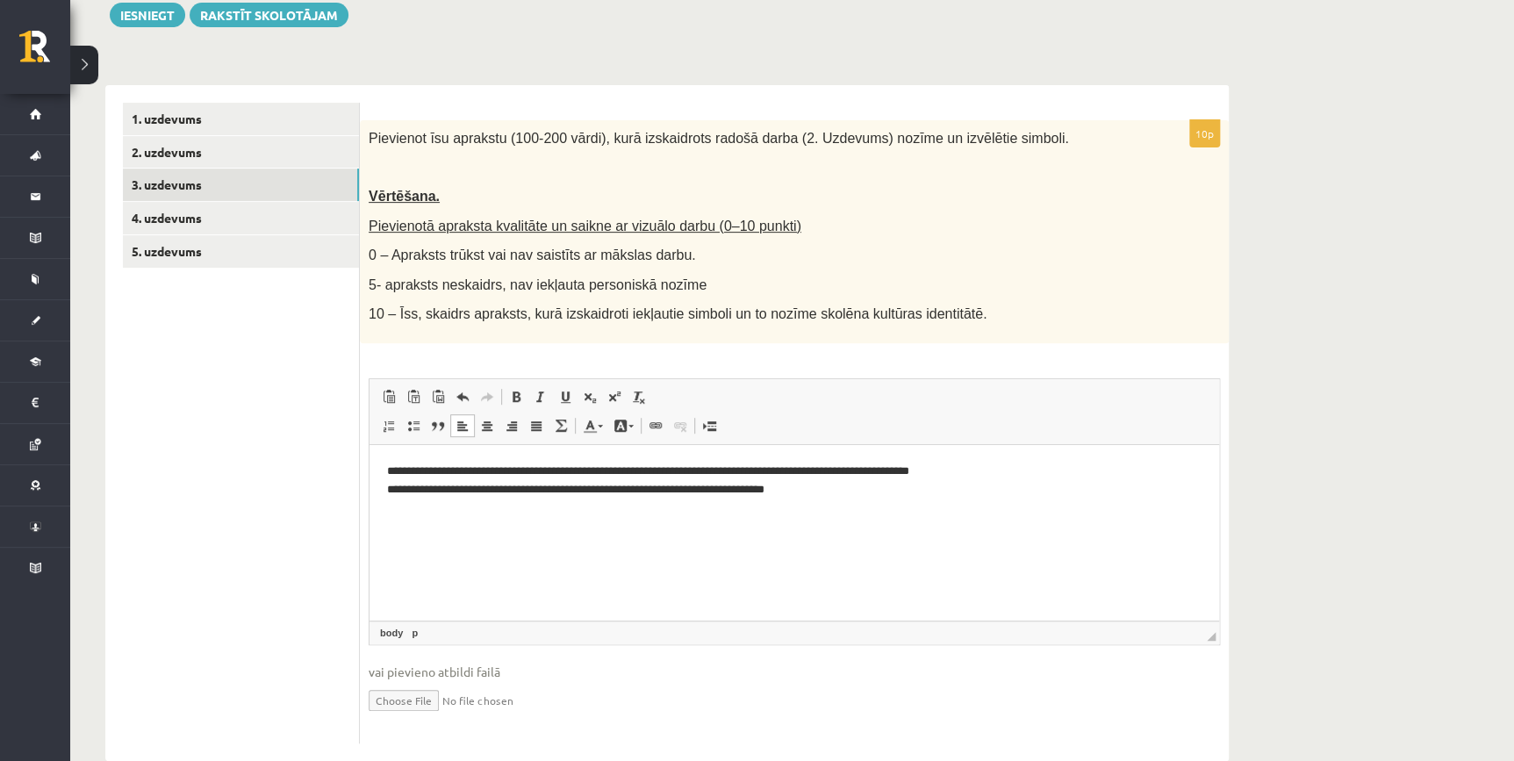
click at [711, 468] on p "**********" at bounding box center [794, 480] width 814 height 37
click at [825, 498] on p "**********" at bounding box center [794, 480] width 814 height 37
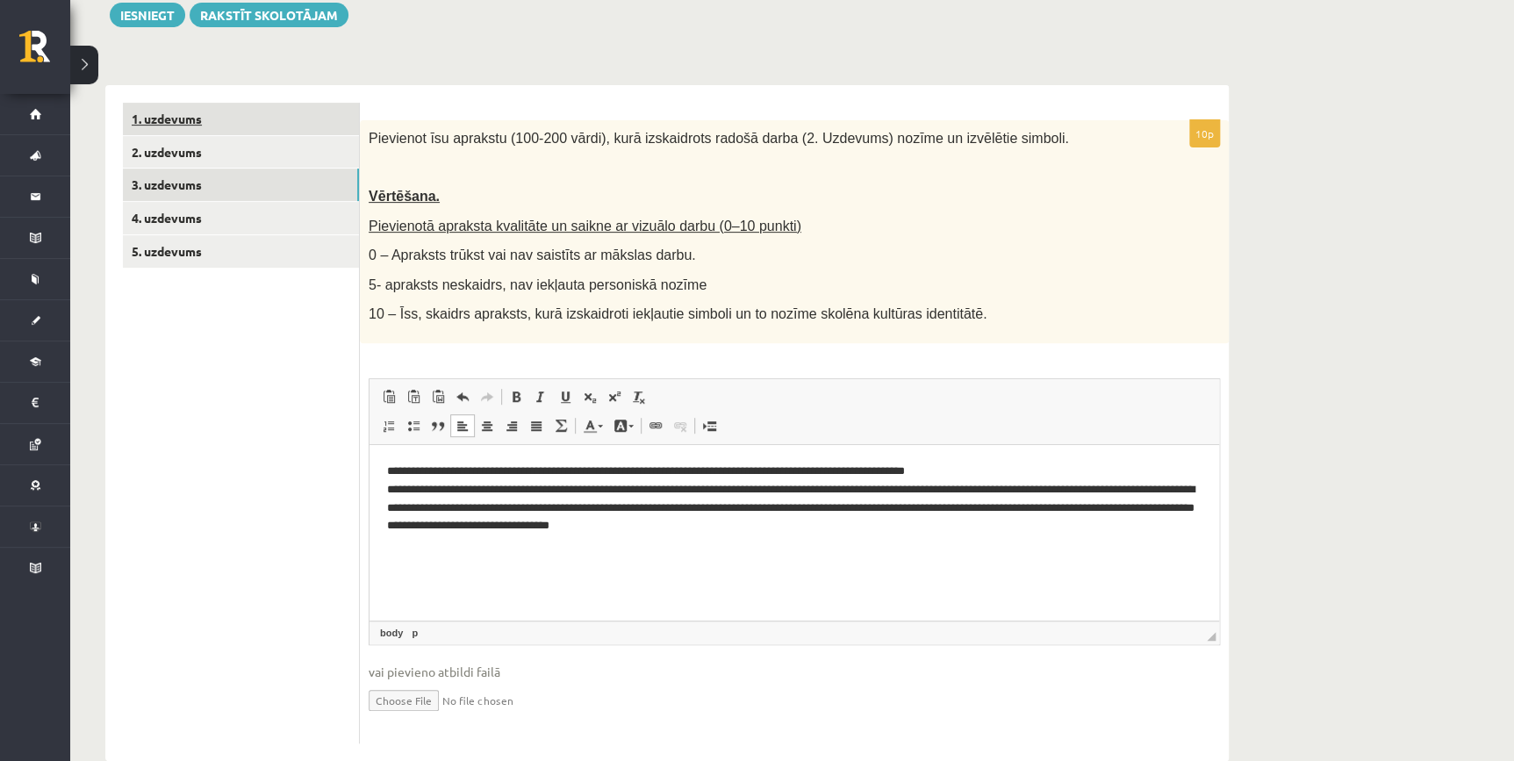
click at [170, 118] on link "1. uzdevums" at bounding box center [241, 119] width 236 height 32
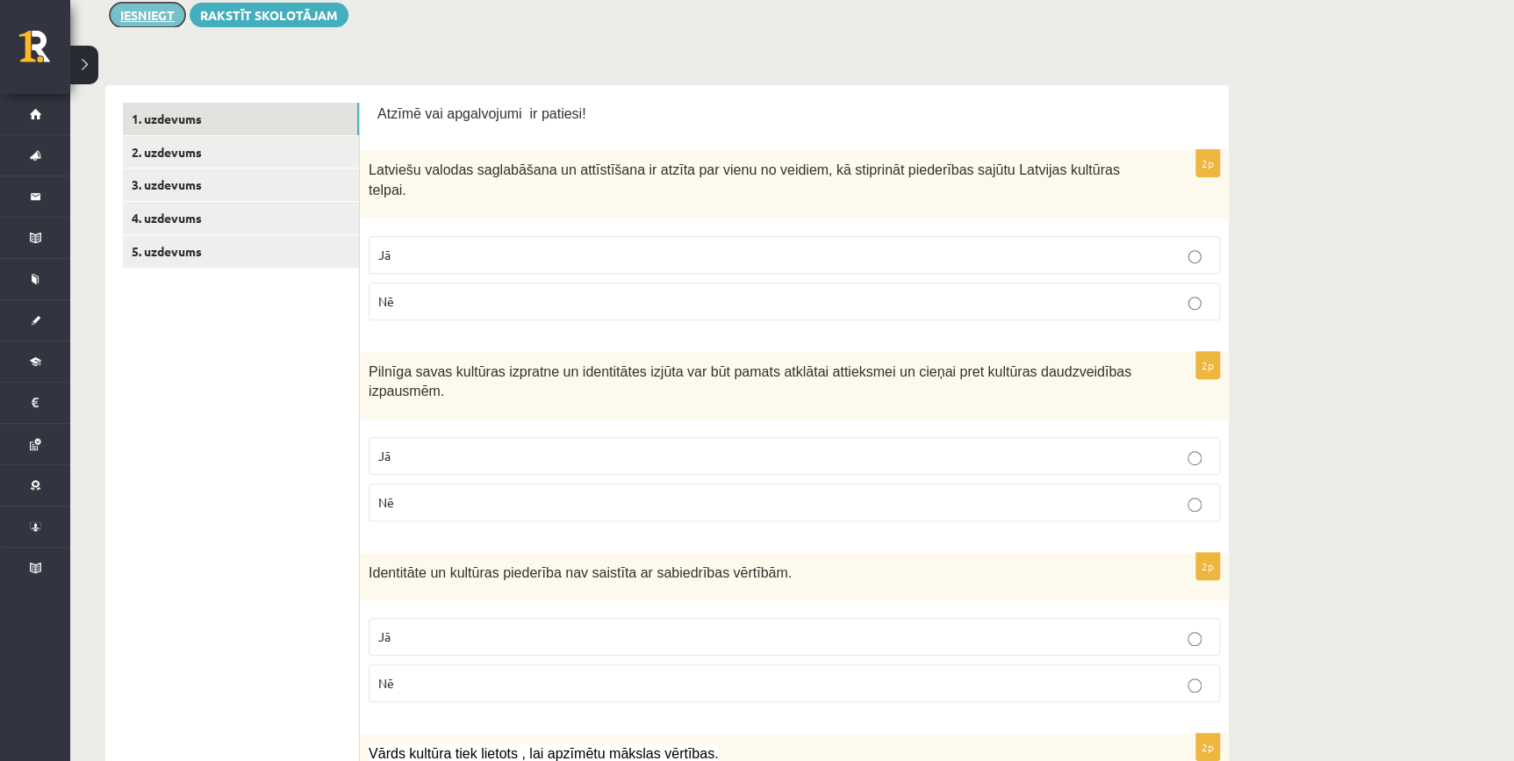
click at [144, 25] on button "Iesniegt" at bounding box center [147, 15] width 75 height 25
click at [222, 240] on link "5. uzdevums" at bounding box center [241, 251] width 236 height 32
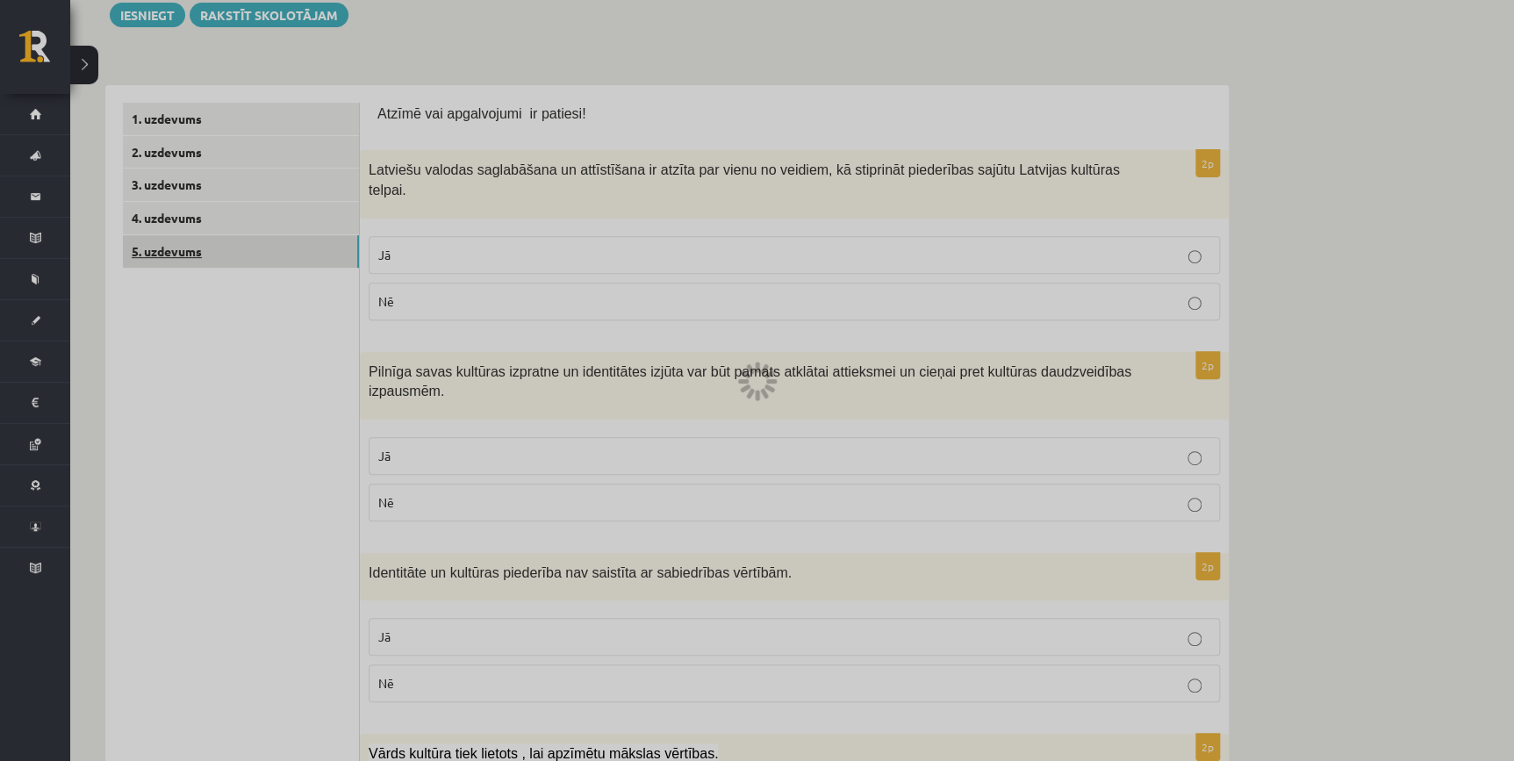
scroll to position [70, 0]
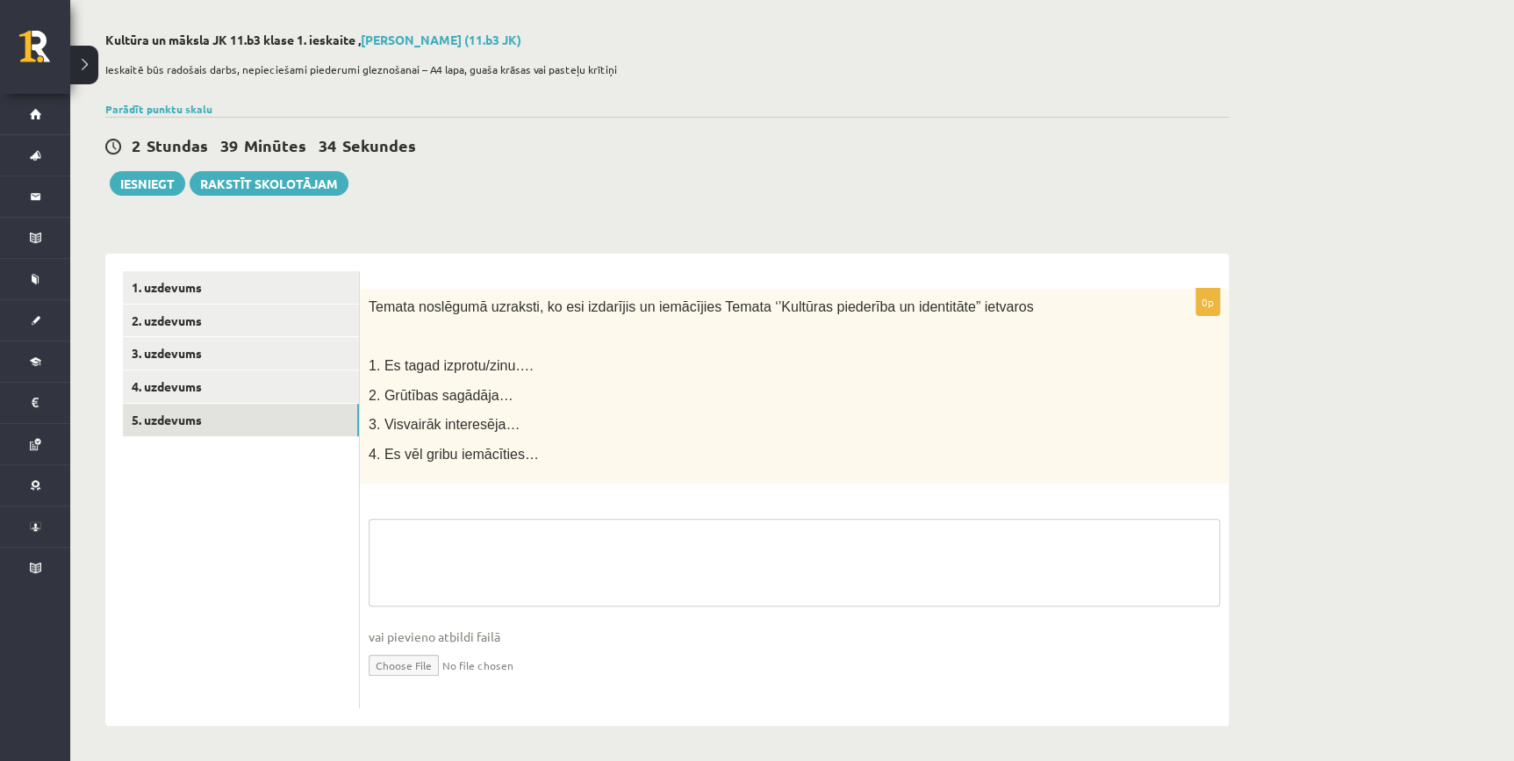
click at [538, 564] on textarea at bounding box center [794, 563] width 851 height 88
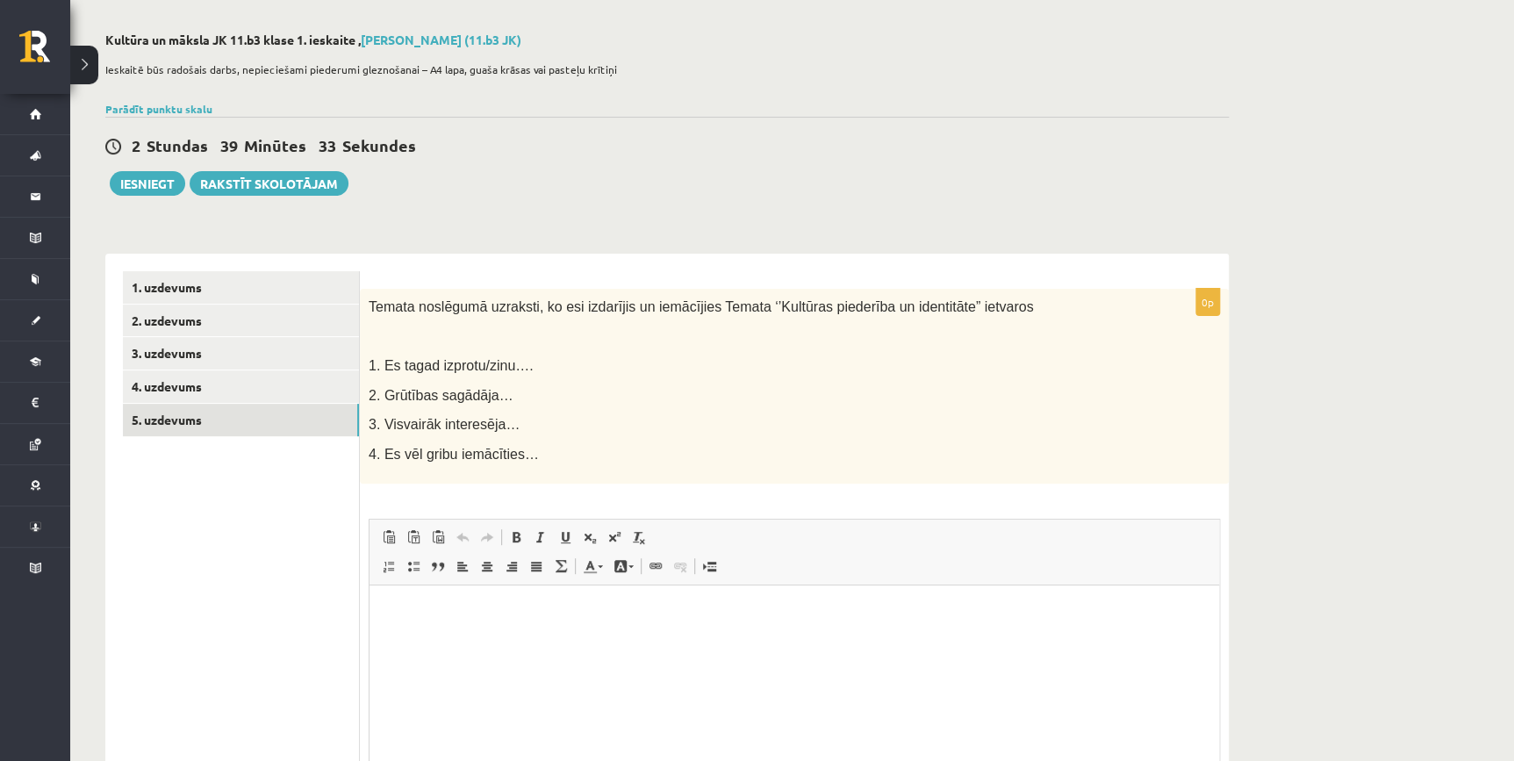
scroll to position [230, 0]
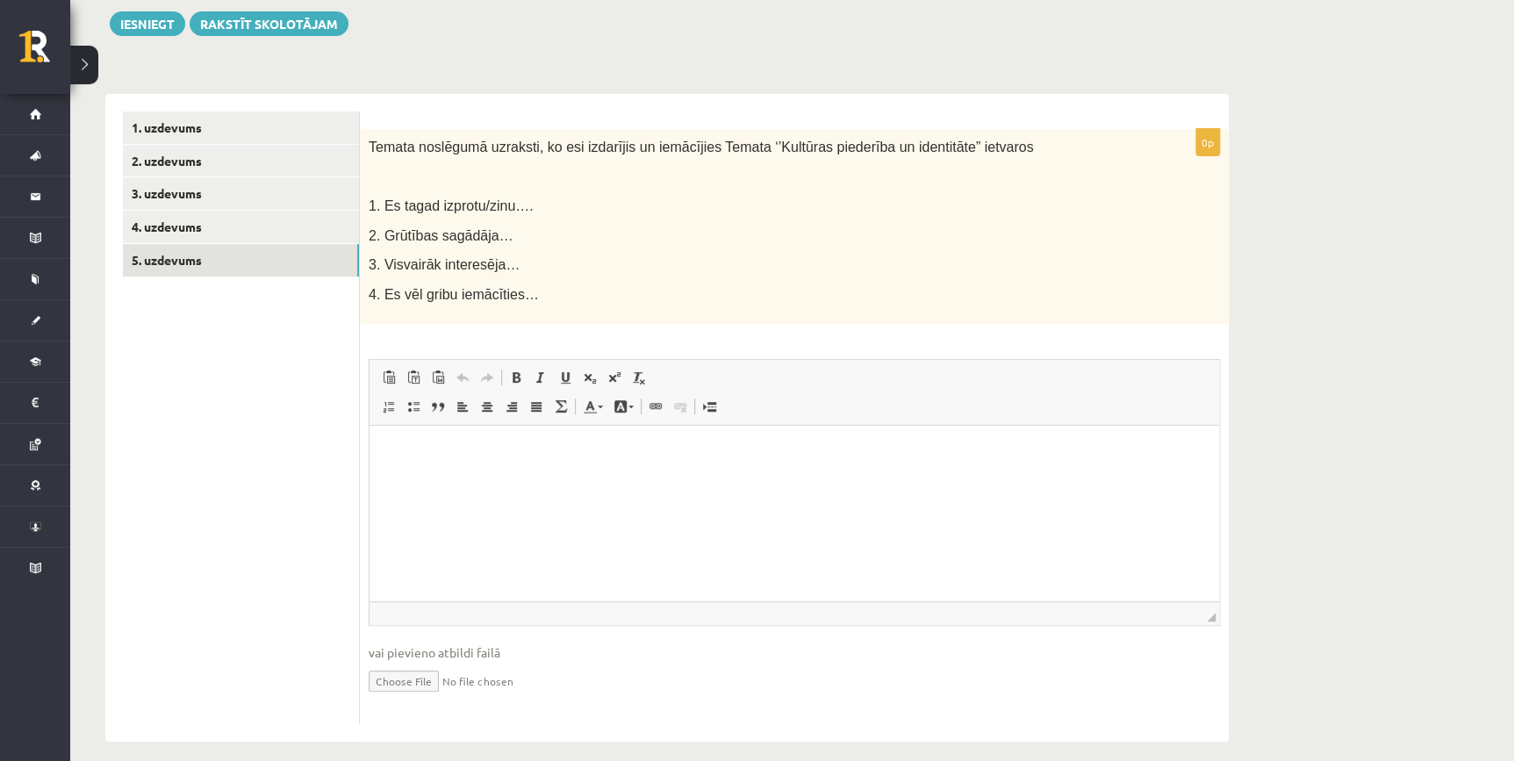
click at [470, 449] on p "Editor, wiswyg-editor-user-answer-47433806892520" at bounding box center [794, 452] width 814 height 18
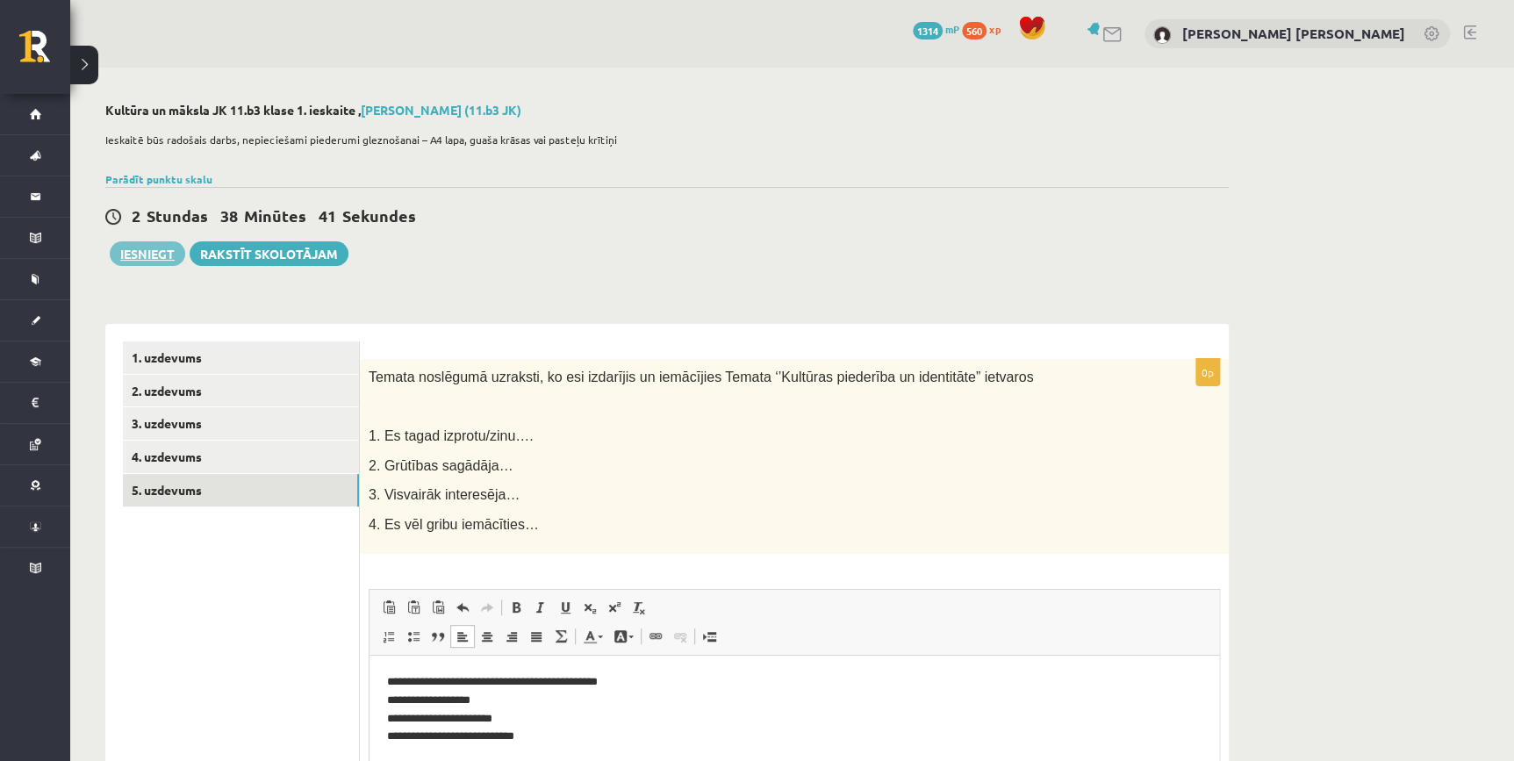
click at [170, 246] on button "Iesniegt" at bounding box center [147, 253] width 75 height 25
